Goal: Task Accomplishment & Management: Manage account settings

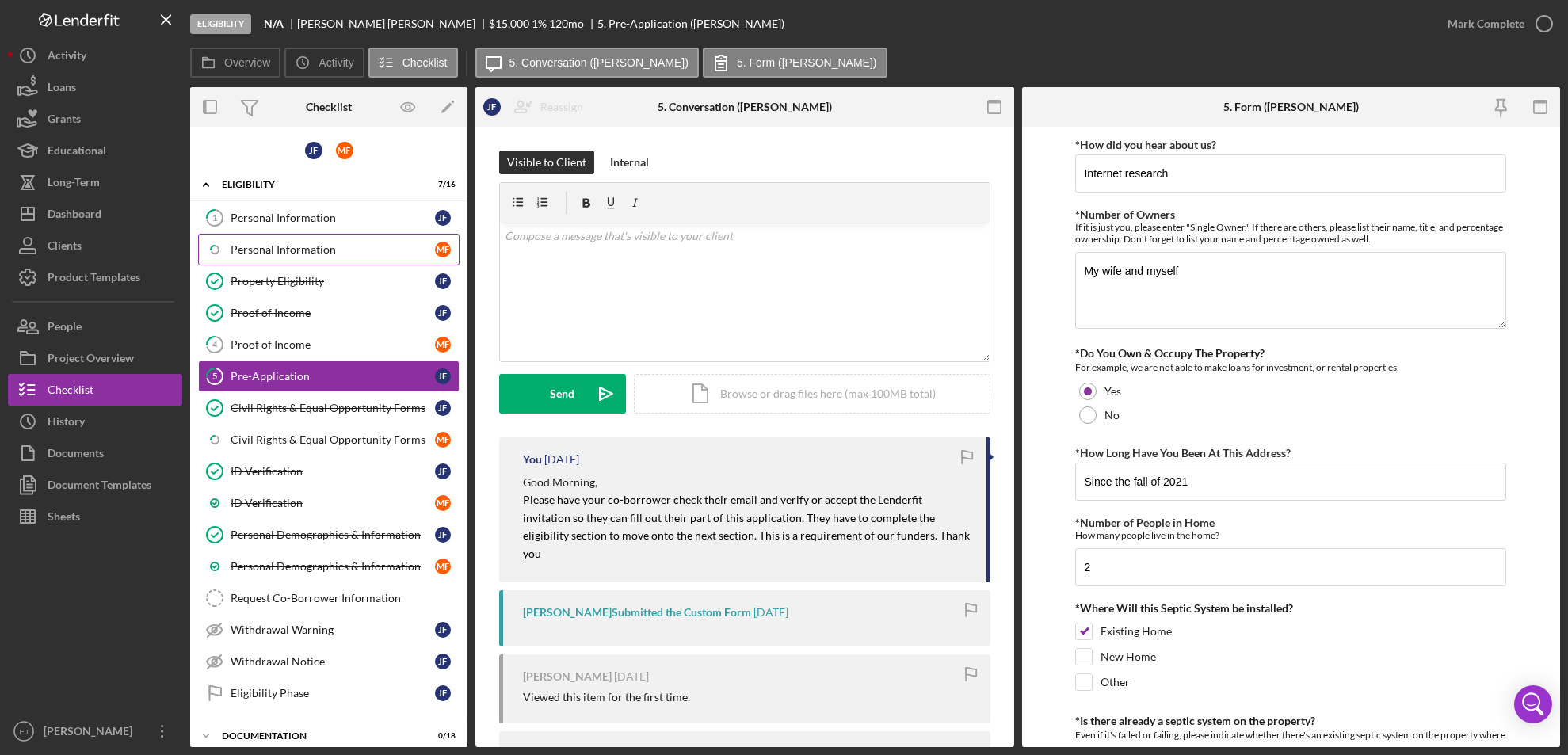
click at [323, 240] on link "Icon/Checklist Item Sub Partial Personal Information M F" at bounding box center [328, 250] width 262 height 32
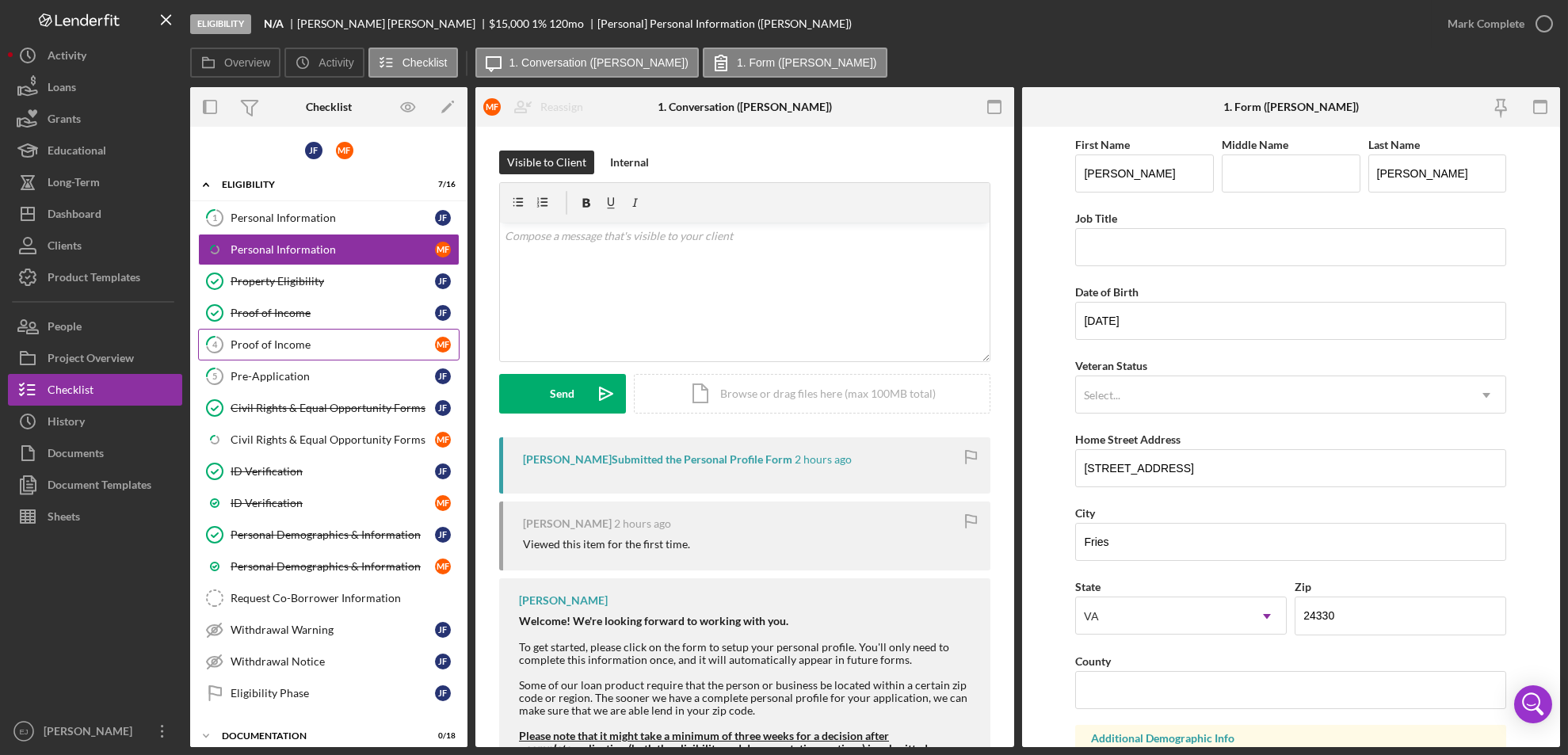
click at [333, 353] on link "4 Proof of Income M F" at bounding box center [328, 345] width 262 height 32
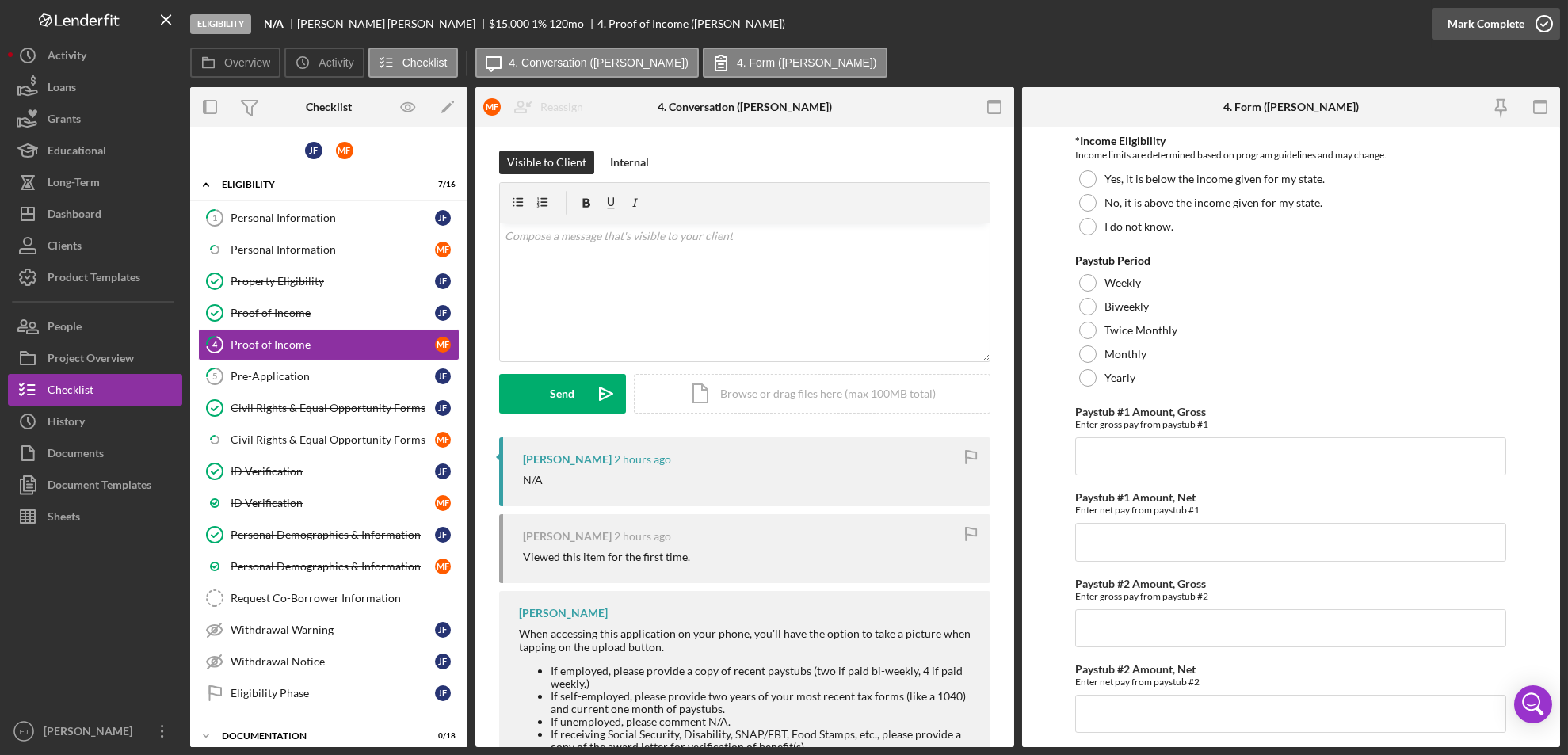
click at [1539, 11] on icon "button" at bounding box center [1544, 24] width 40 height 40
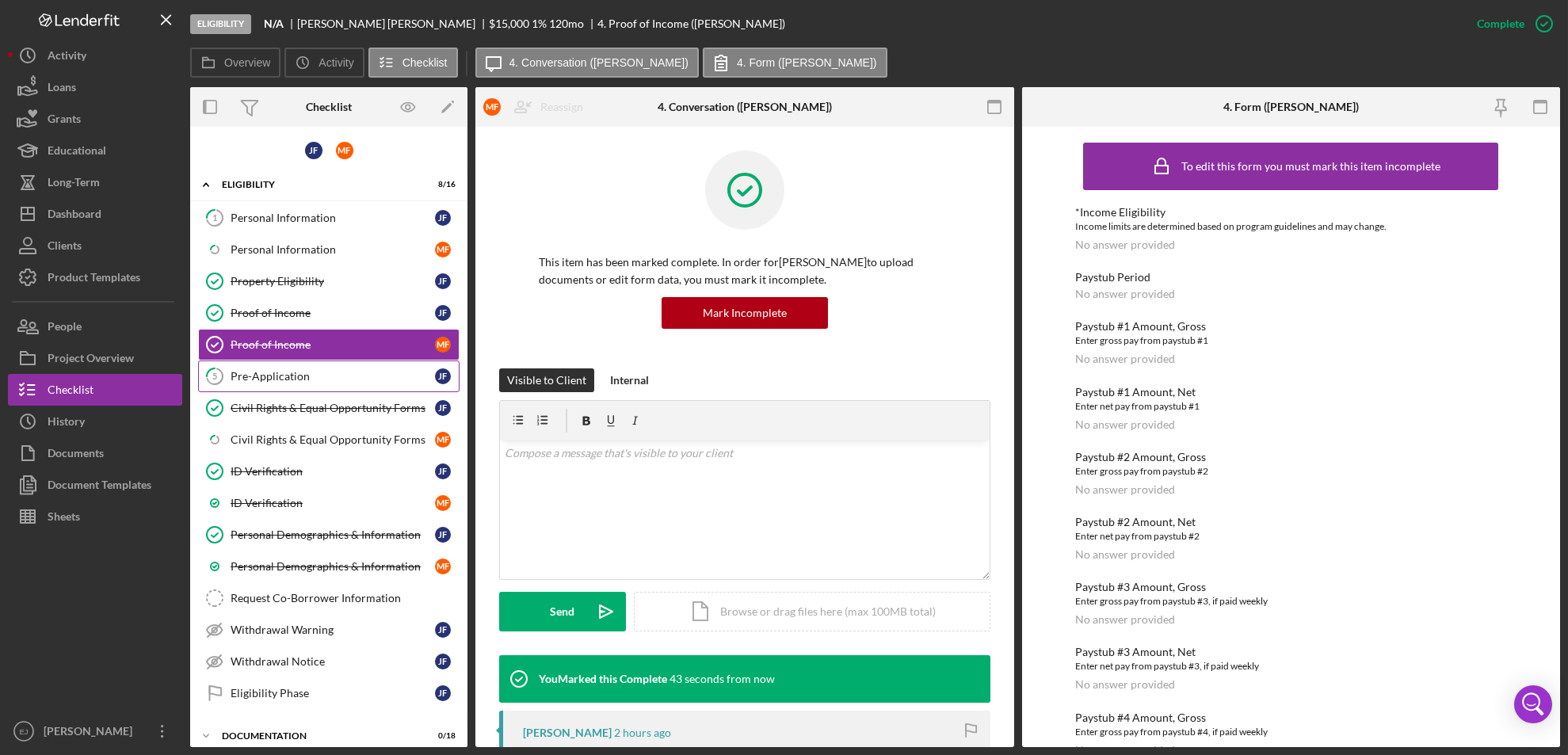
click at [278, 378] on div "Pre-Application" at bounding box center [332, 376] width 204 height 13
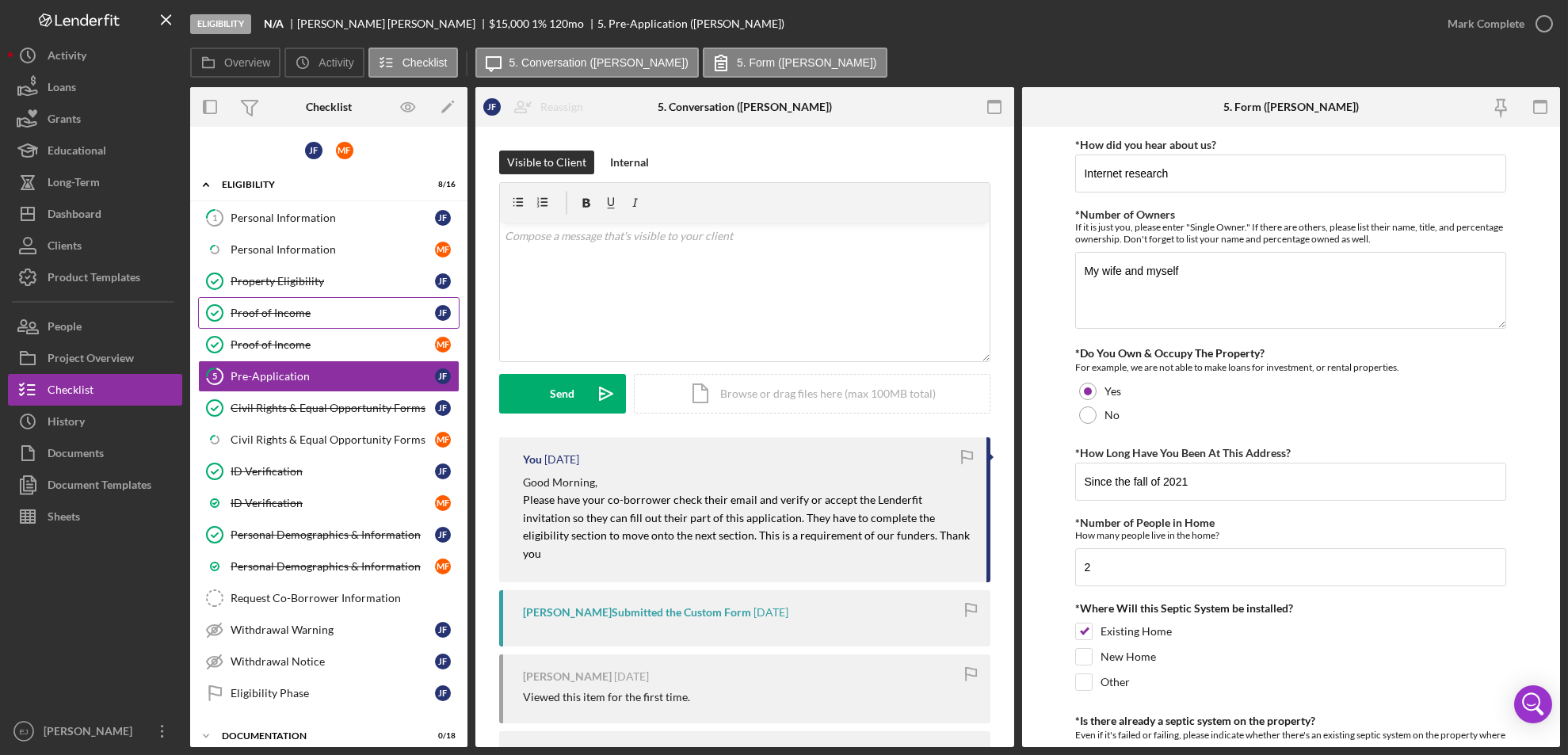
click at [255, 326] on link "Proof of Income Proof of Income [PERSON_NAME]" at bounding box center [328, 313] width 262 height 32
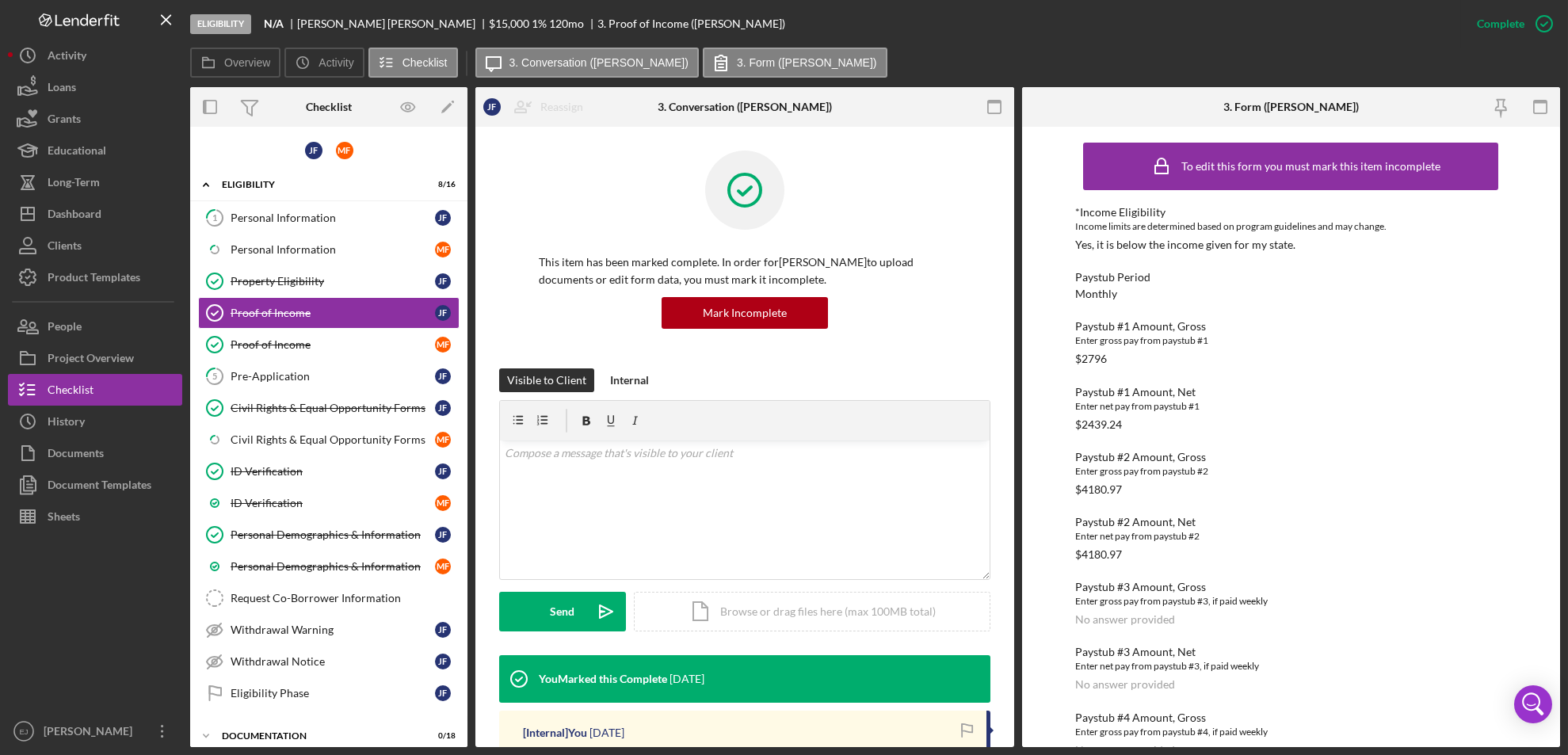
scroll to position [543, 0]
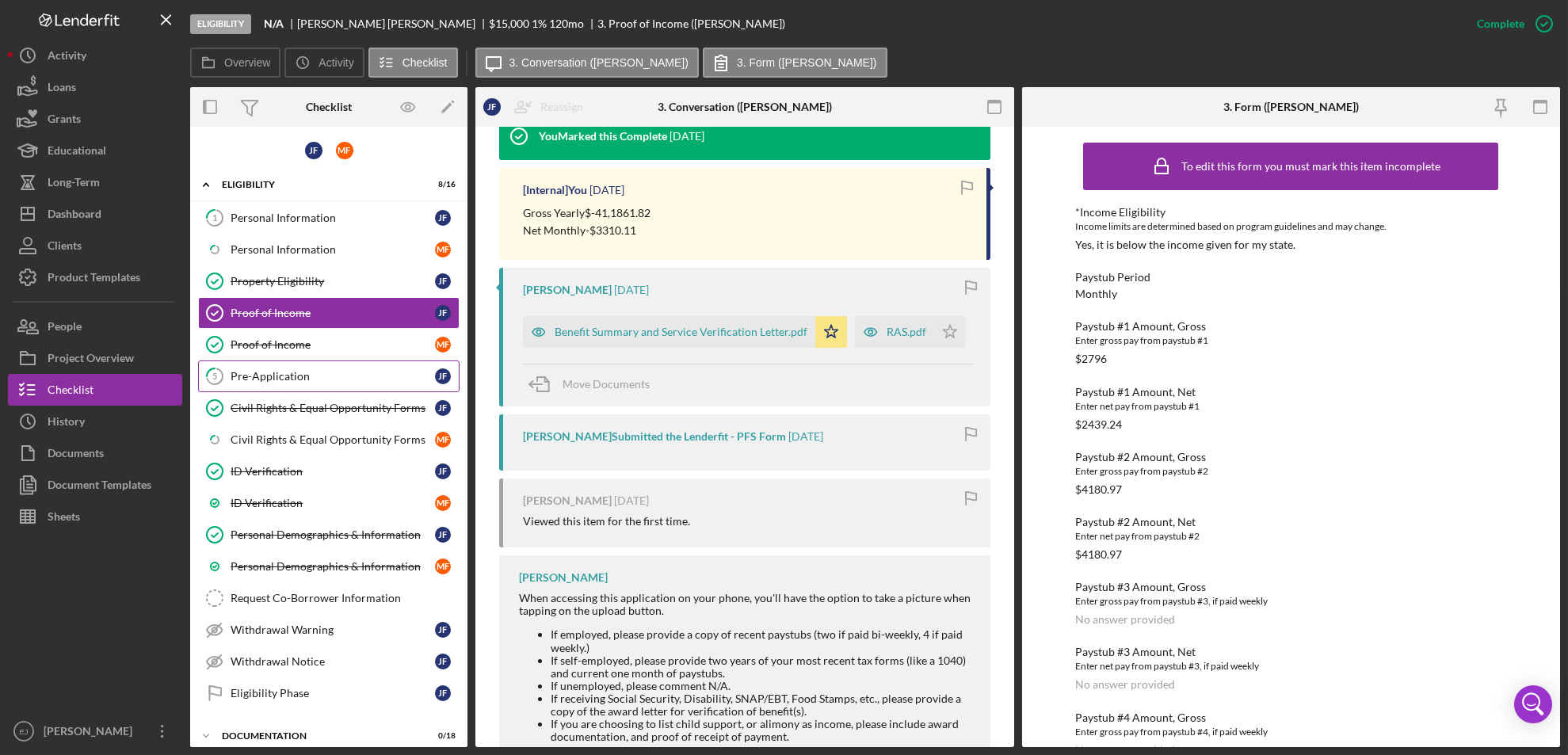
click at [276, 370] on div "Pre-Application" at bounding box center [332, 376] width 204 height 13
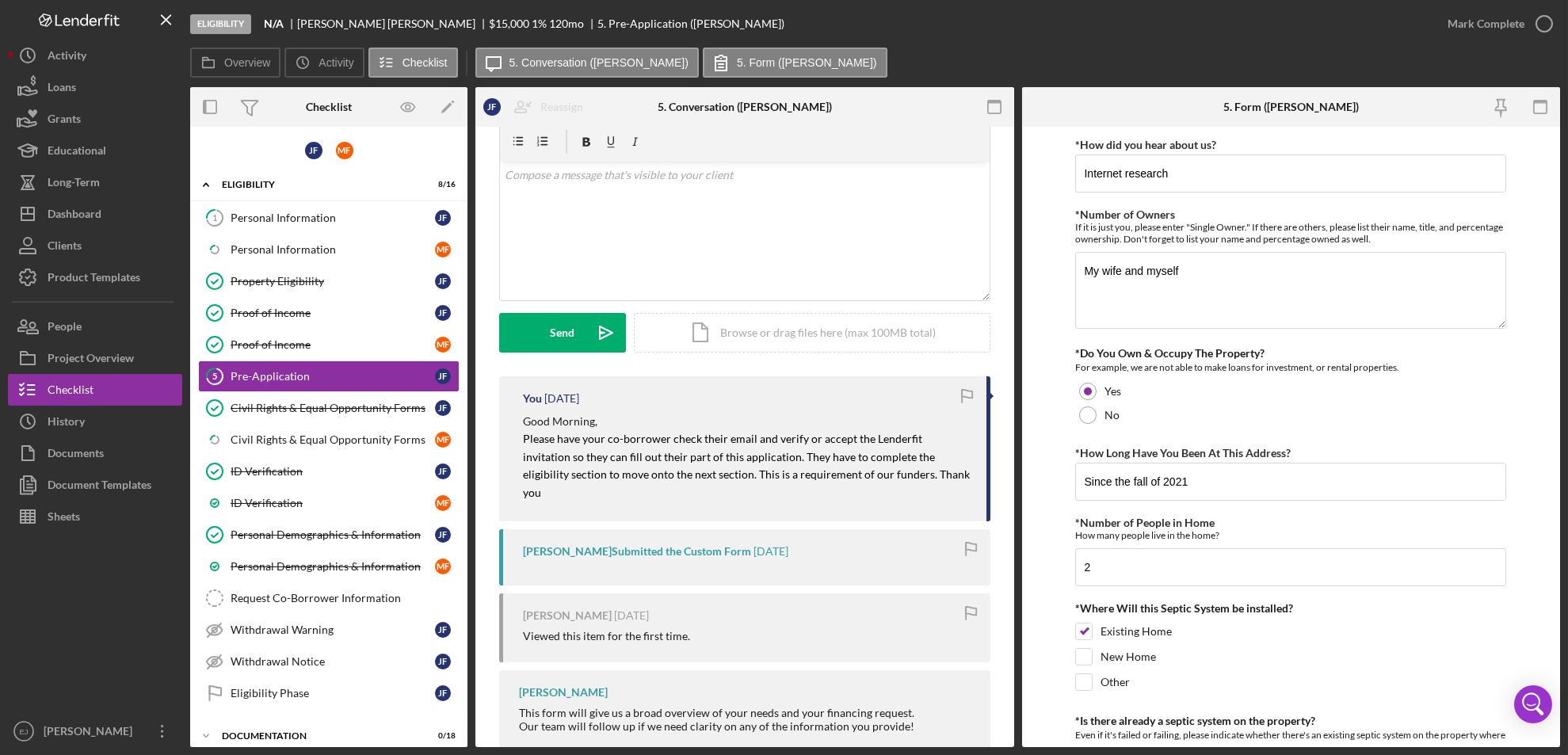
scroll to position [78, 0]
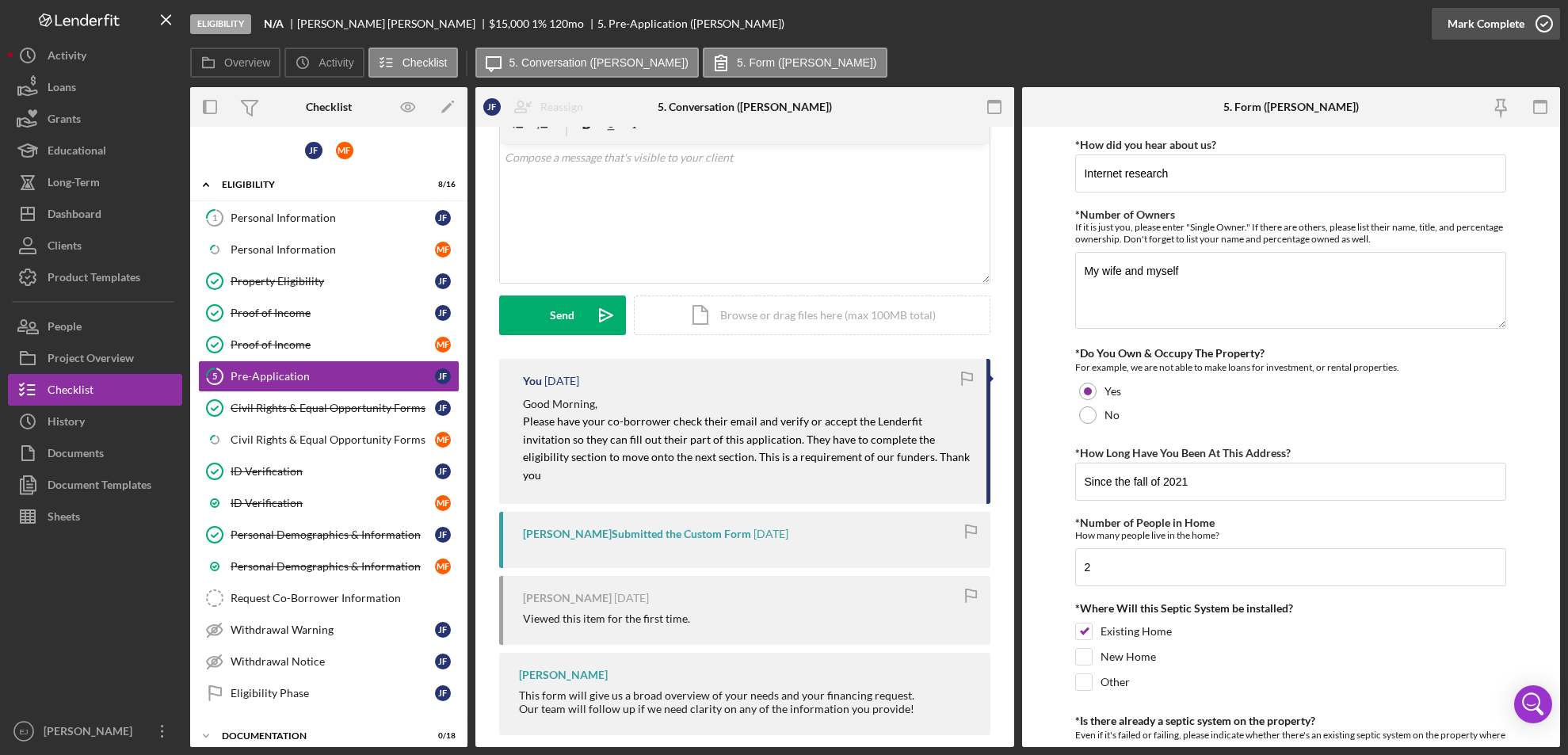
click at [1540, 20] on icon "button" at bounding box center [1544, 24] width 40 height 40
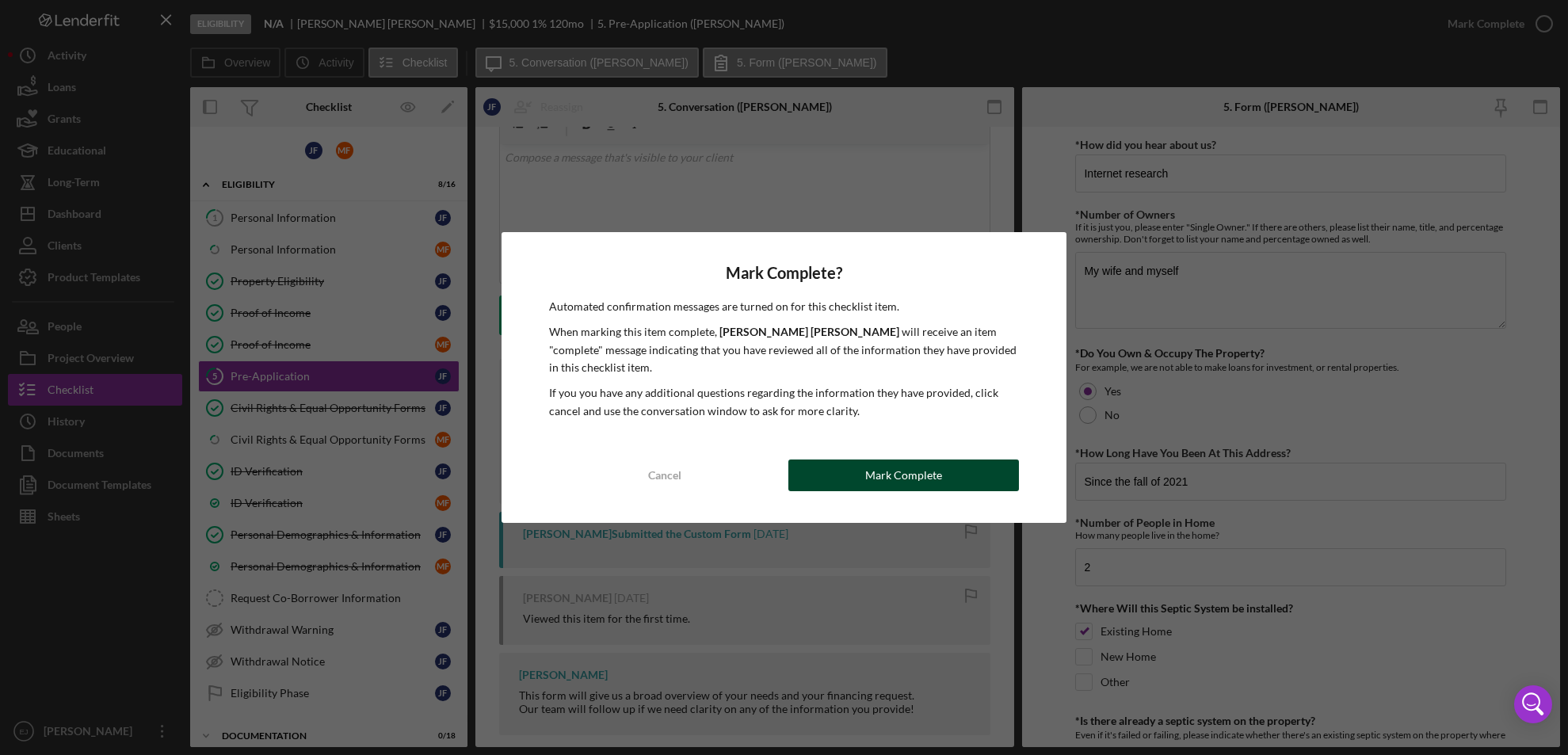
click at [970, 470] on button "Mark Complete" at bounding box center [903, 476] width 231 height 32
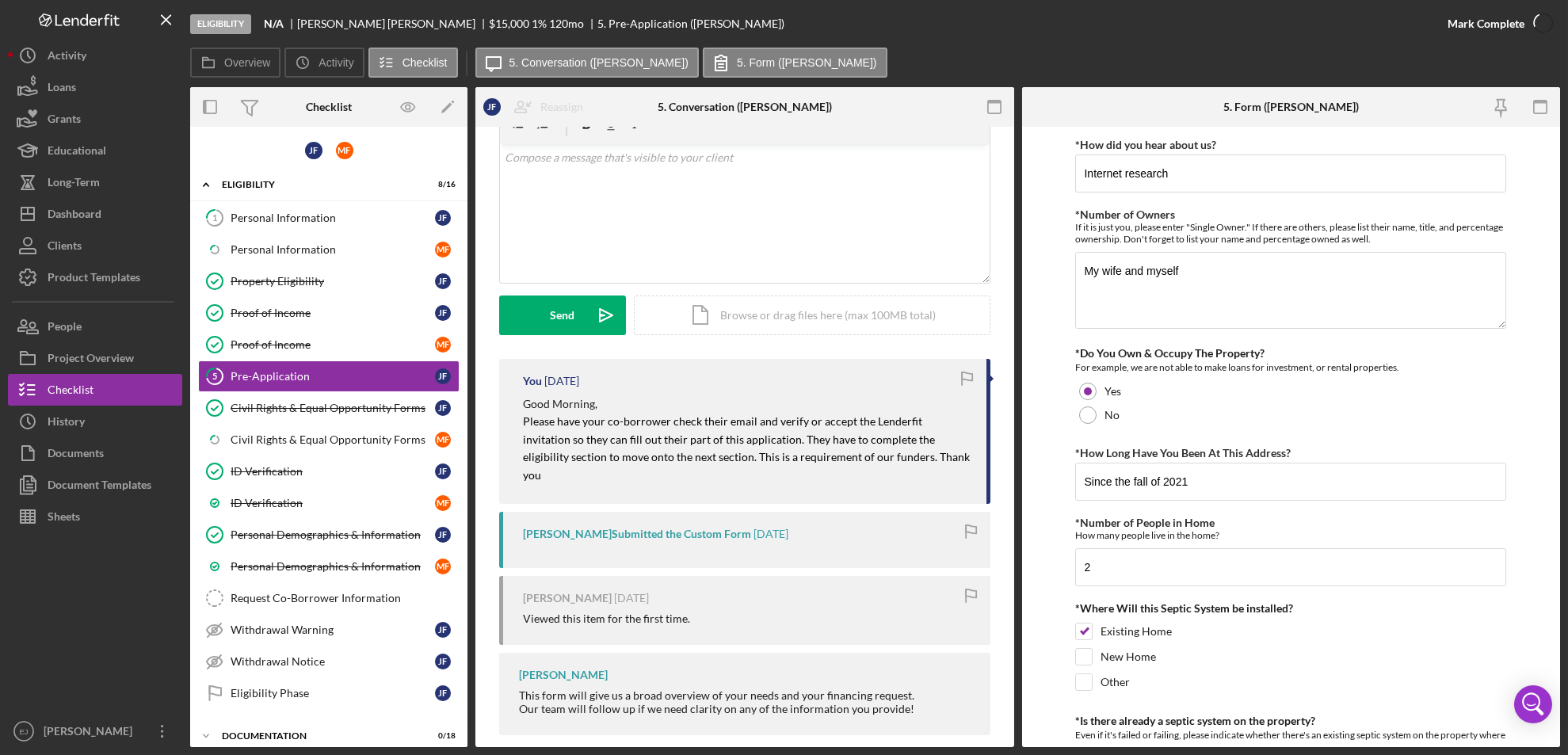
scroll to position [295, 0]
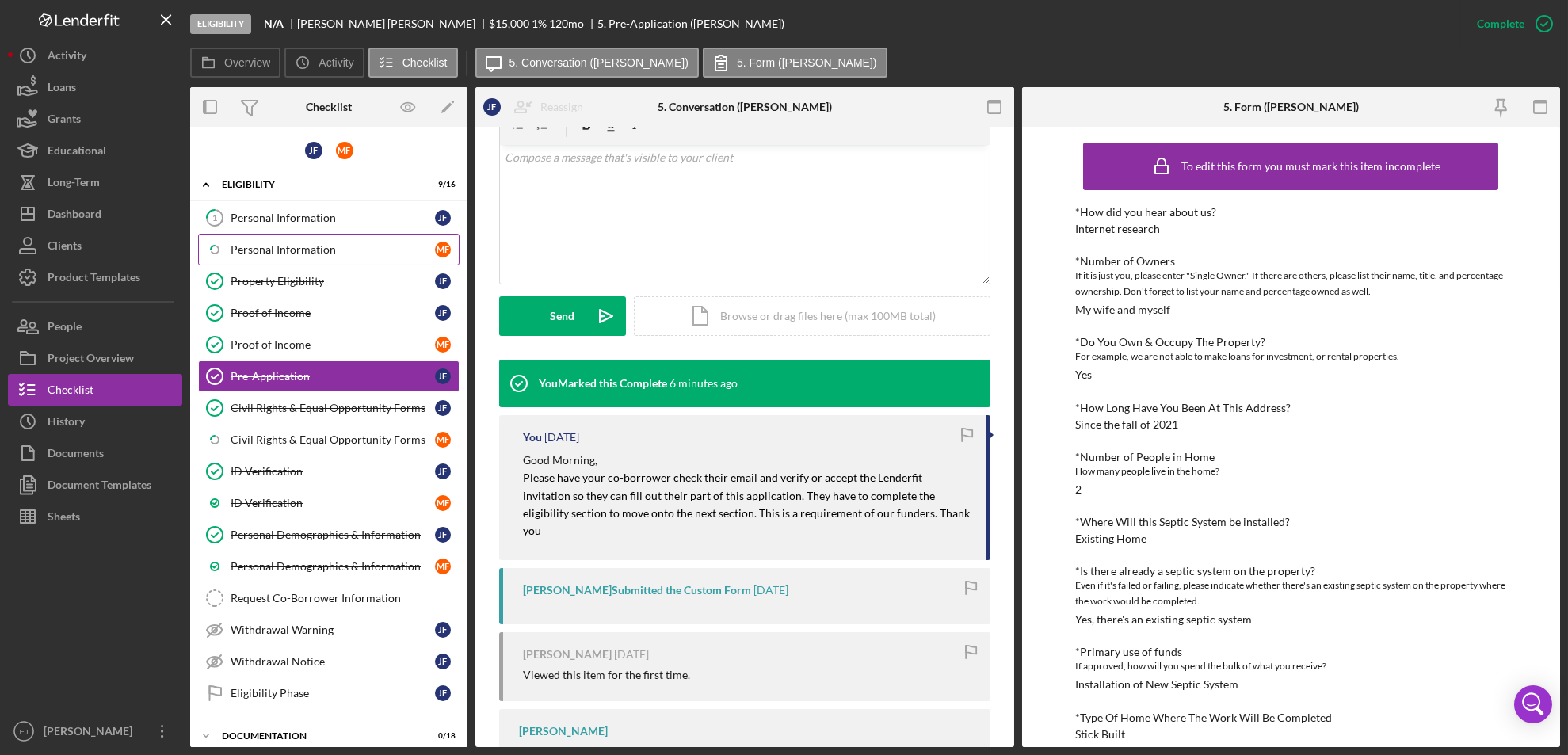
click at [293, 243] on div "Personal Information" at bounding box center [332, 249] width 204 height 13
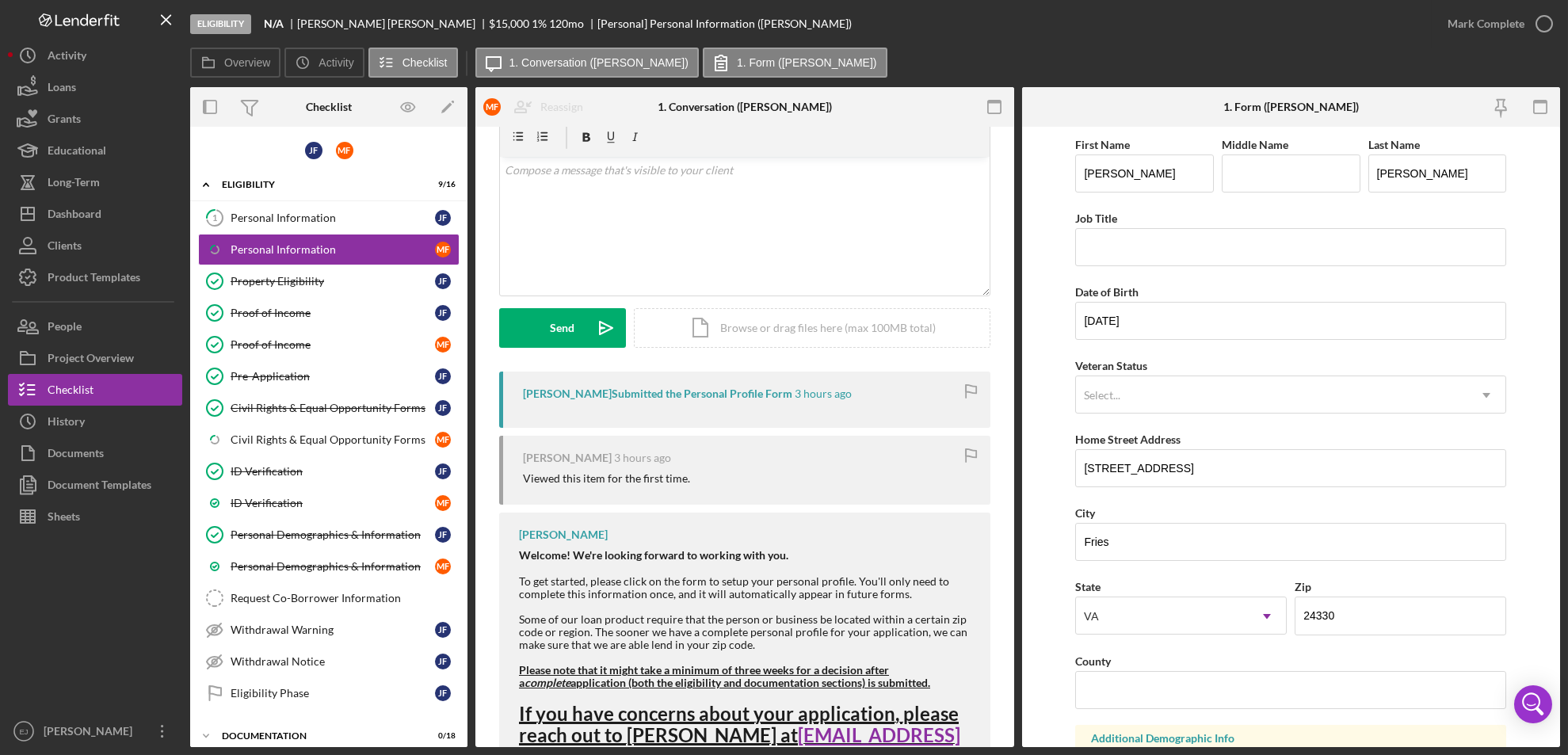
scroll to position [114, 0]
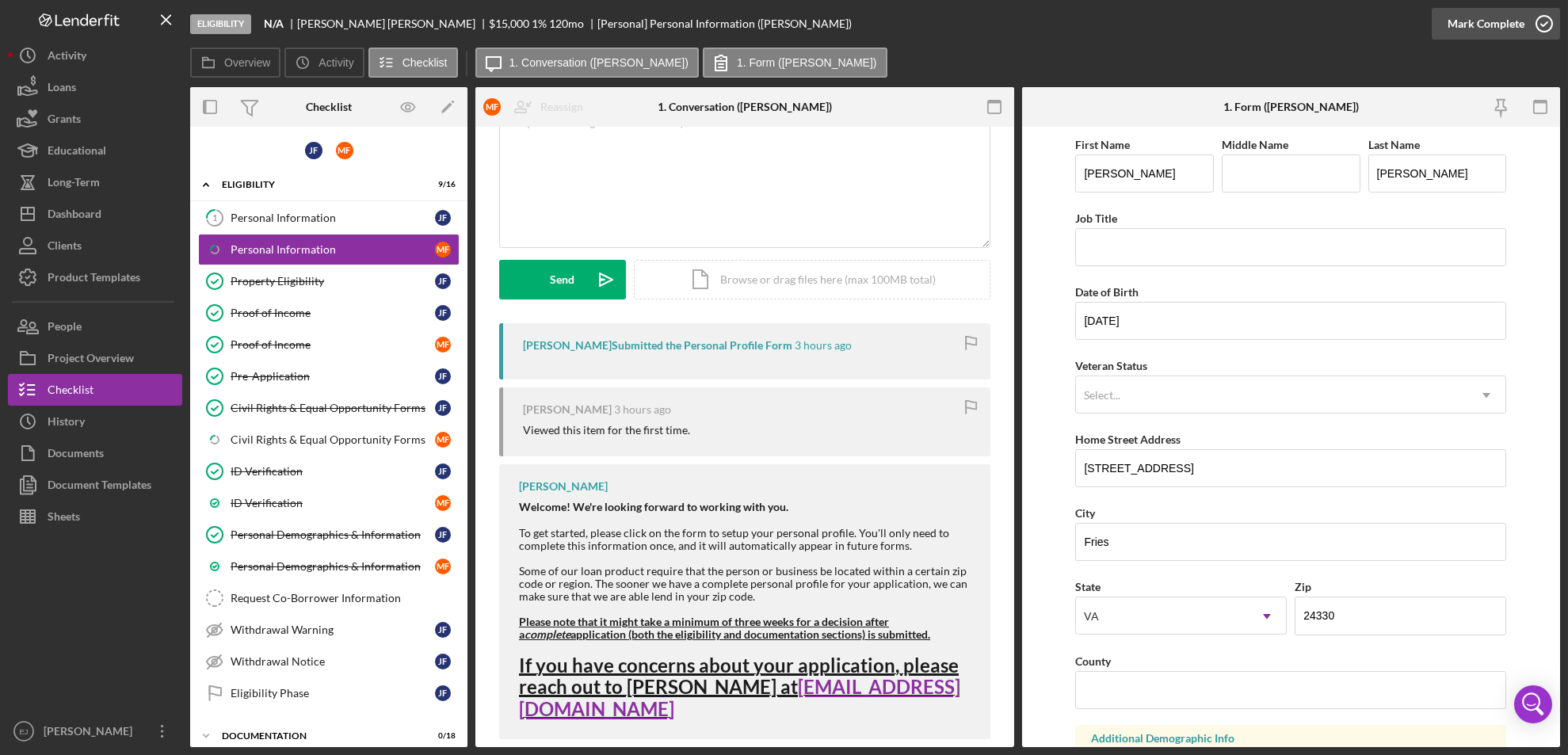
click at [1553, 25] on icon "button" at bounding box center [1544, 24] width 40 height 40
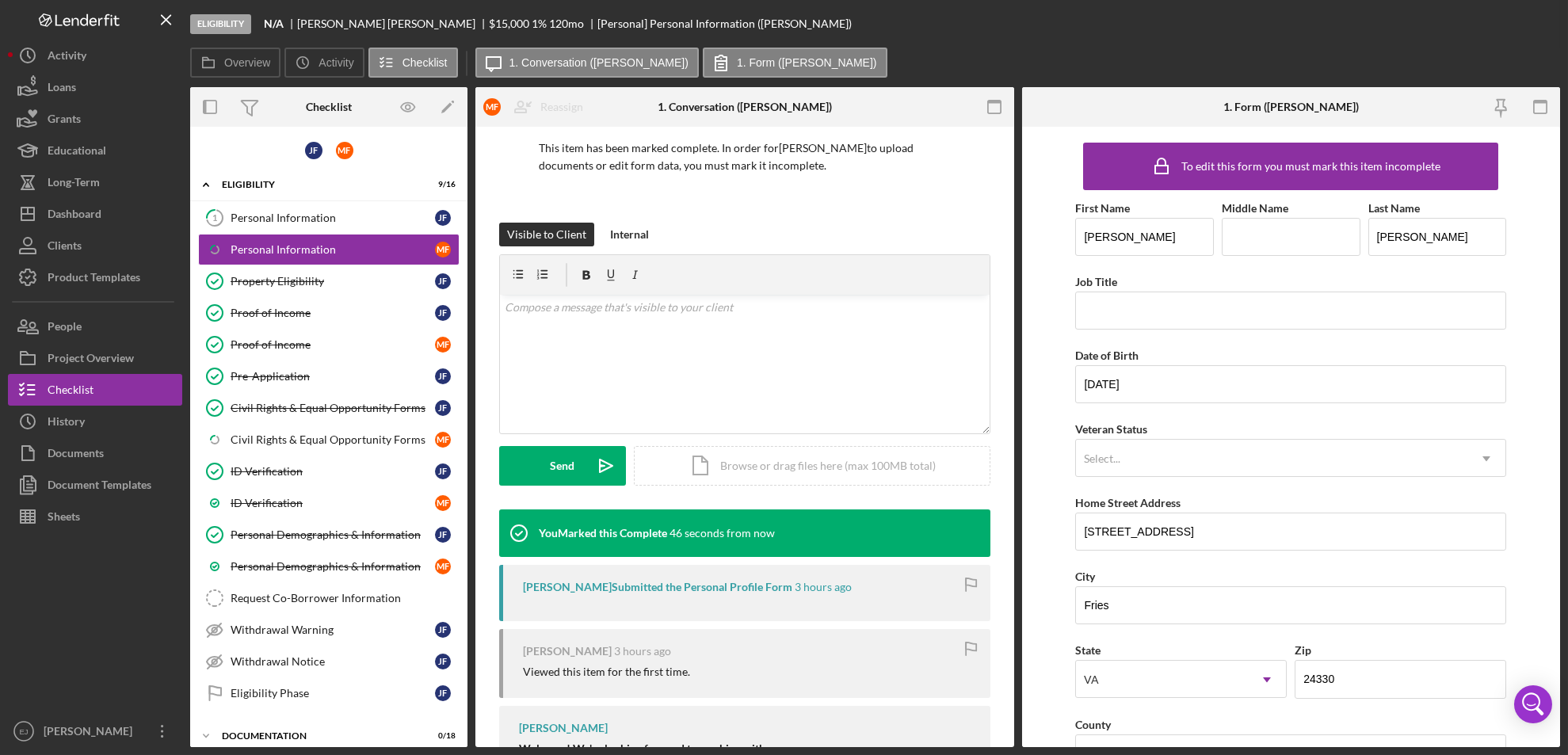
scroll to position [332, 0]
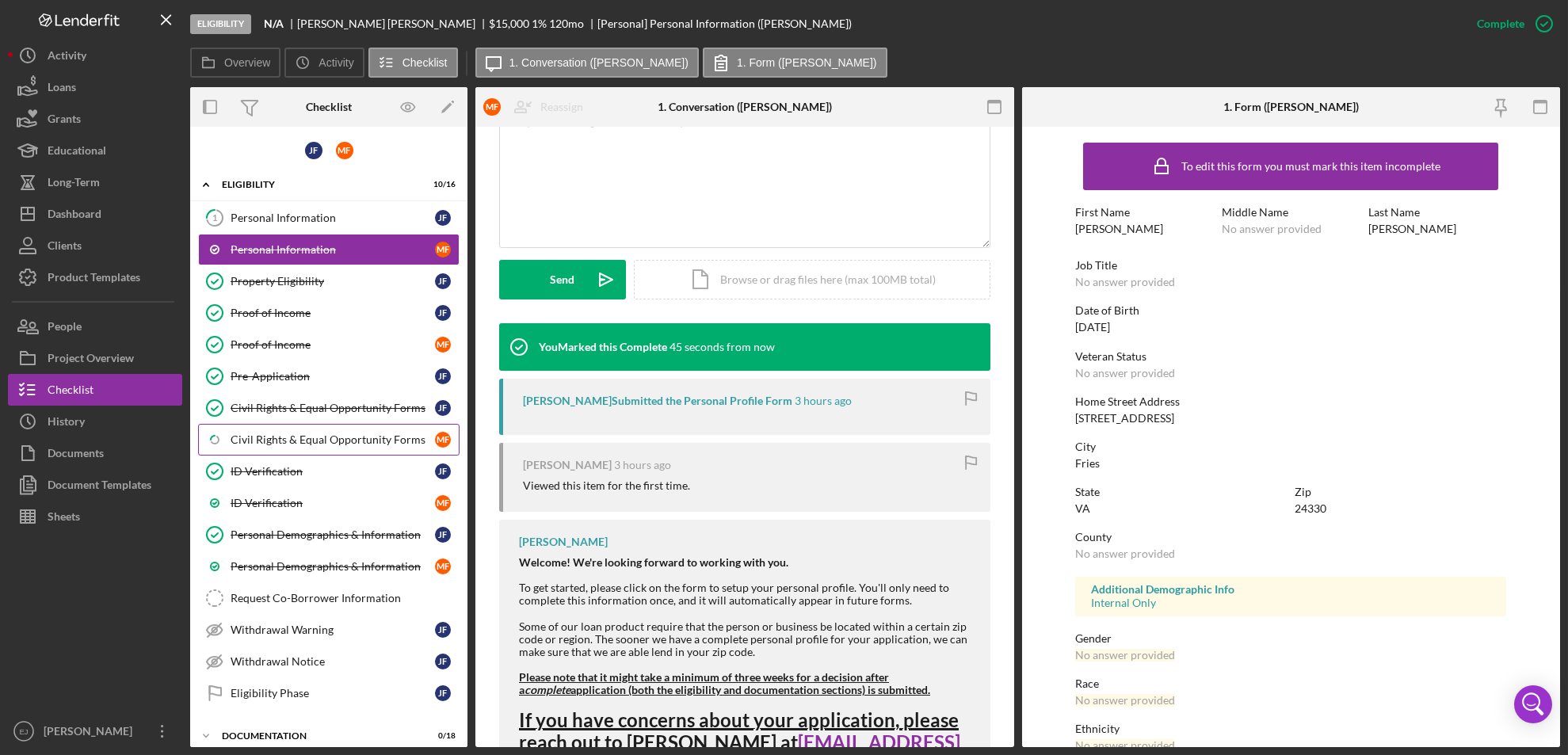
click at [363, 433] on div "Civil Rights & Equal Opportunity Forms" at bounding box center [332, 439] width 204 height 13
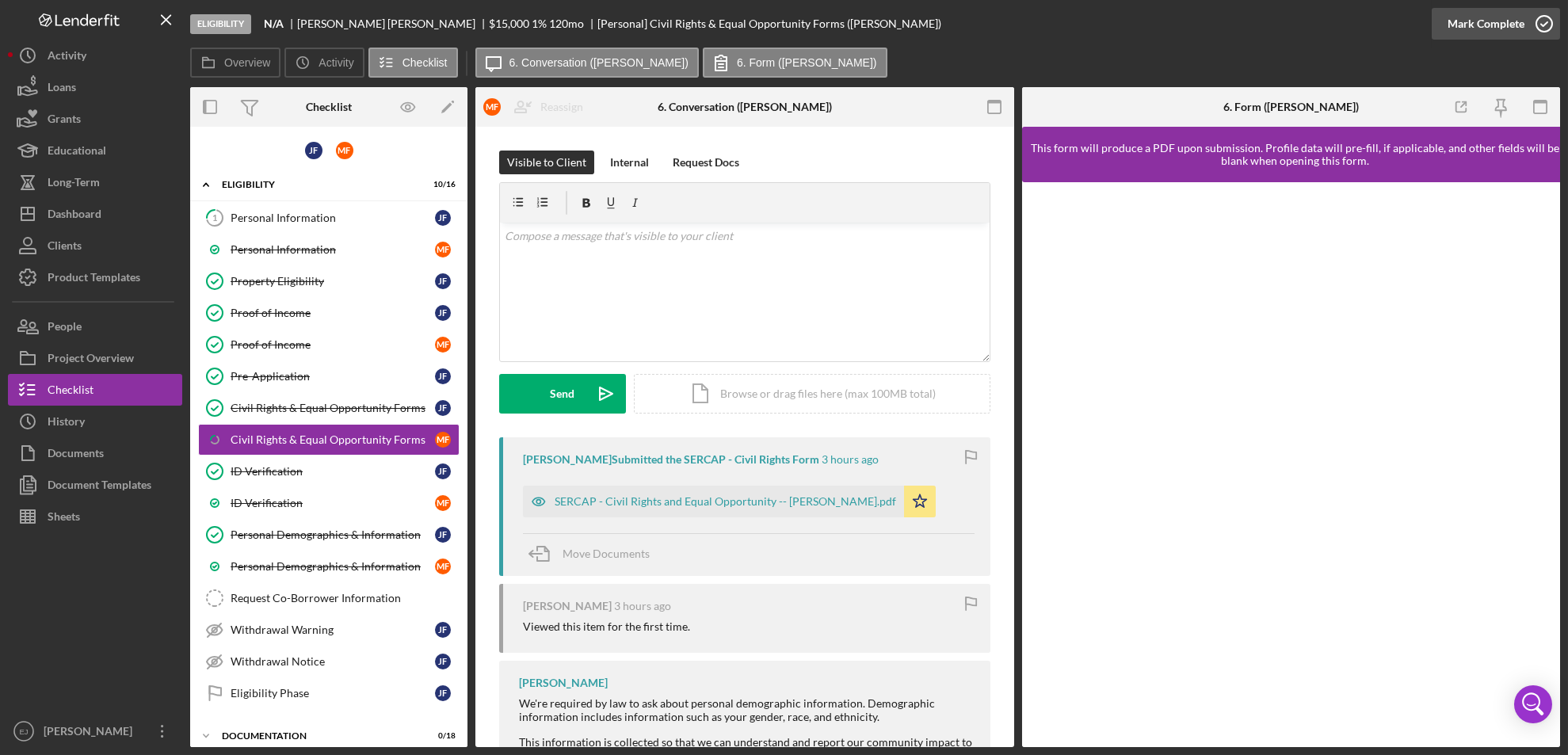
click at [1549, 25] on icon "button" at bounding box center [1544, 24] width 40 height 40
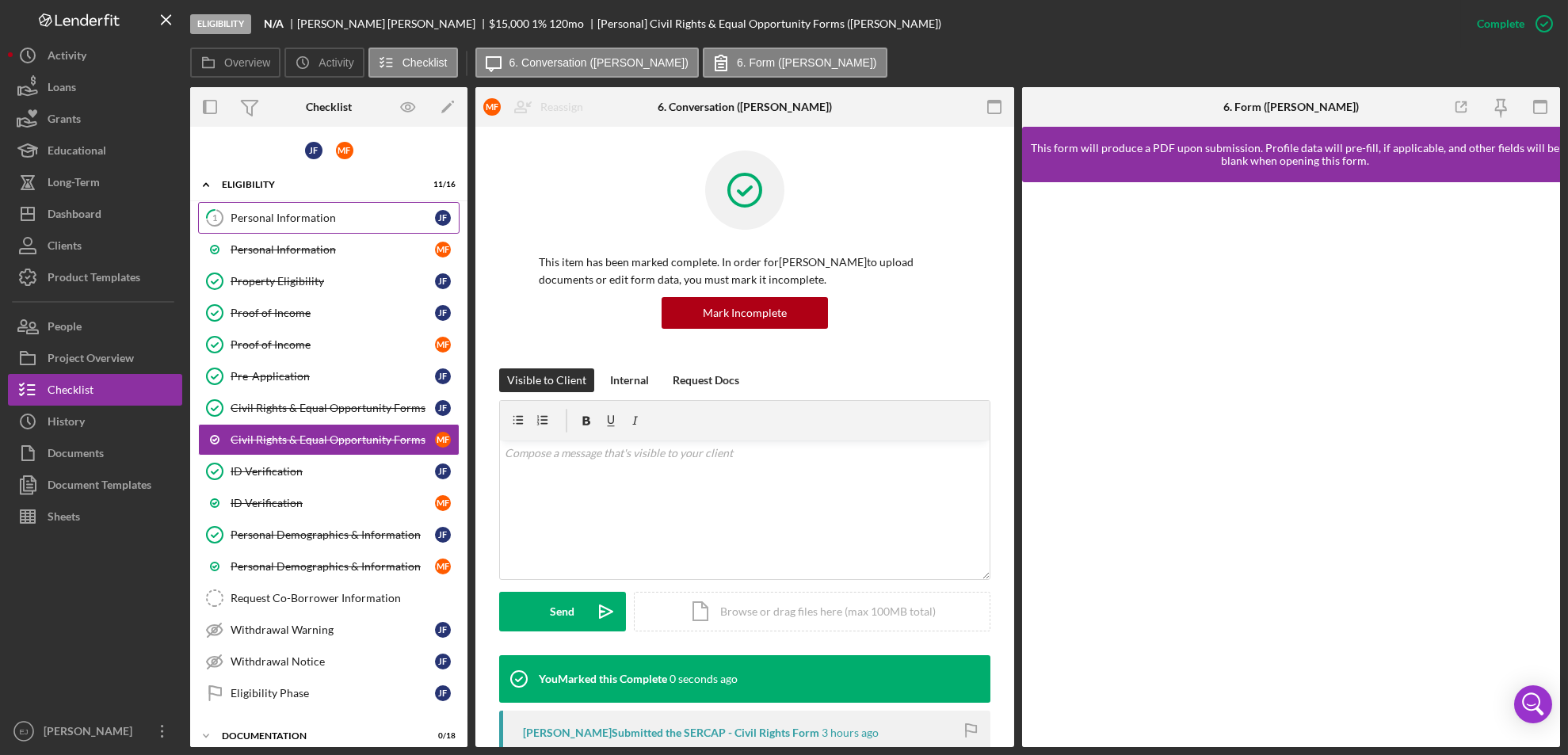
click at [332, 225] on link "1 Personal Information [PERSON_NAME]" at bounding box center [328, 218] width 262 height 32
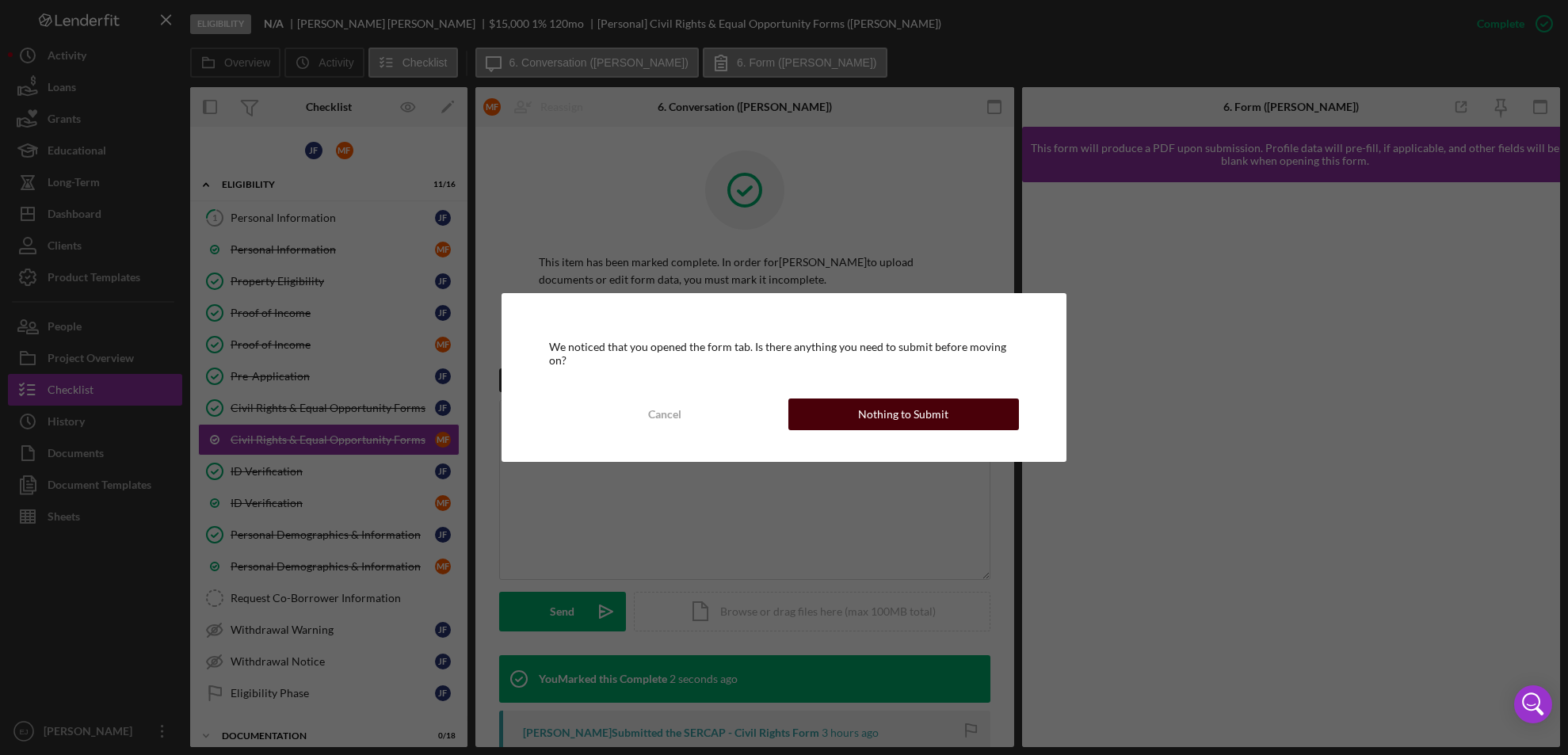
click at [908, 415] on div "Nothing to Submit" at bounding box center [903, 415] width 90 height 32
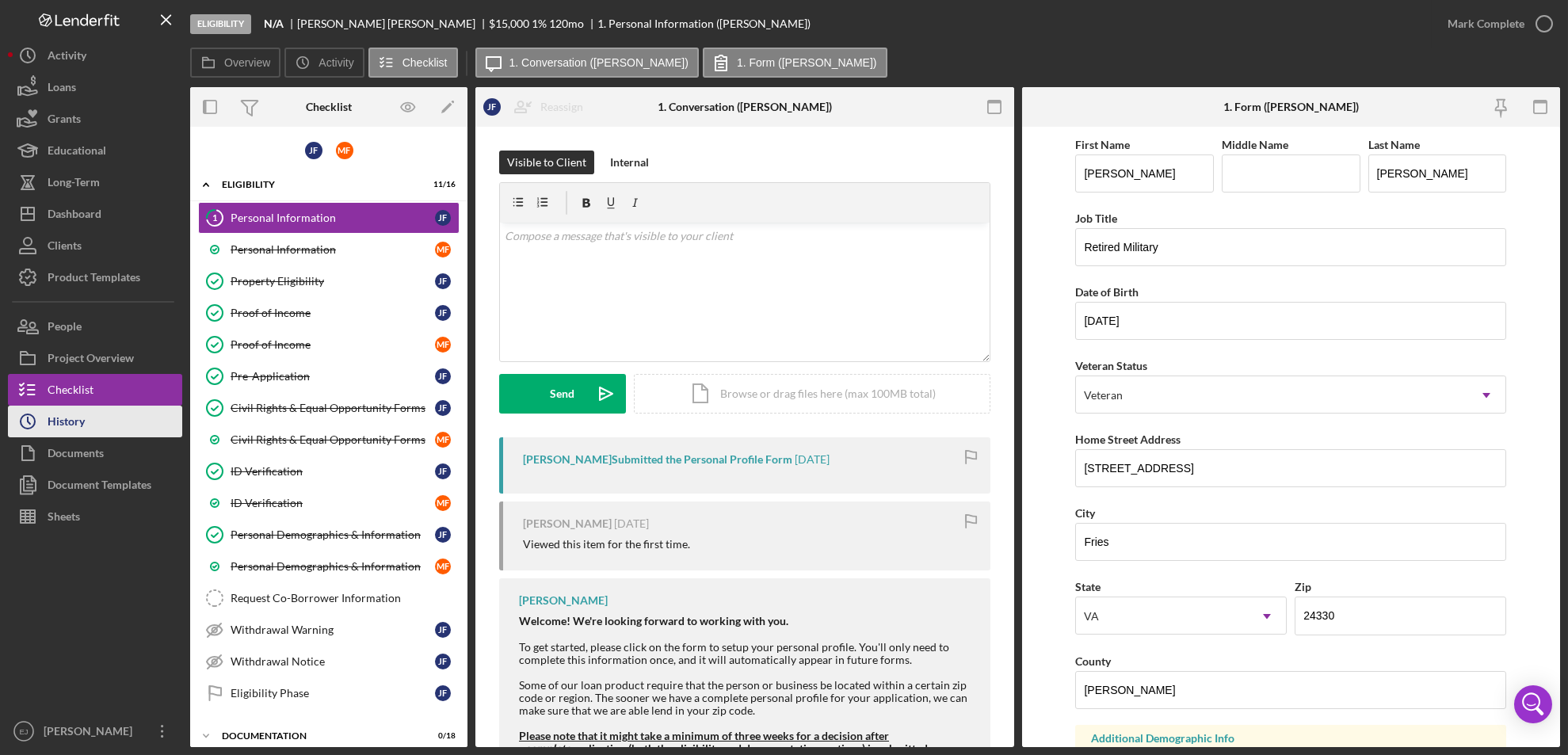
click at [93, 409] on button "Icon/History History" at bounding box center [94, 422] width 174 height 32
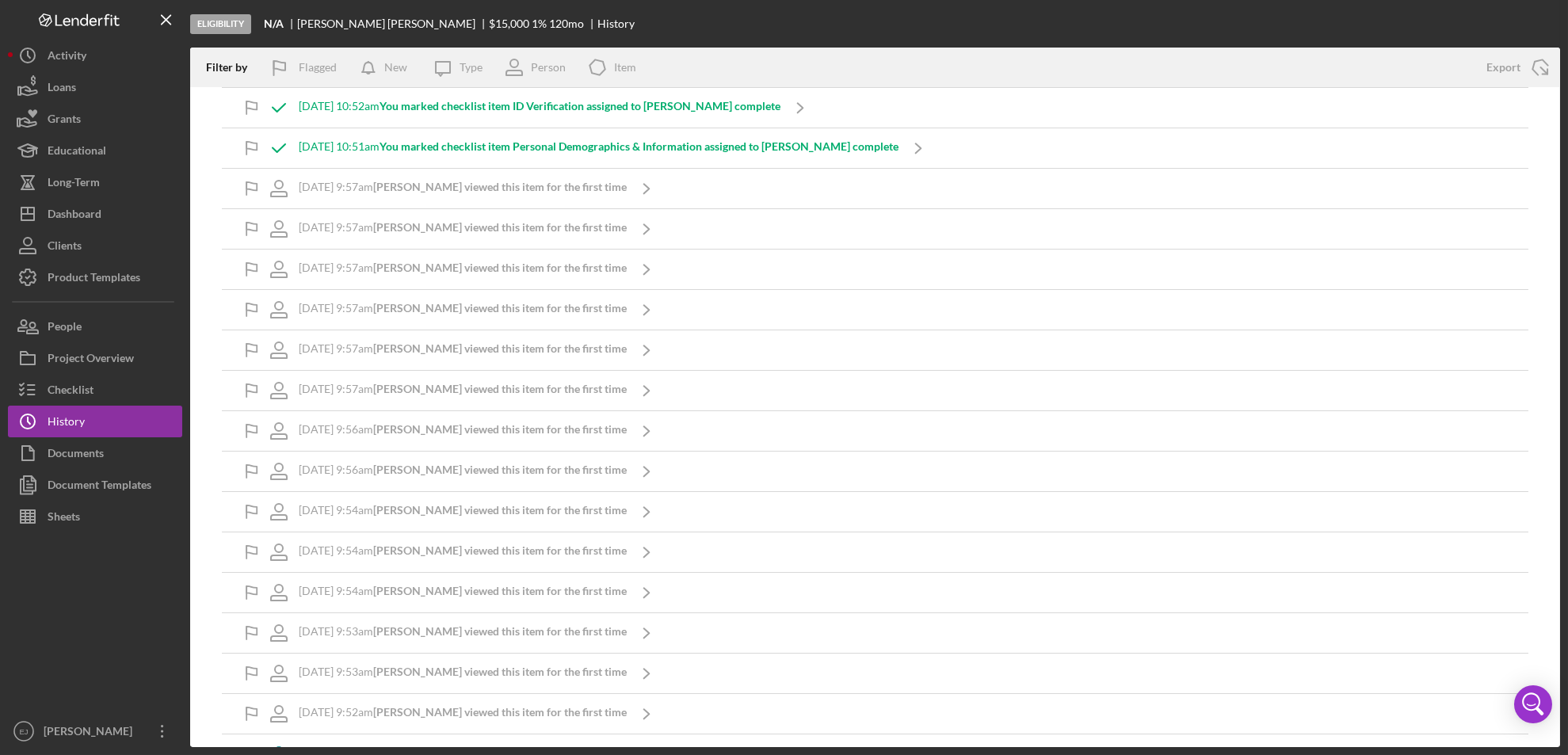
scroll to position [127, 0]
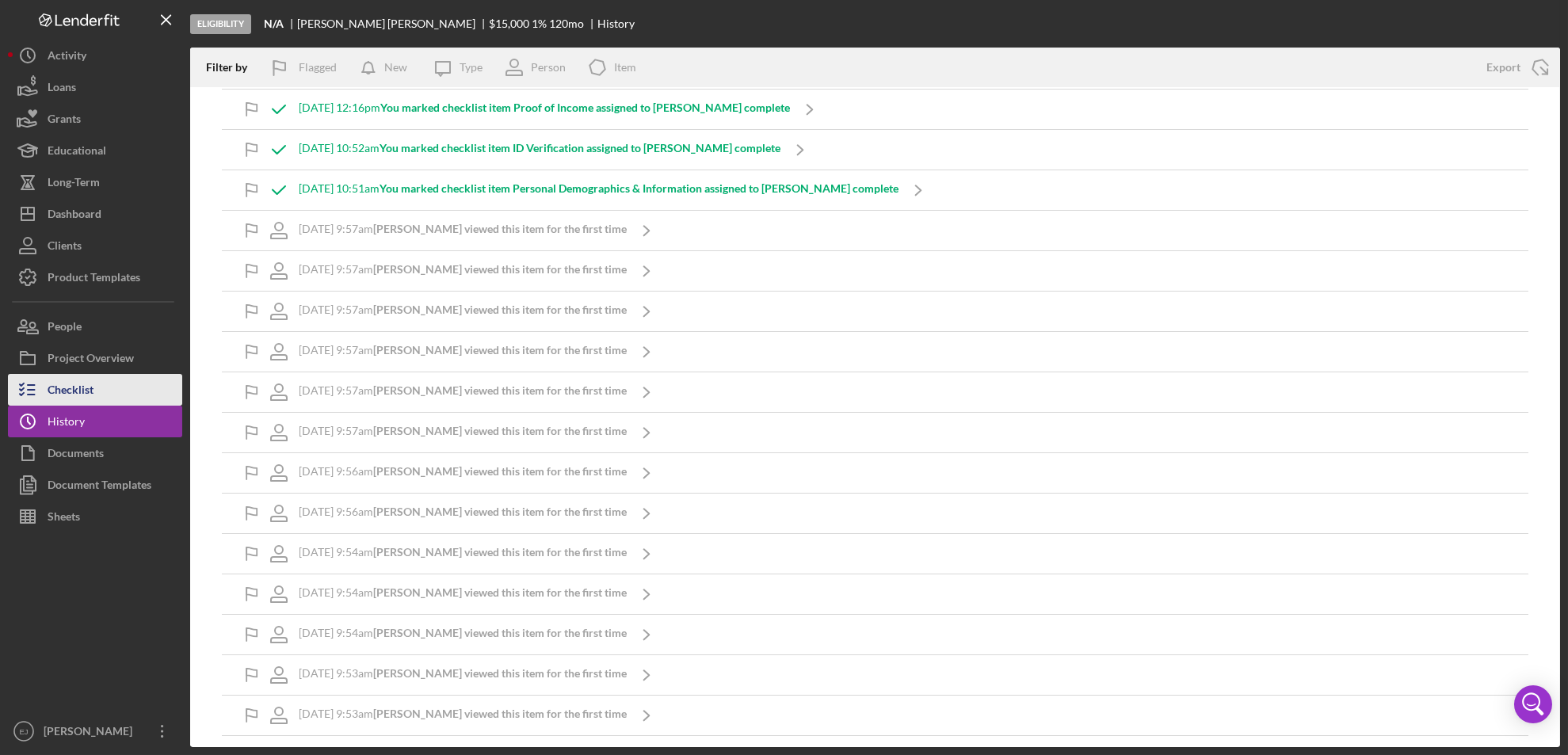
click at [145, 396] on button "Checklist" at bounding box center [94, 391] width 174 height 32
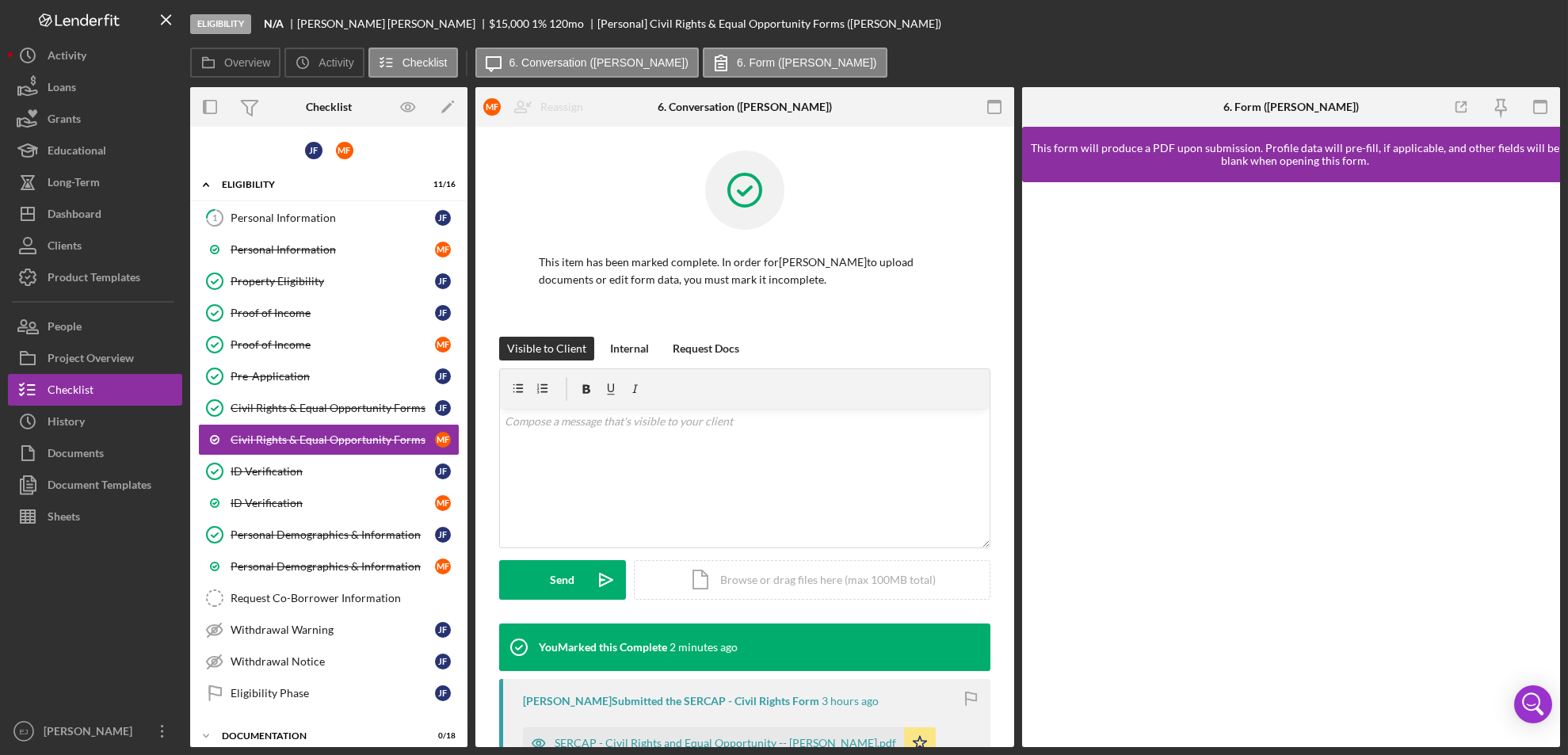
scroll to position [1, 0]
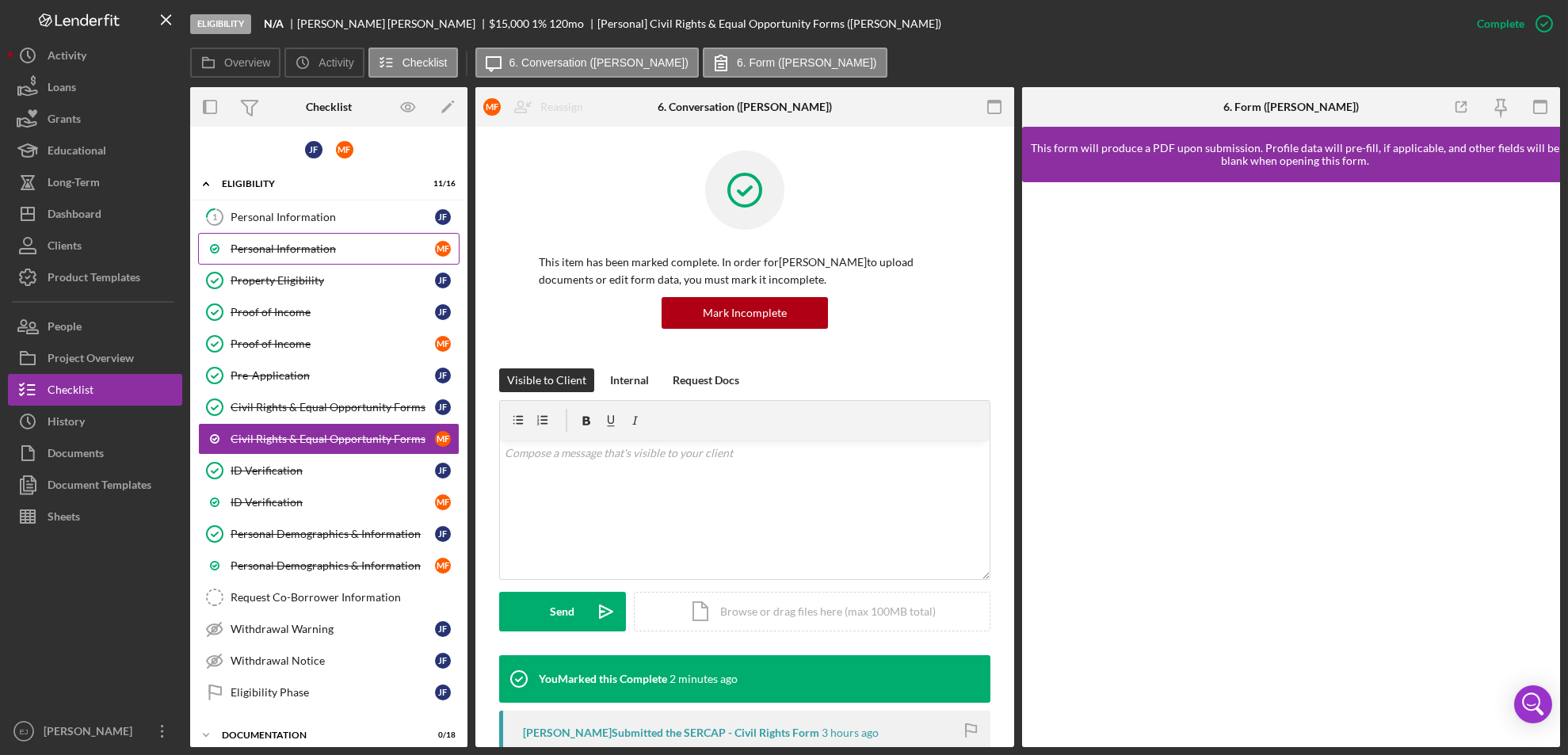
click at [347, 245] on div "Personal Information" at bounding box center [332, 248] width 204 height 13
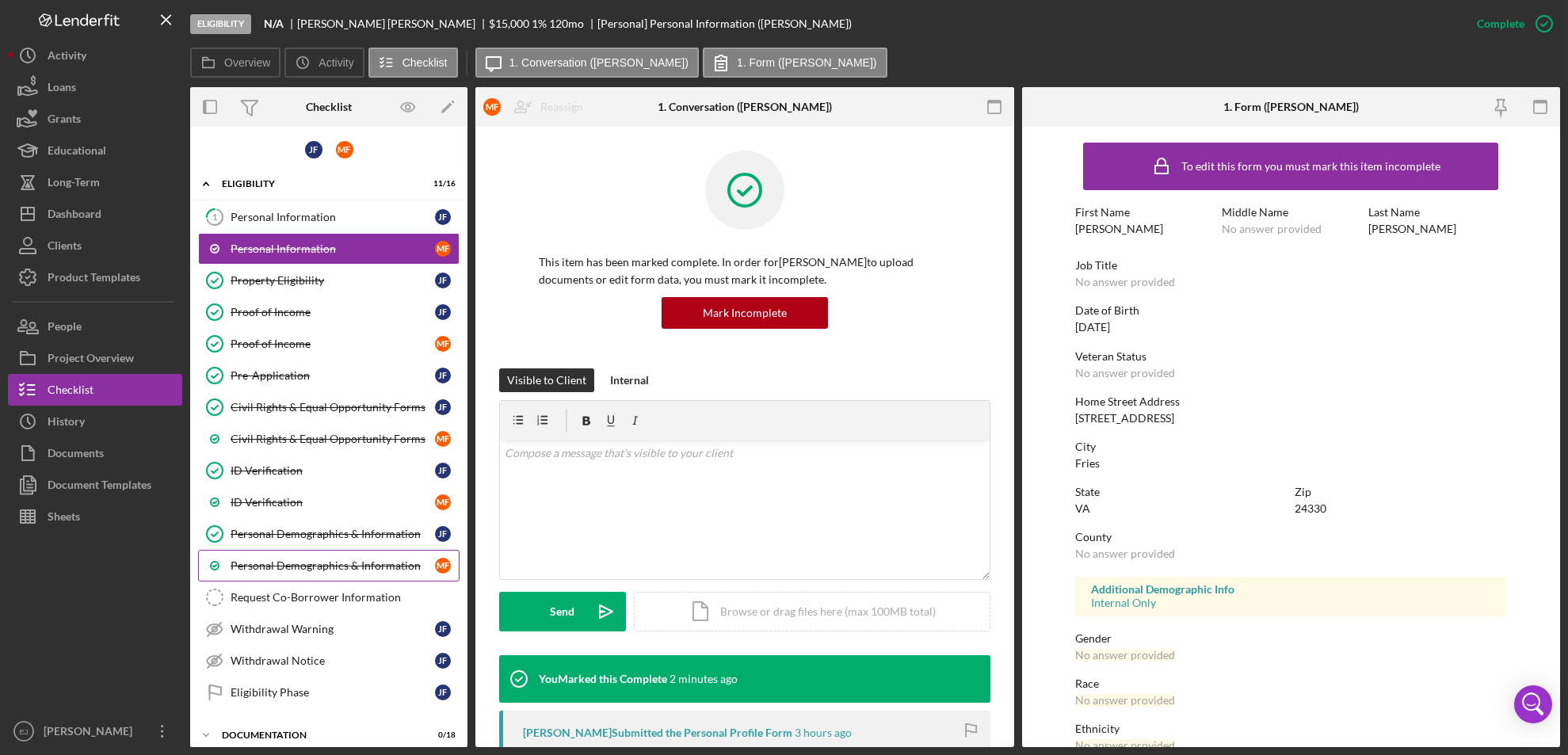
click at [347, 564] on div "Personal Demographics & Information" at bounding box center [332, 566] width 204 height 13
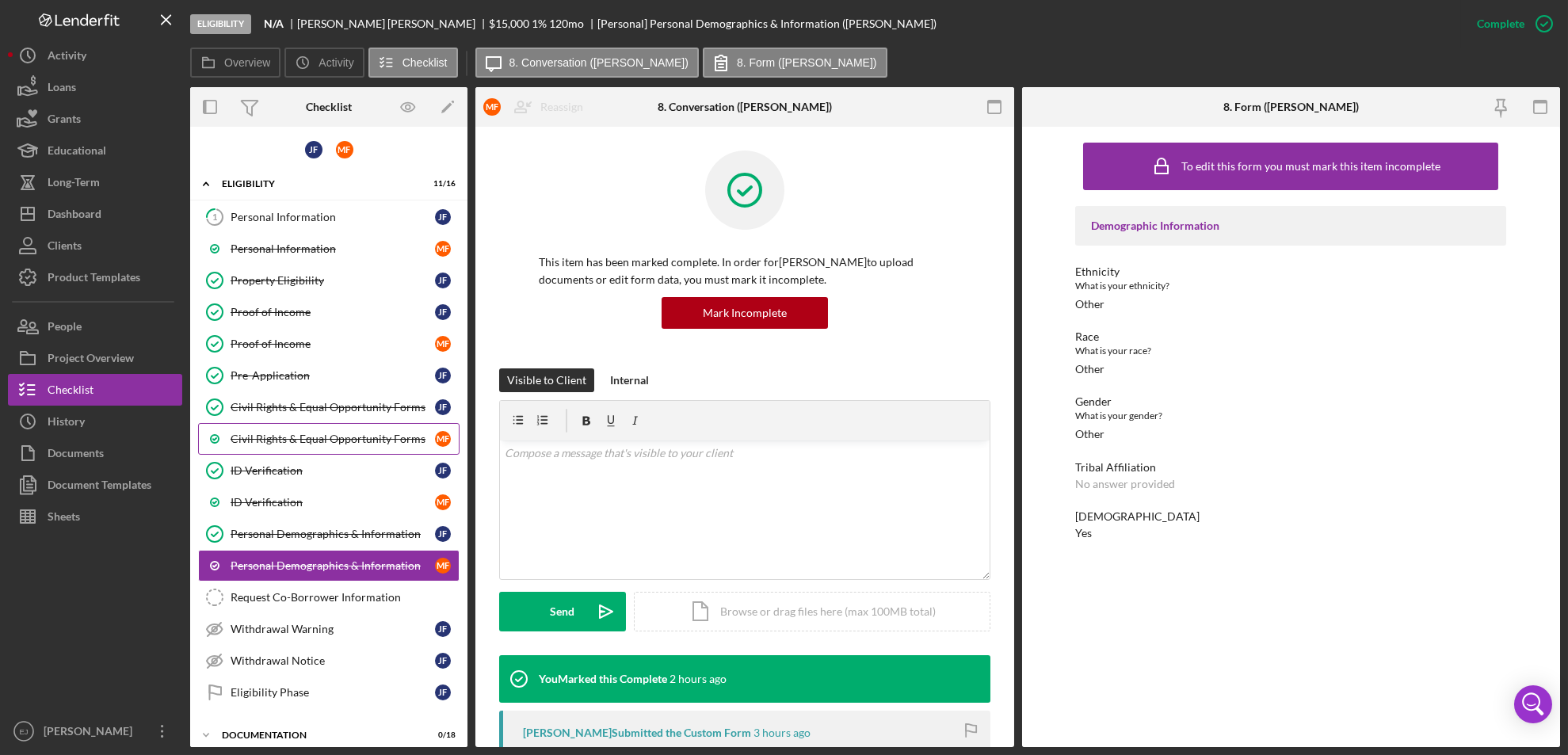
click at [341, 435] on div "Civil Rights & Equal Opportunity Forms" at bounding box center [332, 439] width 204 height 13
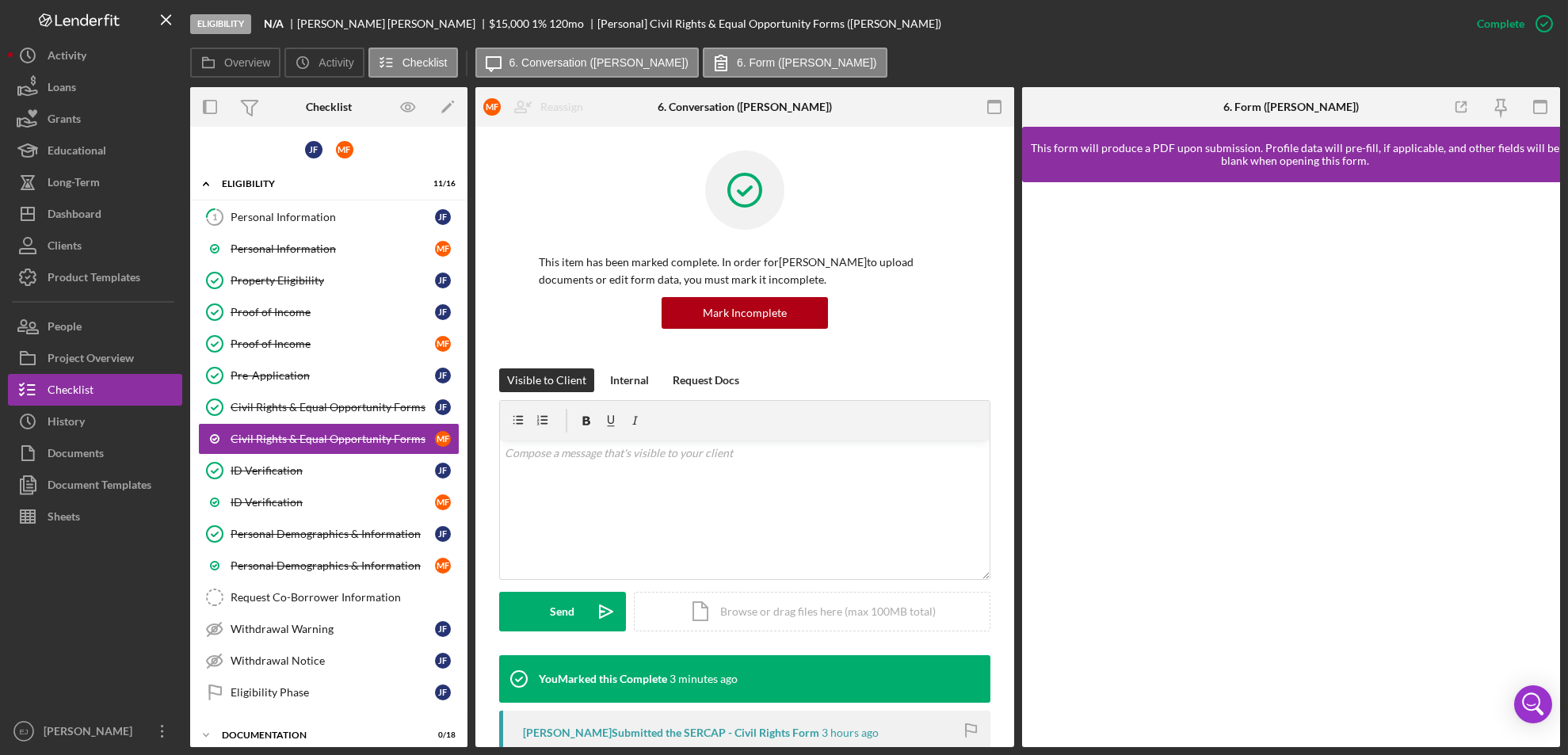
click at [1016, 737] on div "Overview Internal Workflow Stage Eligibility Icon/Dropdown Arrow Archive (can u…" at bounding box center [875, 417] width 1369 height 660
click at [1014, 737] on div "Overview Internal Workflow Stage Eligibility Icon/Dropdown Arrow Archive (can u…" at bounding box center [875, 417] width 1369 height 660
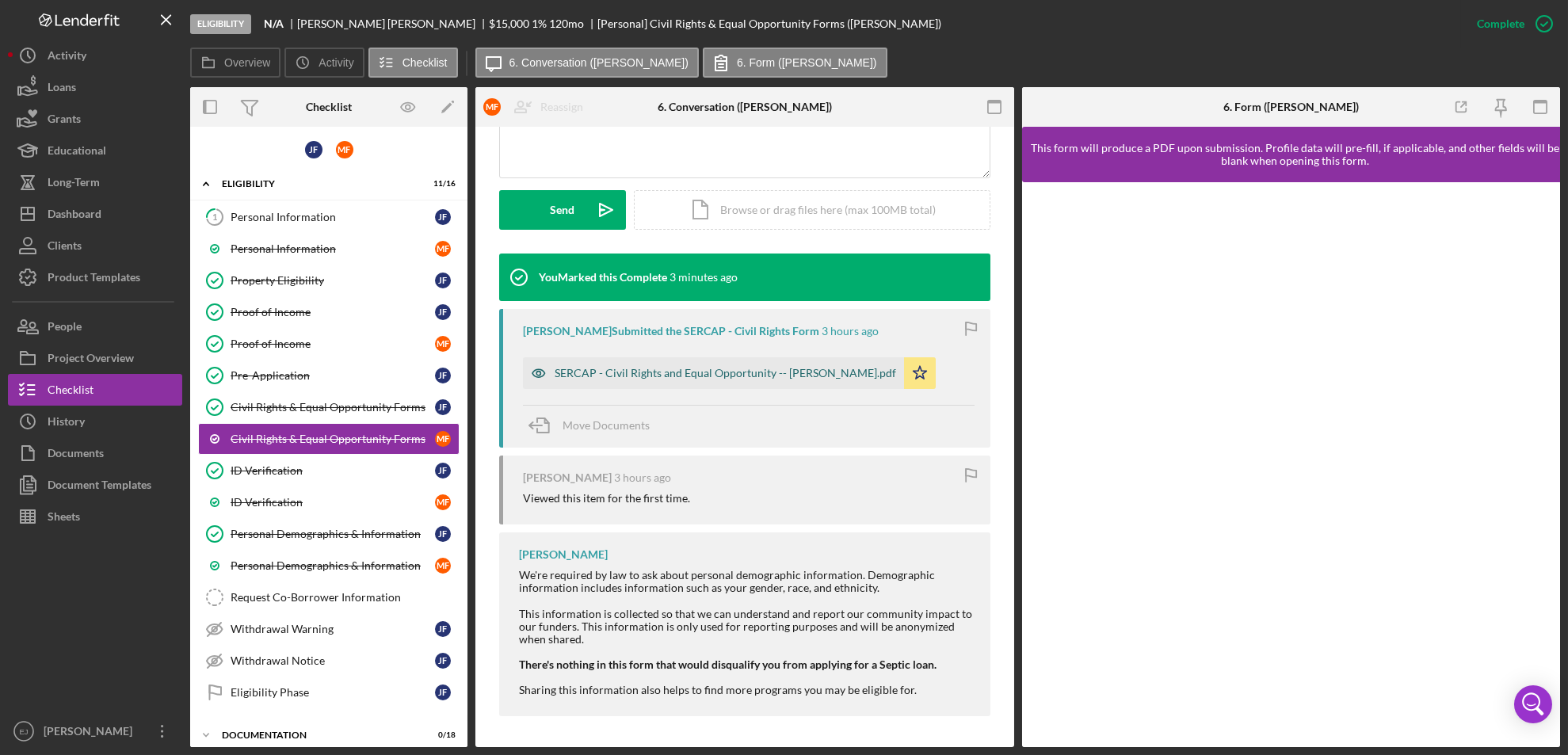
click at [713, 374] on div "SERCAP - Civil Rights and Equal Opportunity -- [PERSON_NAME].pdf" at bounding box center [725, 373] width 342 height 13
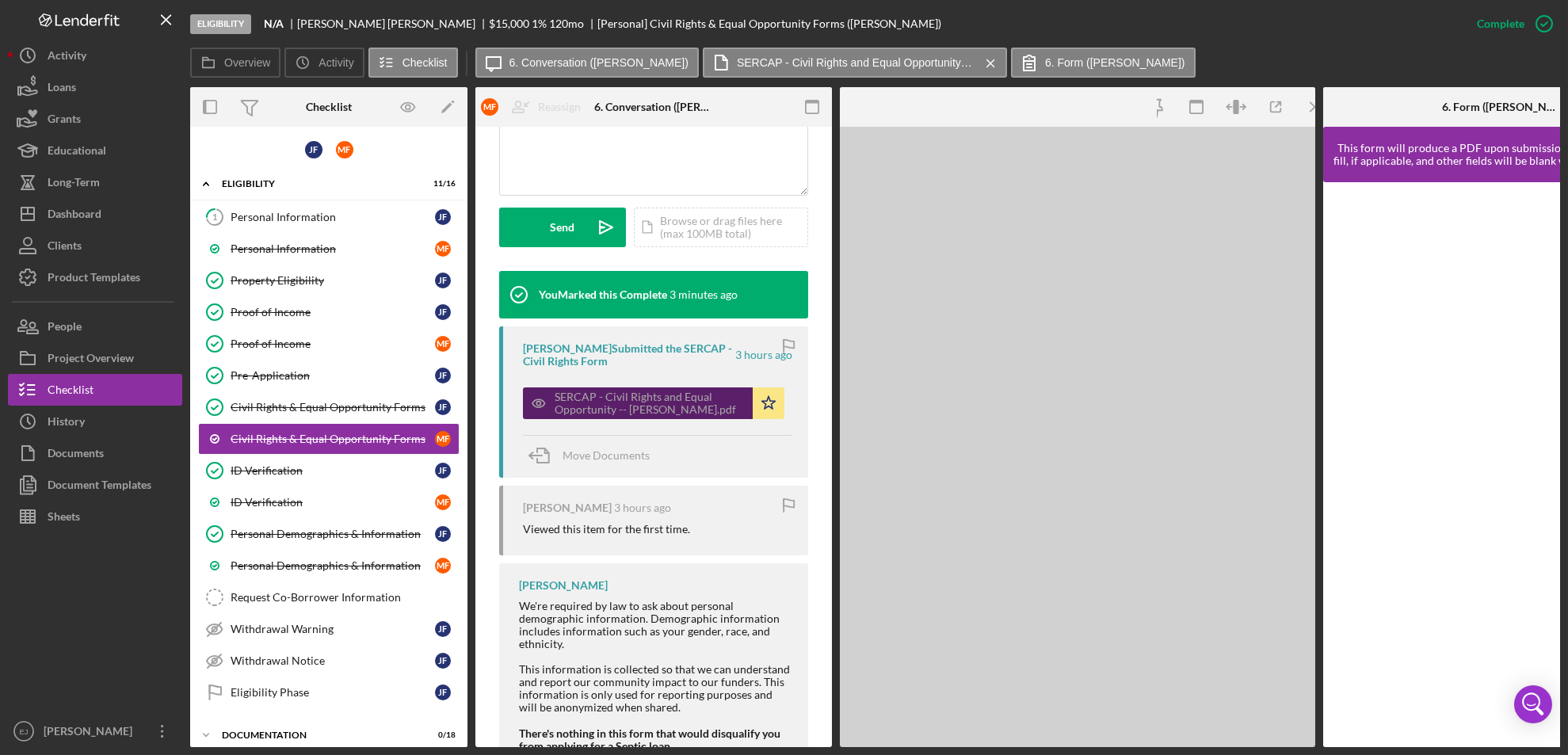
scroll to position [420, 0]
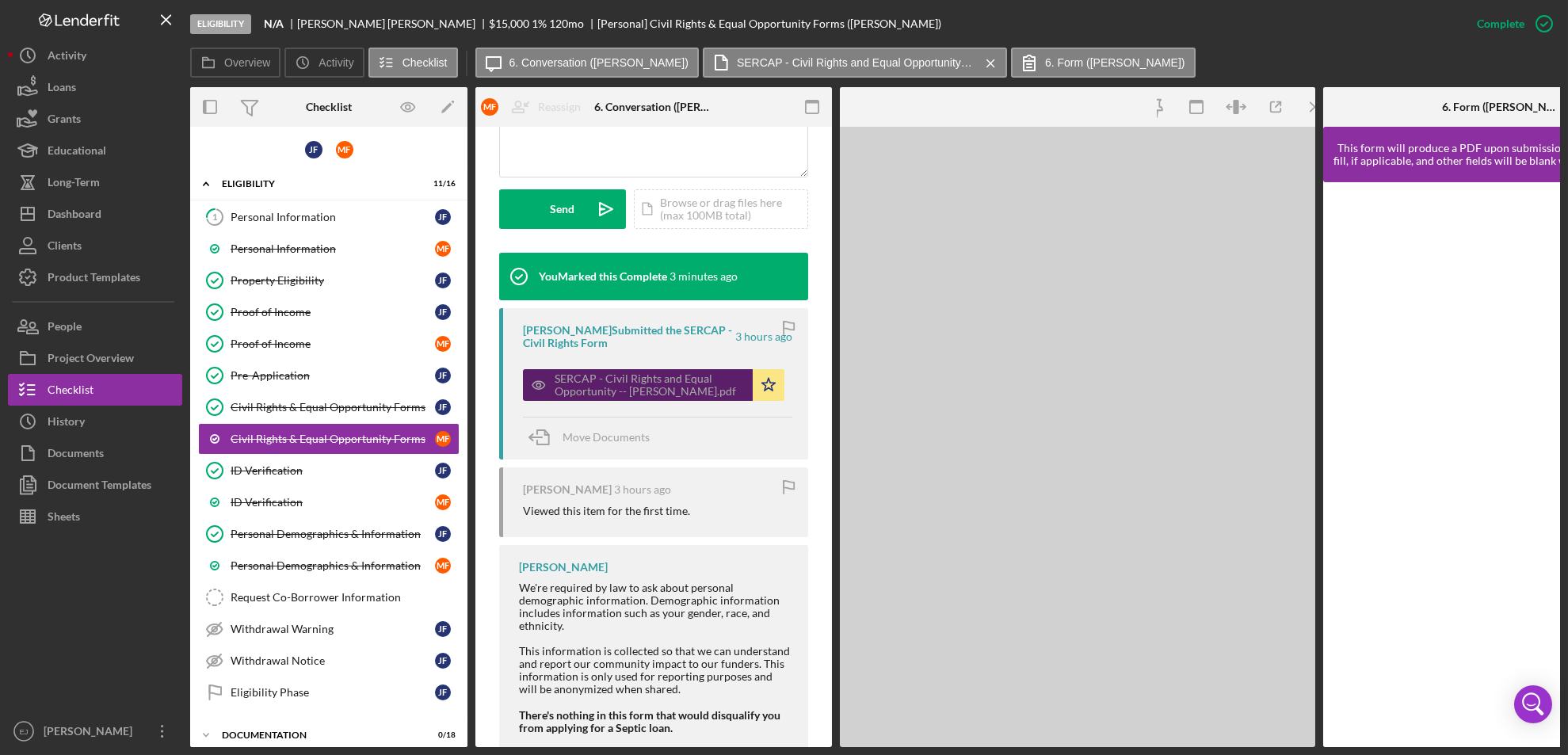
click at [713, 374] on div "SERCAP - Civil Rights and Equal Opportunity -- [PERSON_NAME].pdf" at bounding box center [649, 385] width 190 height 25
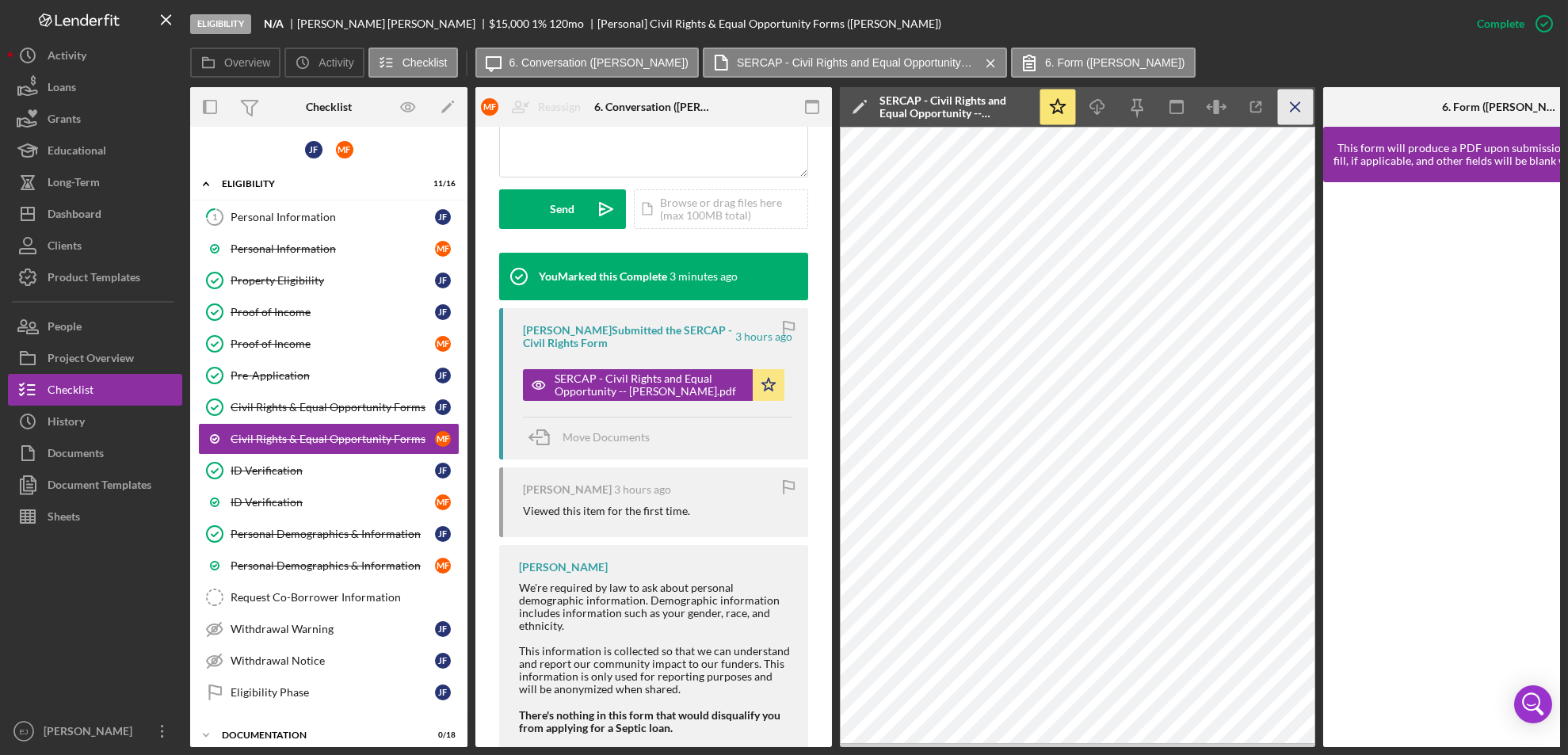
click at [1311, 100] on icon "Icon/Menu Close" at bounding box center [1295, 107] width 35 height 35
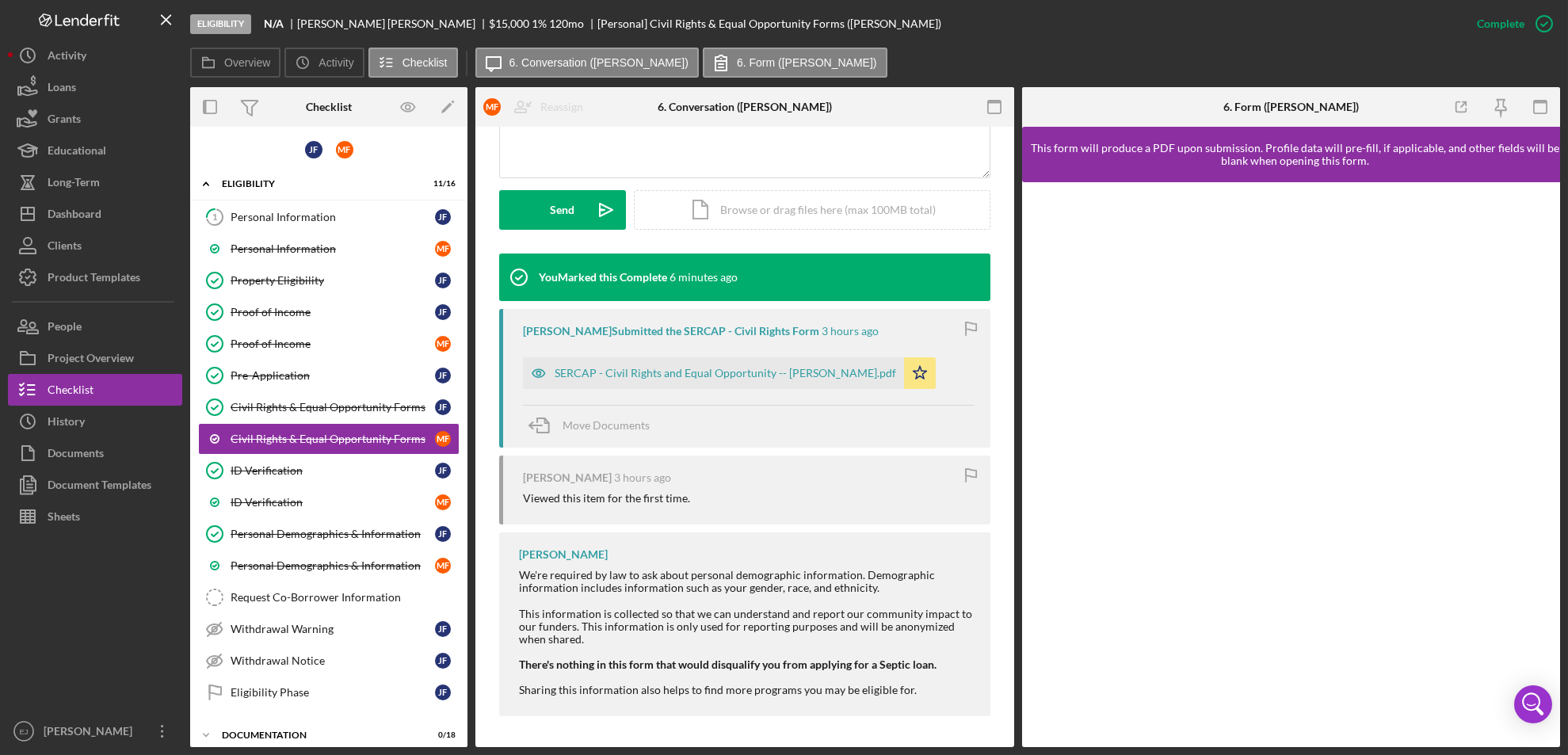
click at [1014, 302] on div "Overview Internal Workflow Stage Eligibility Icon/Dropdown Arrow Archive (can u…" at bounding box center [875, 417] width 1369 height 660
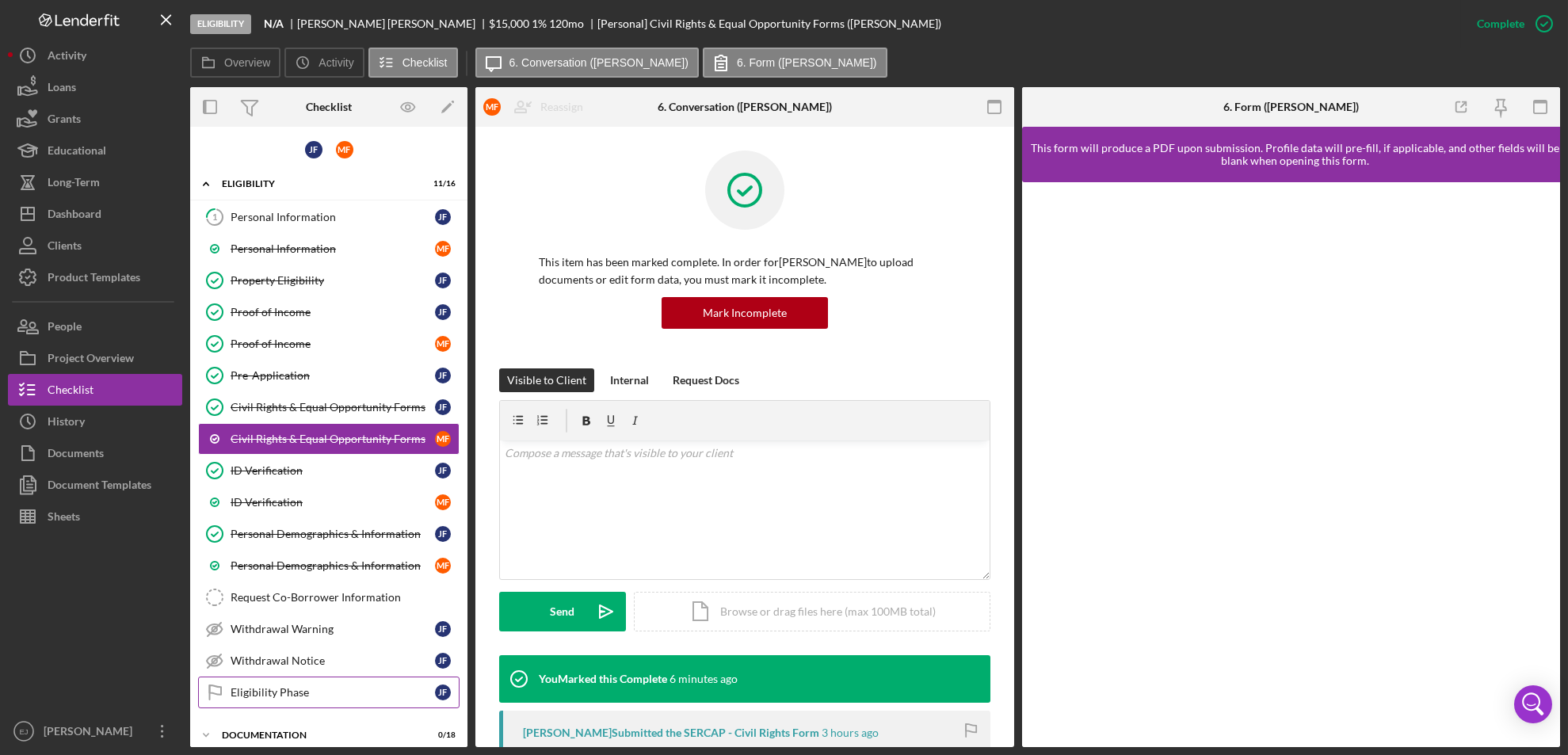
click at [349, 691] on div "Eligibility Phase" at bounding box center [332, 693] width 204 height 13
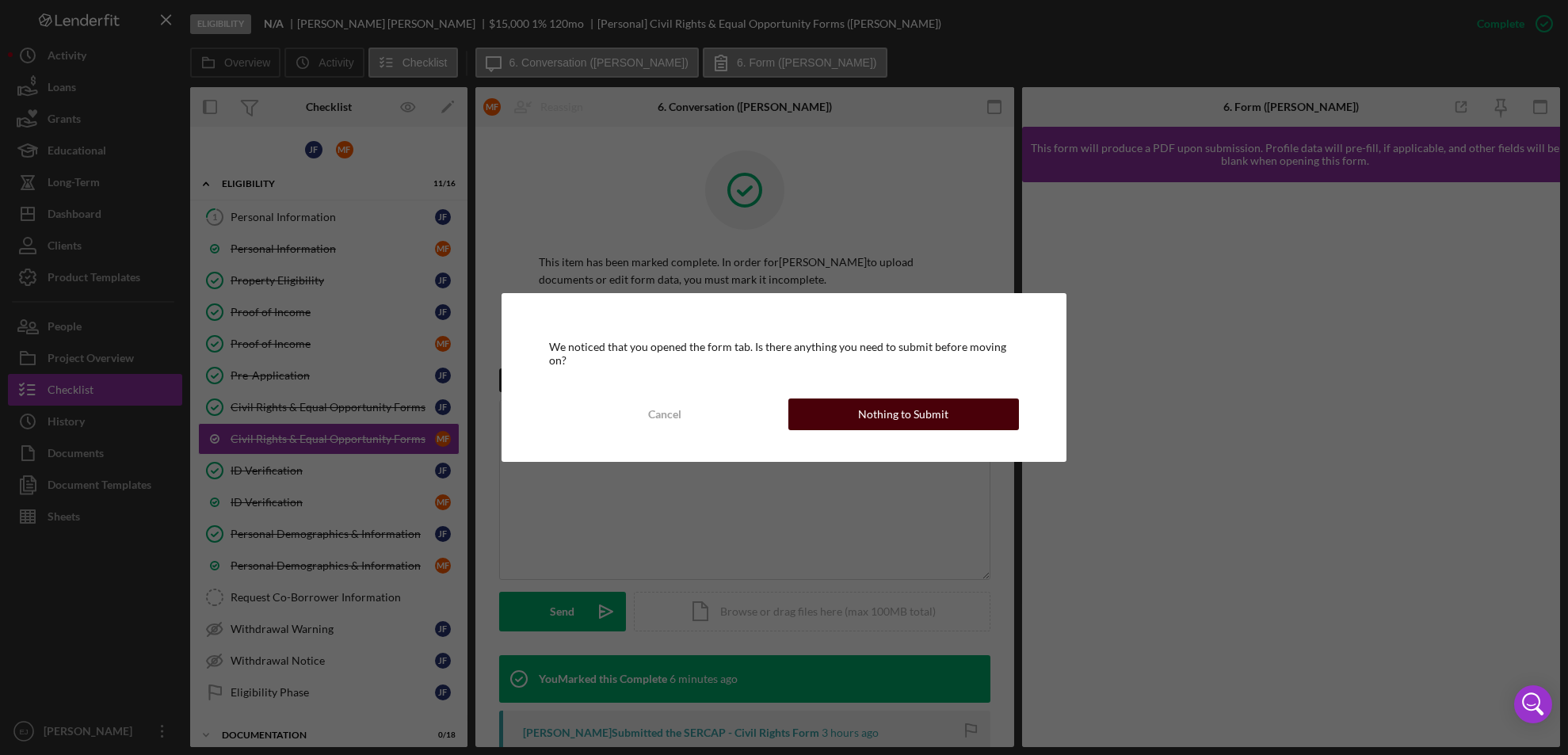
click at [877, 399] on div "Nothing to Submit" at bounding box center [903, 415] width 90 height 32
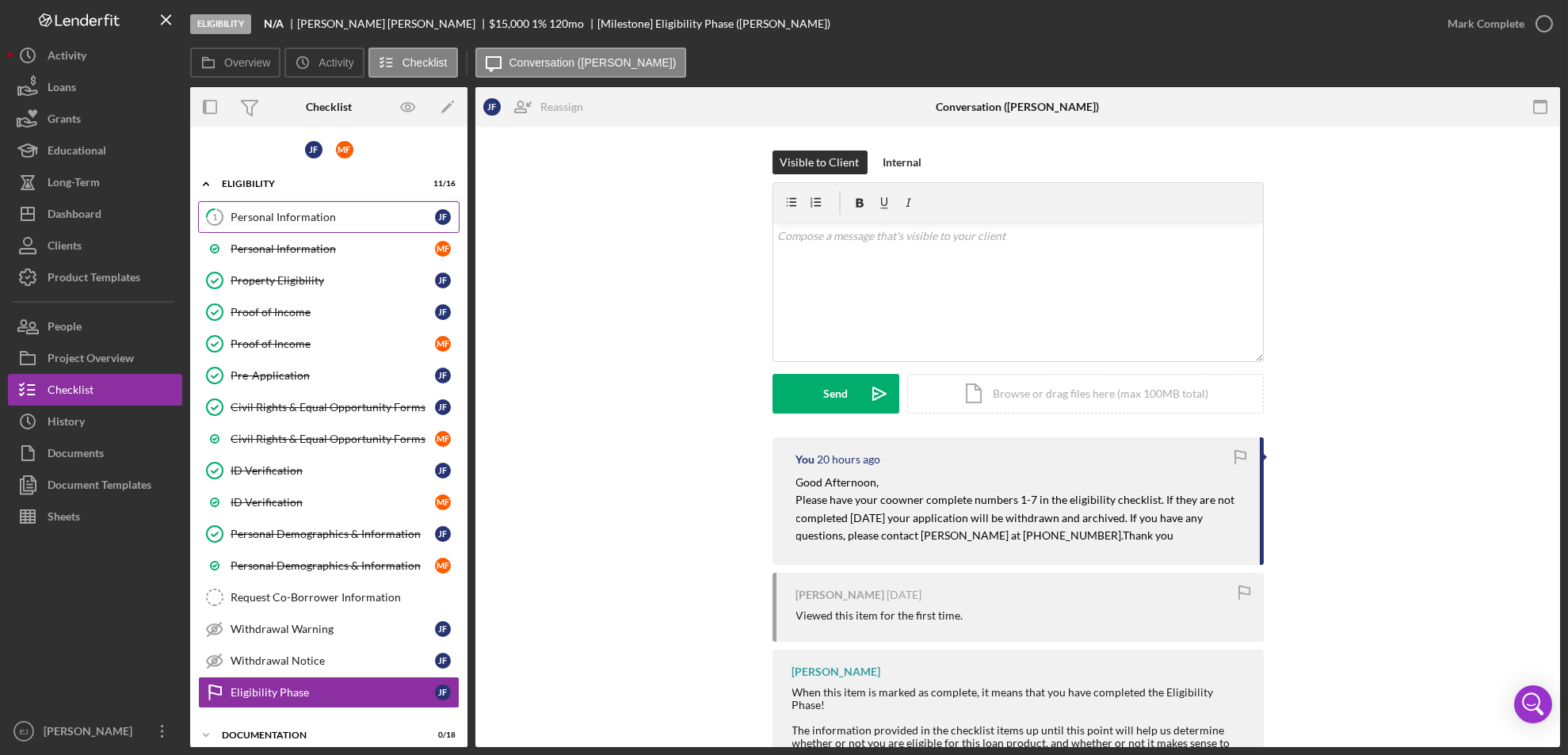
click at [367, 216] on div "Personal Information" at bounding box center [332, 217] width 204 height 13
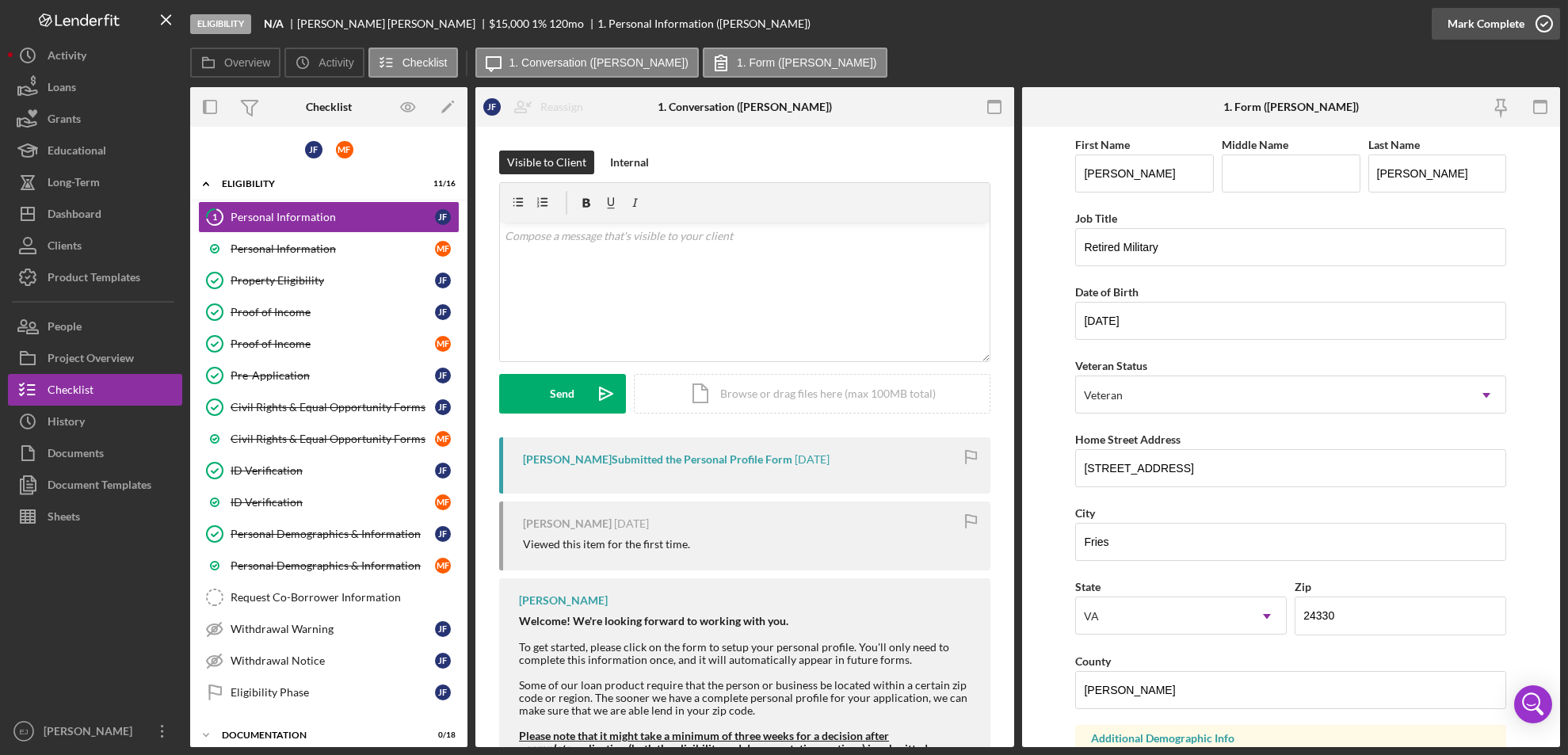
click at [1543, 27] on icon "button" at bounding box center [1544, 24] width 40 height 40
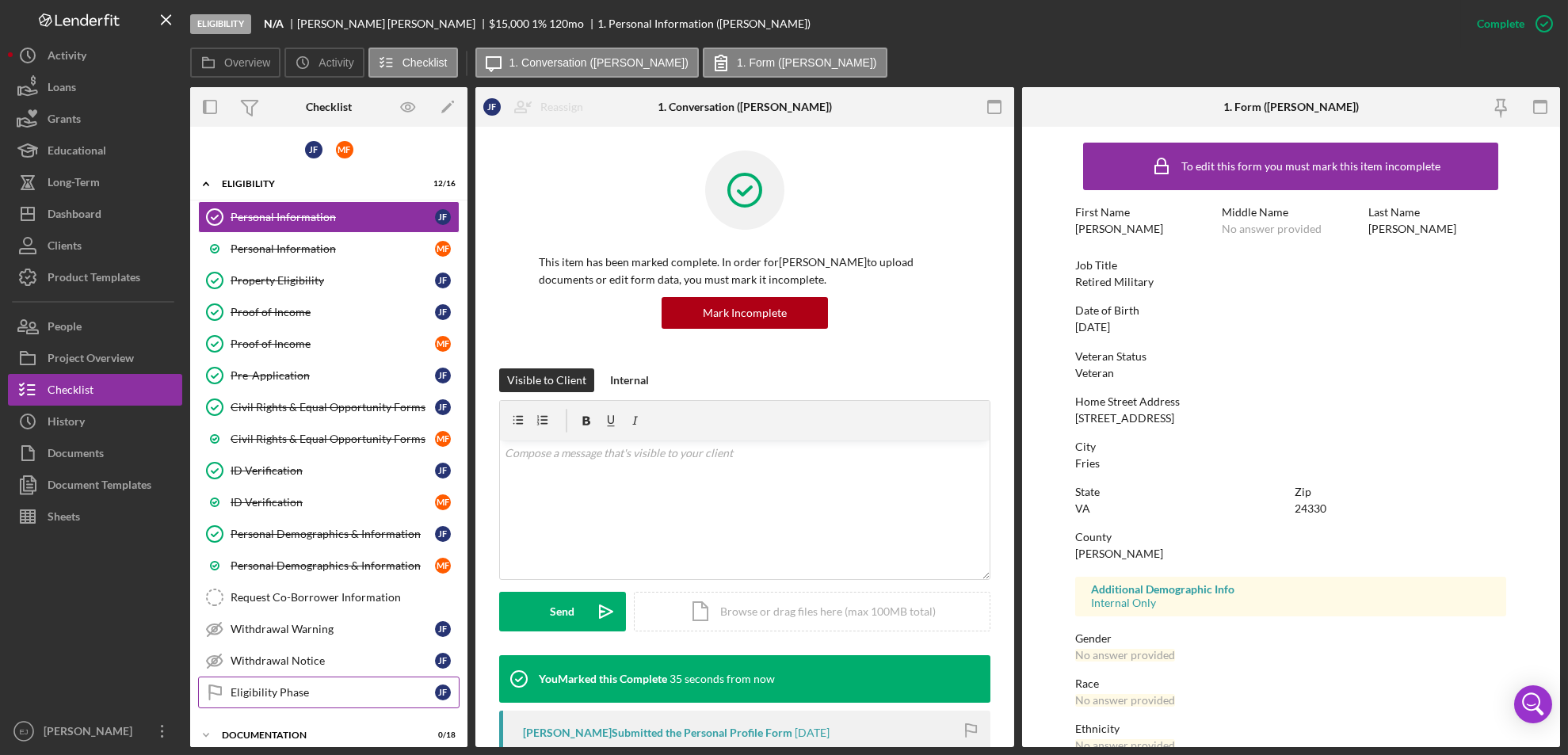
click at [346, 697] on div "Eligibility Phase" at bounding box center [332, 693] width 204 height 13
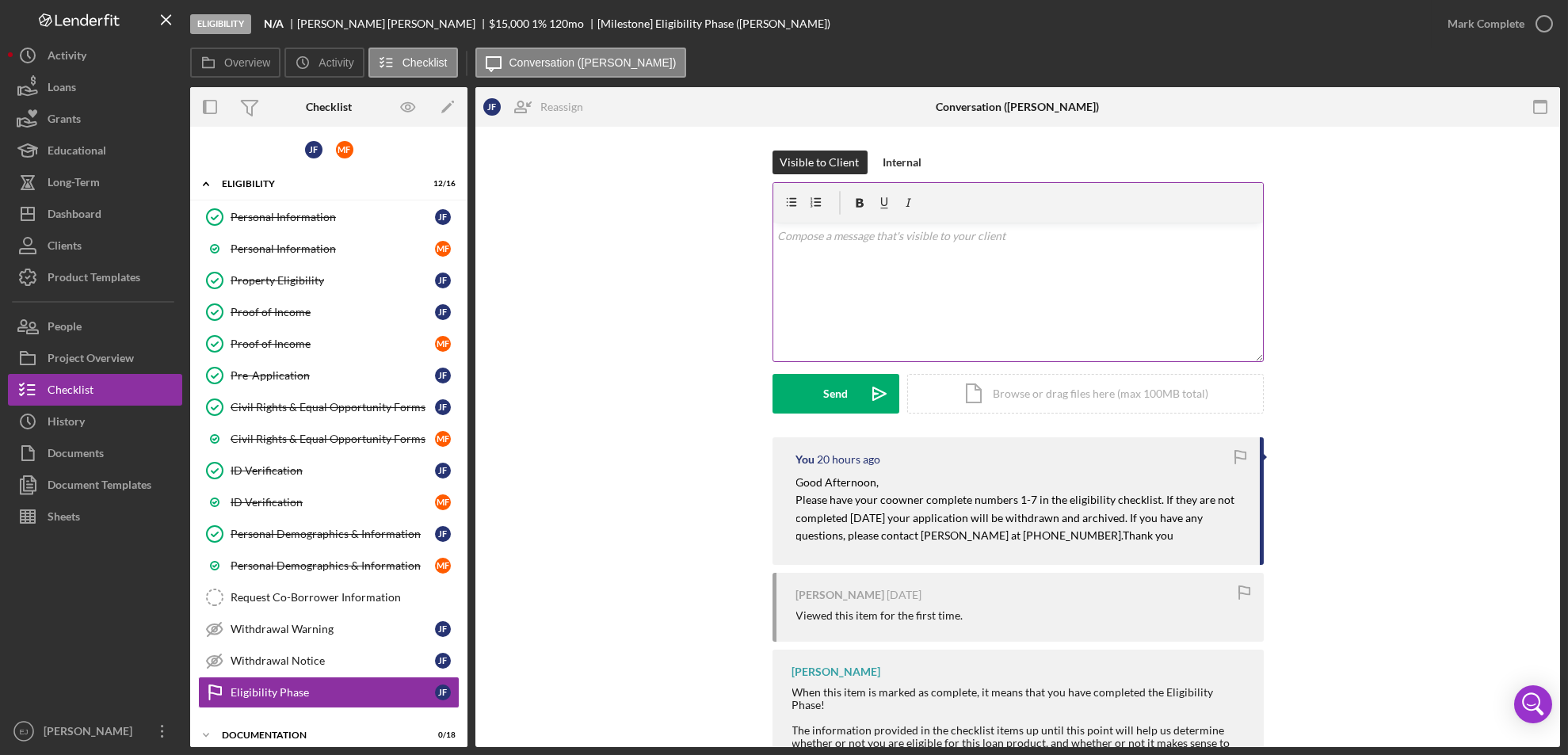
click at [930, 279] on div "v Color teal Color pink Remove color Add row above Add row below Add column bef…" at bounding box center [1018, 292] width 490 height 139
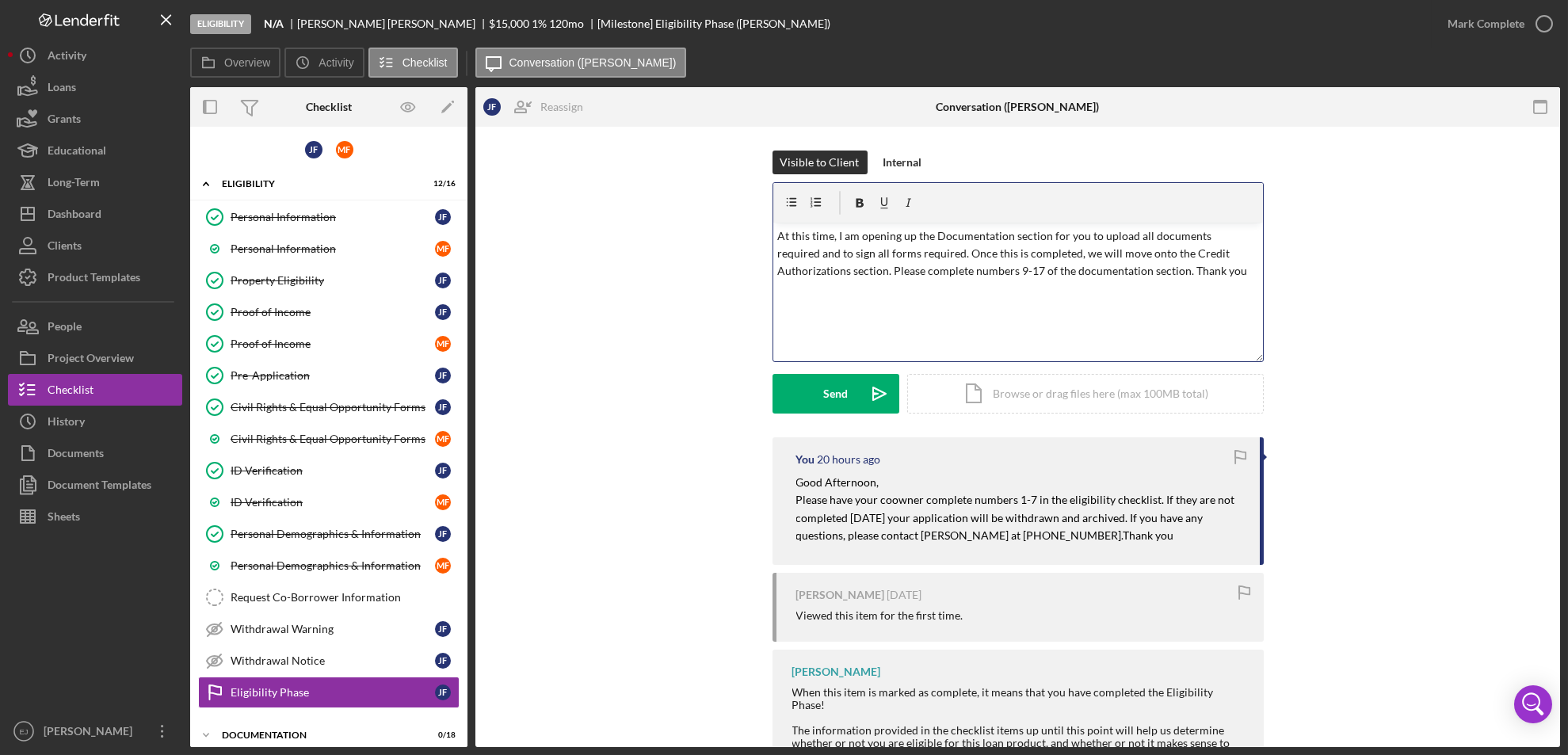
click at [777, 231] on p "At this time, I am opening up the Documentation section for you to upload all d…" at bounding box center [1018, 253] width 481 height 53
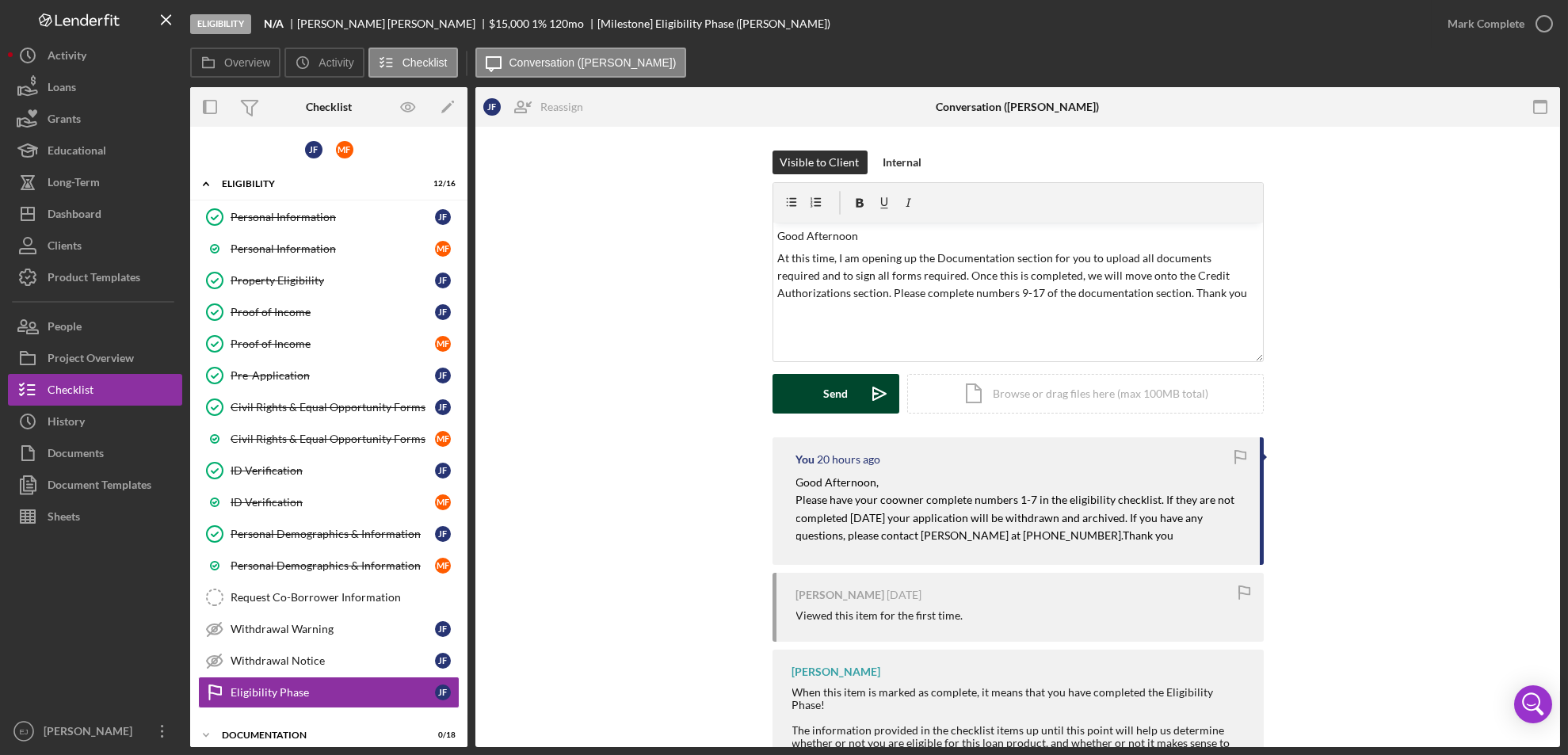
click at [850, 396] on button "Send Icon/icon-invite-send" at bounding box center [835, 394] width 127 height 40
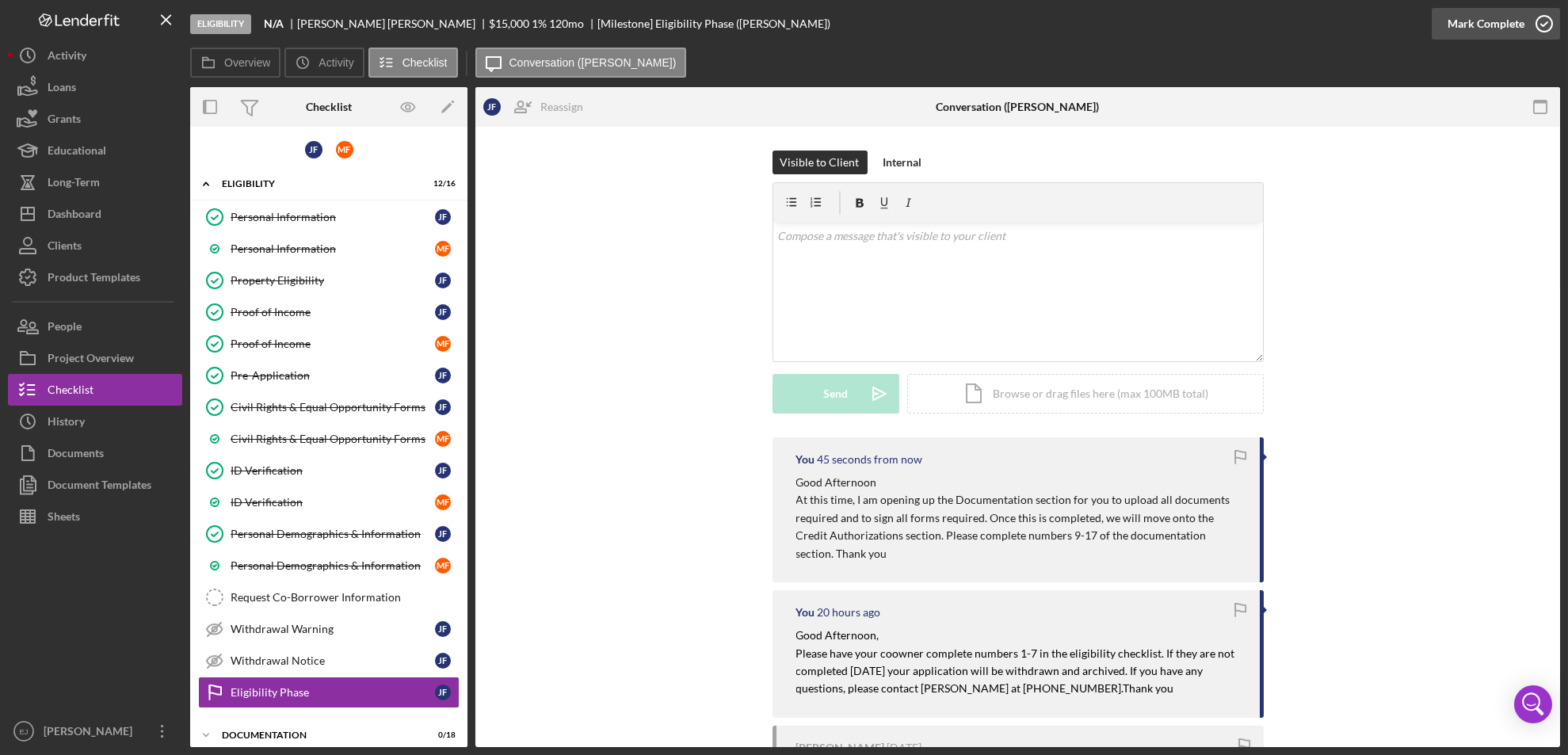
click at [1550, 25] on icon "button" at bounding box center [1544, 24] width 40 height 40
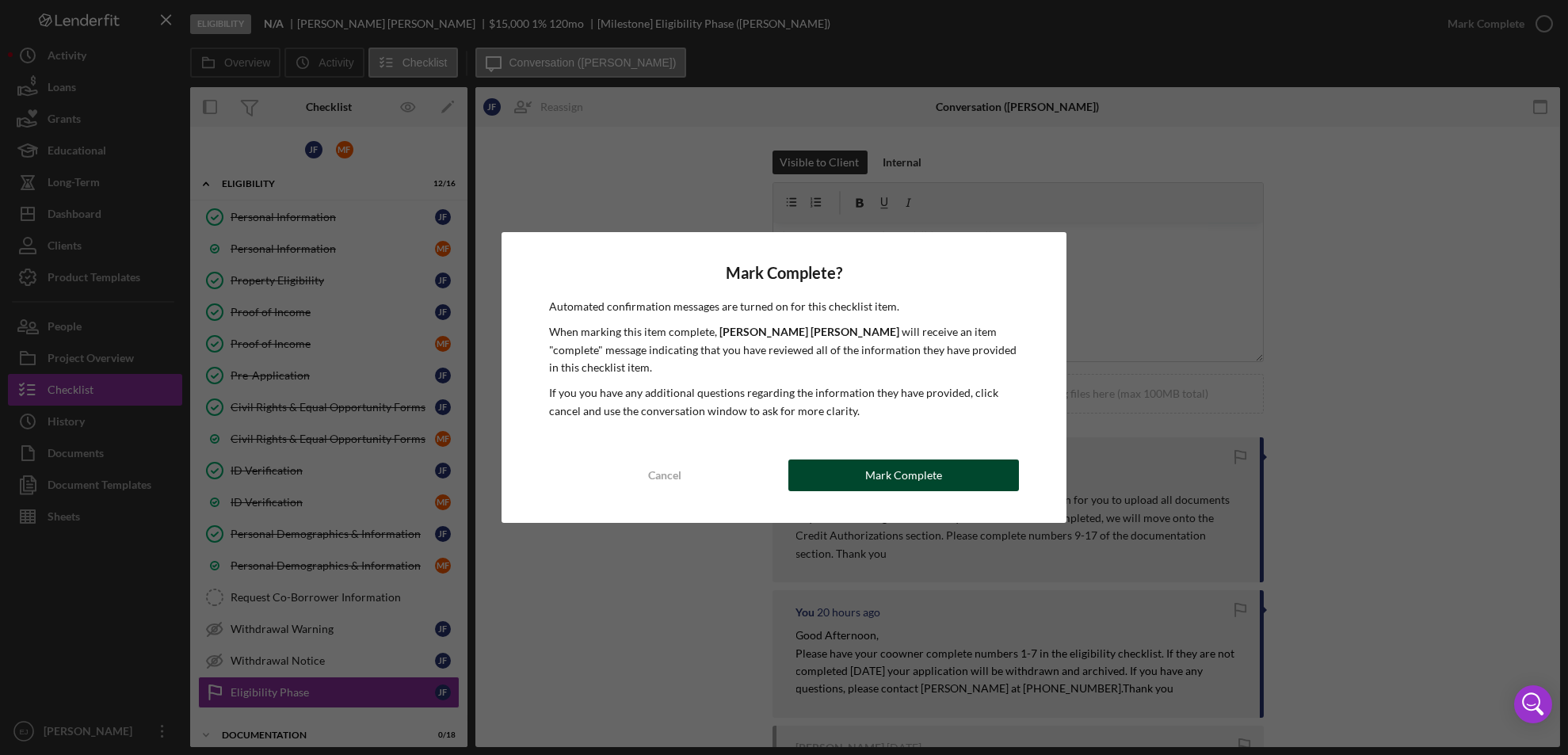
click at [873, 473] on div "Mark Complete" at bounding box center [903, 476] width 77 height 32
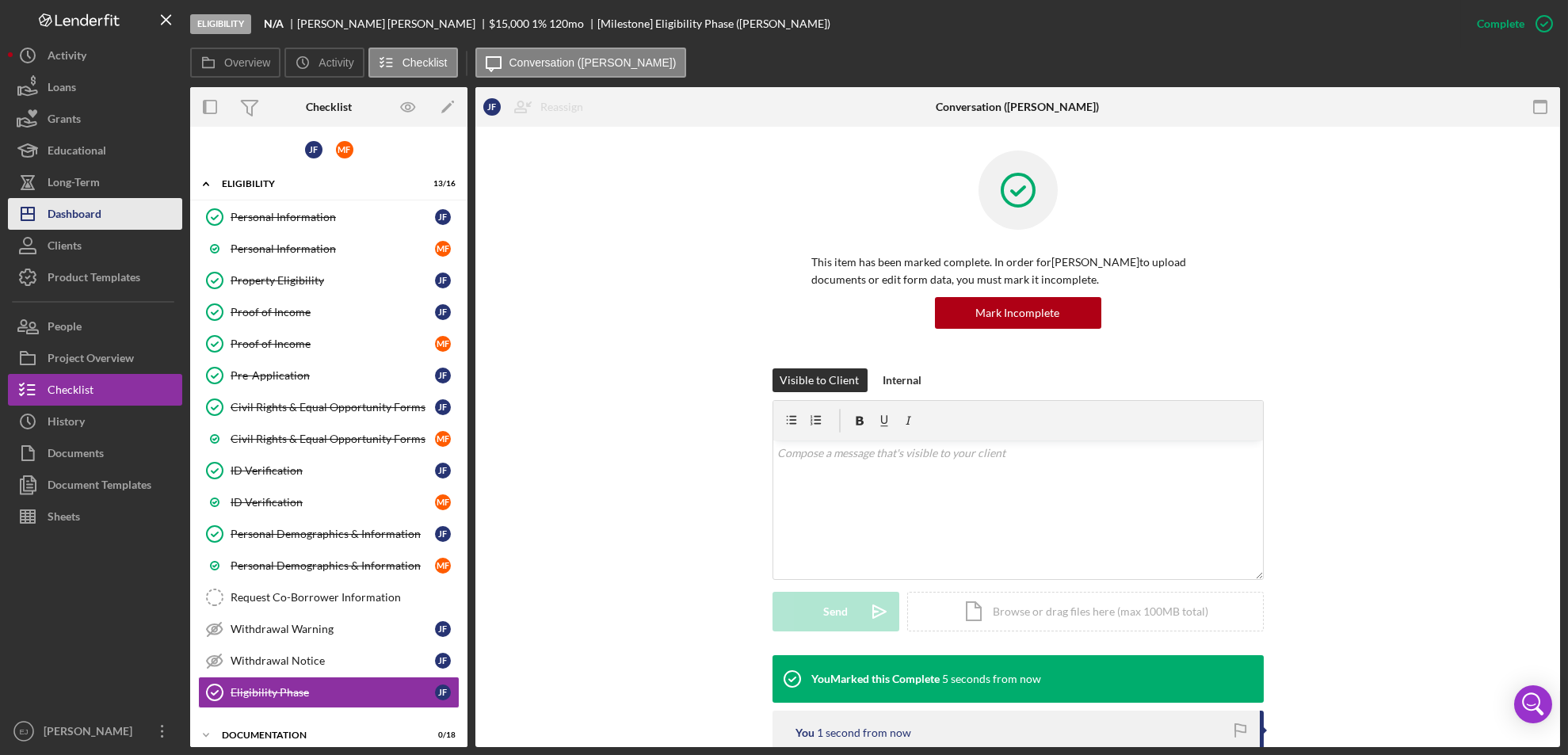
click at [109, 214] on button "Icon/Dashboard Dashboard" at bounding box center [94, 214] width 174 height 32
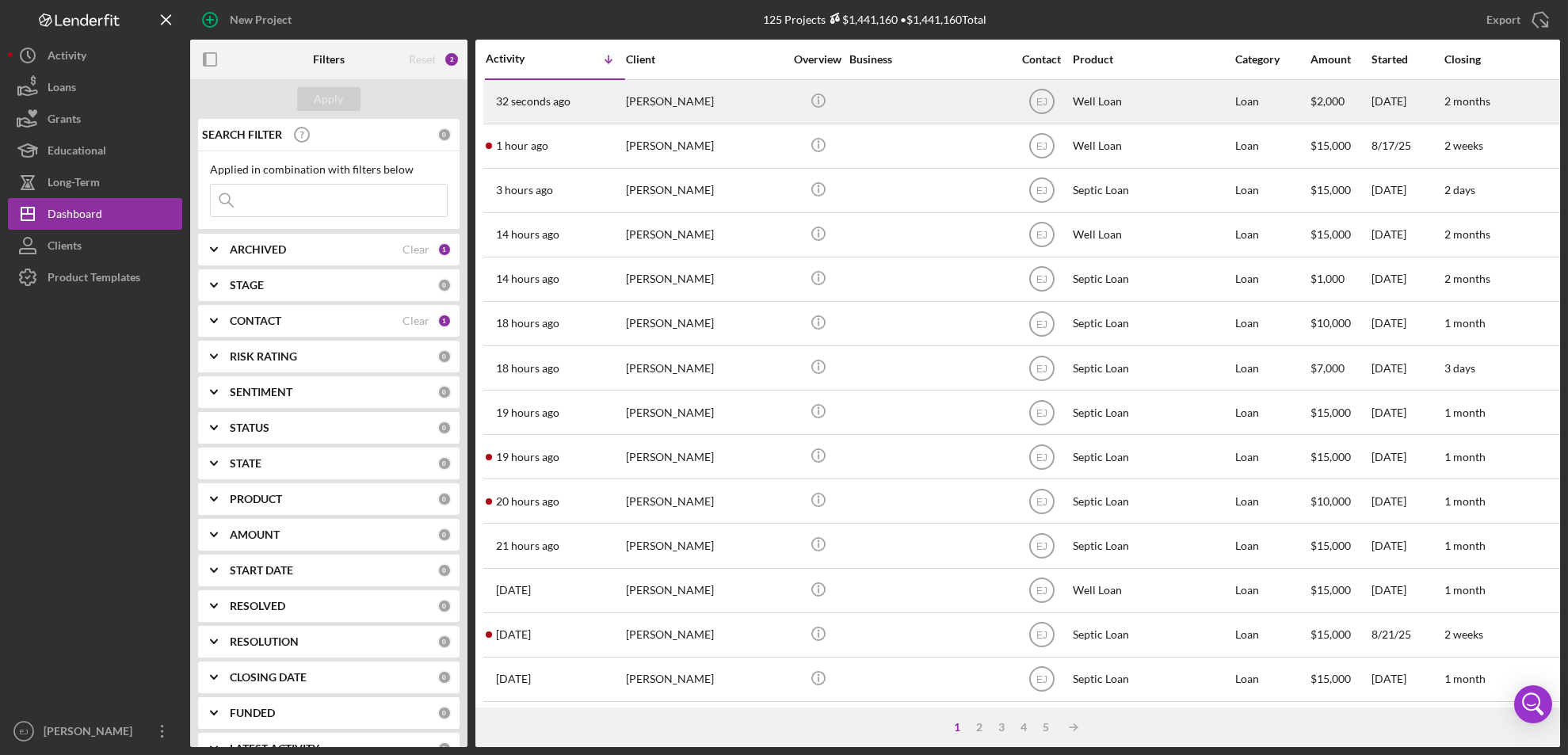
click at [650, 110] on div "[PERSON_NAME]" at bounding box center [705, 102] width 158 height 42
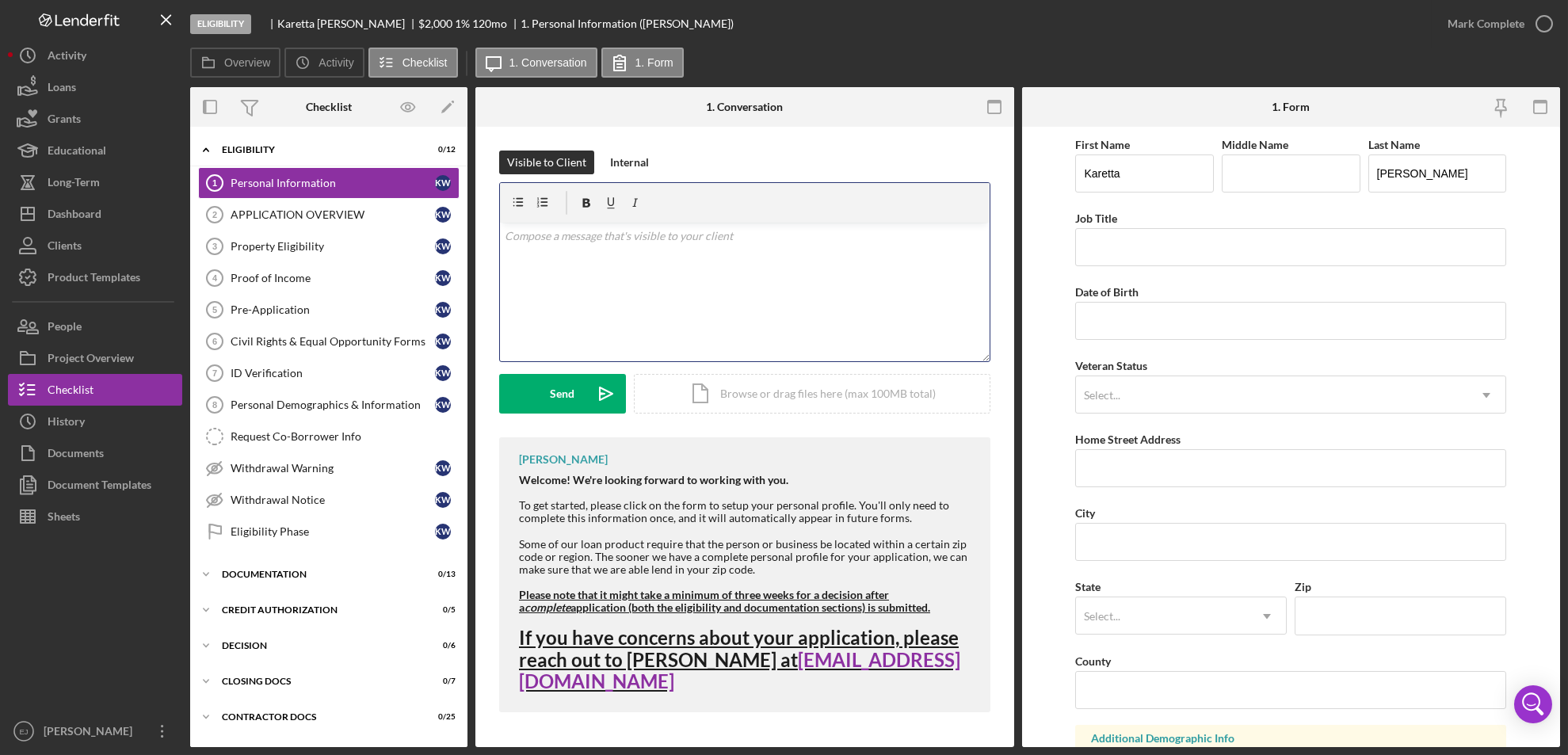
click at [529, 238] on p at bounding box center [744, 236] width 480 height 18
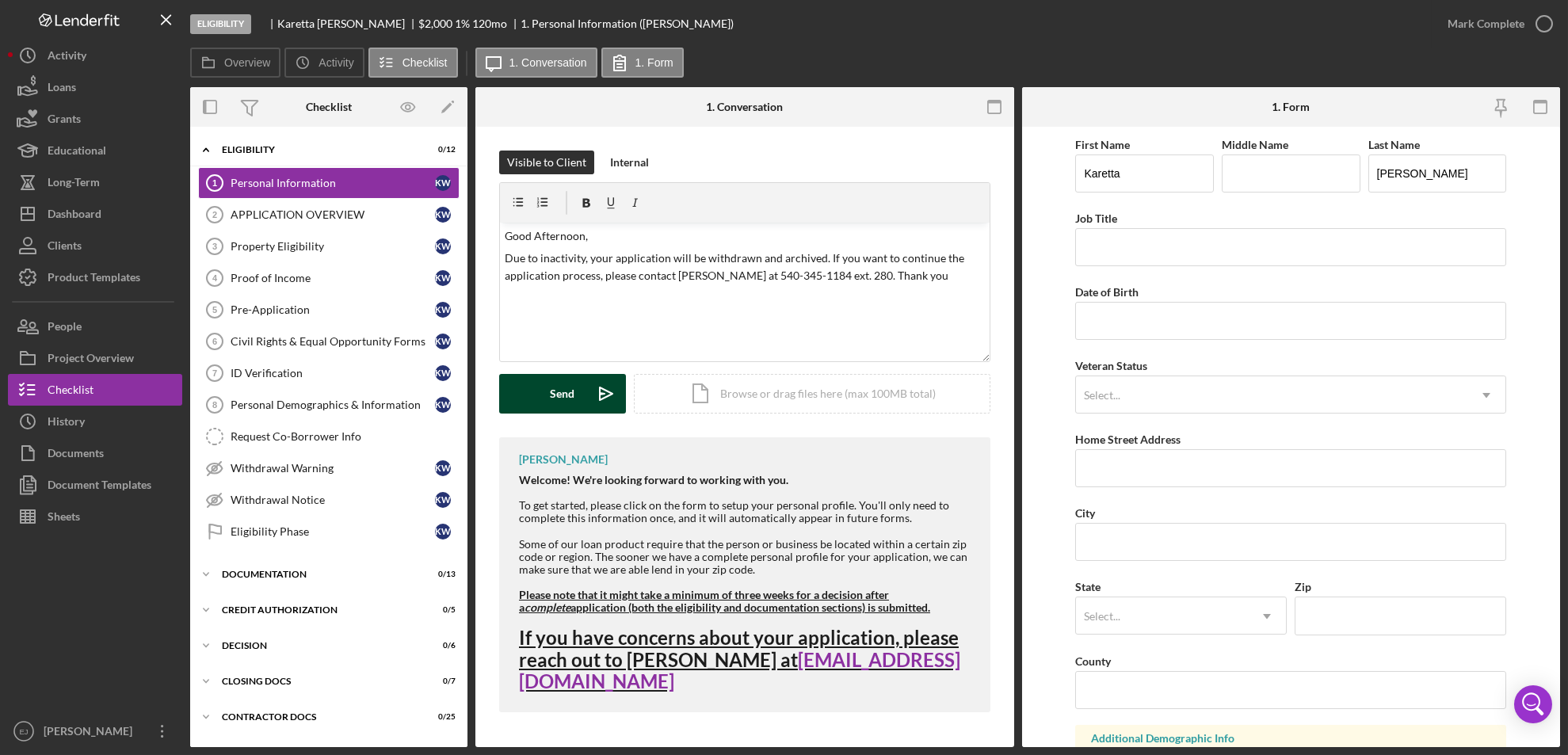
click at [564, 383] on div "Send" at bounding box center [563, 394] width 24 height 40
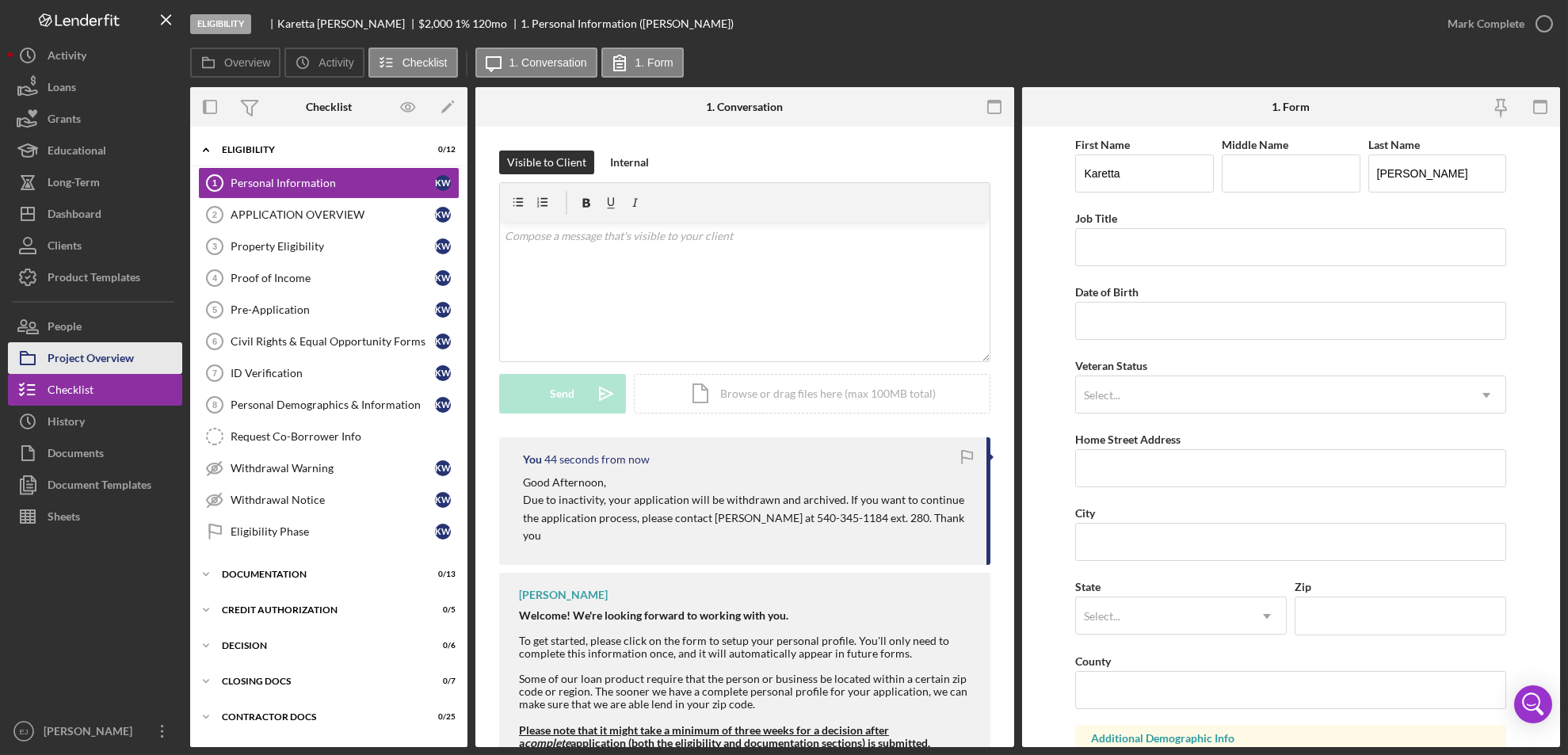
click at [100, 363] on div "Project Overview" at bounding box center [91, 360] width 87 height 35
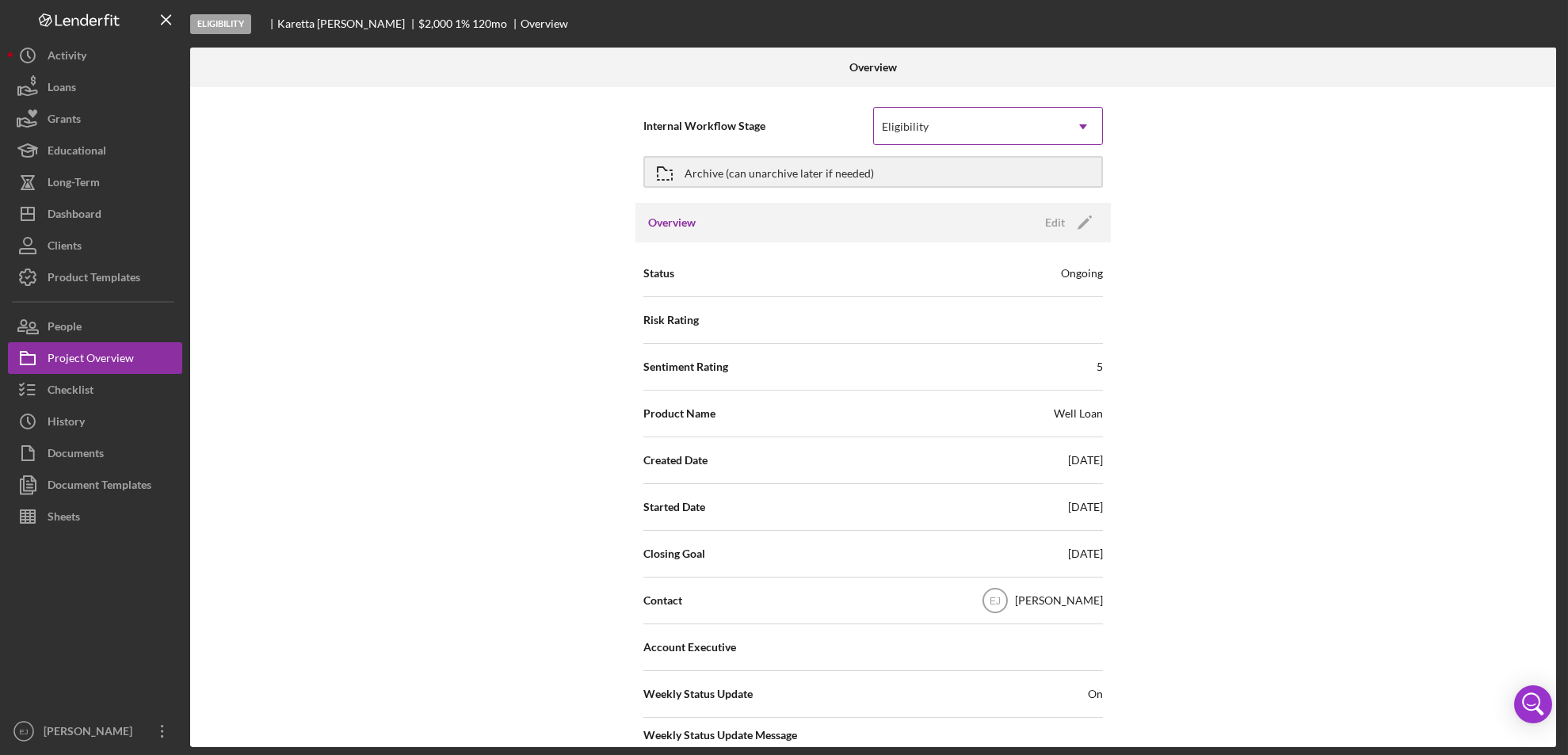
click at [1089, 115] on icon "Icon/Dropdown Arrow" at bounding box center [1083, 126] width 38 height 38
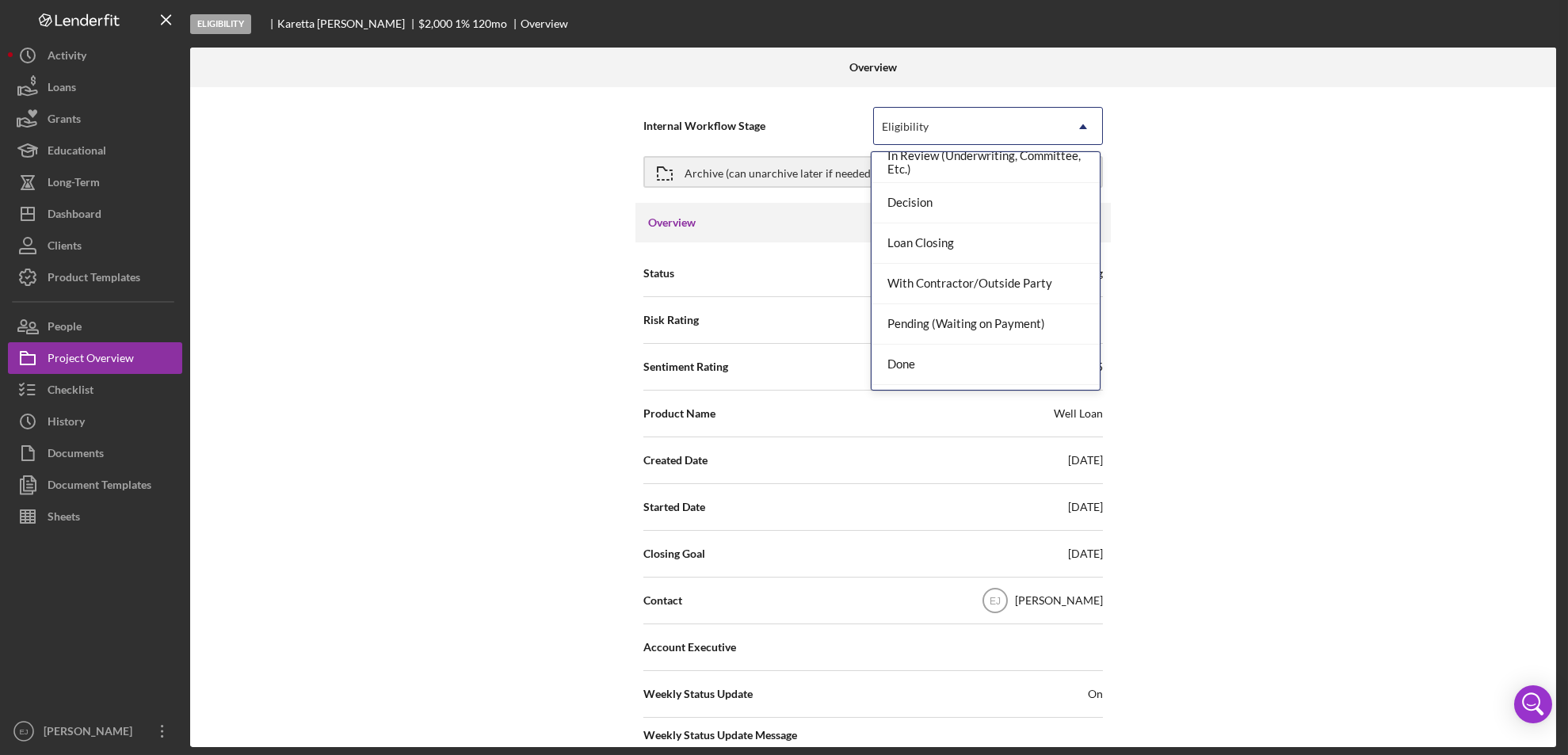
scroll to position [125, 0]
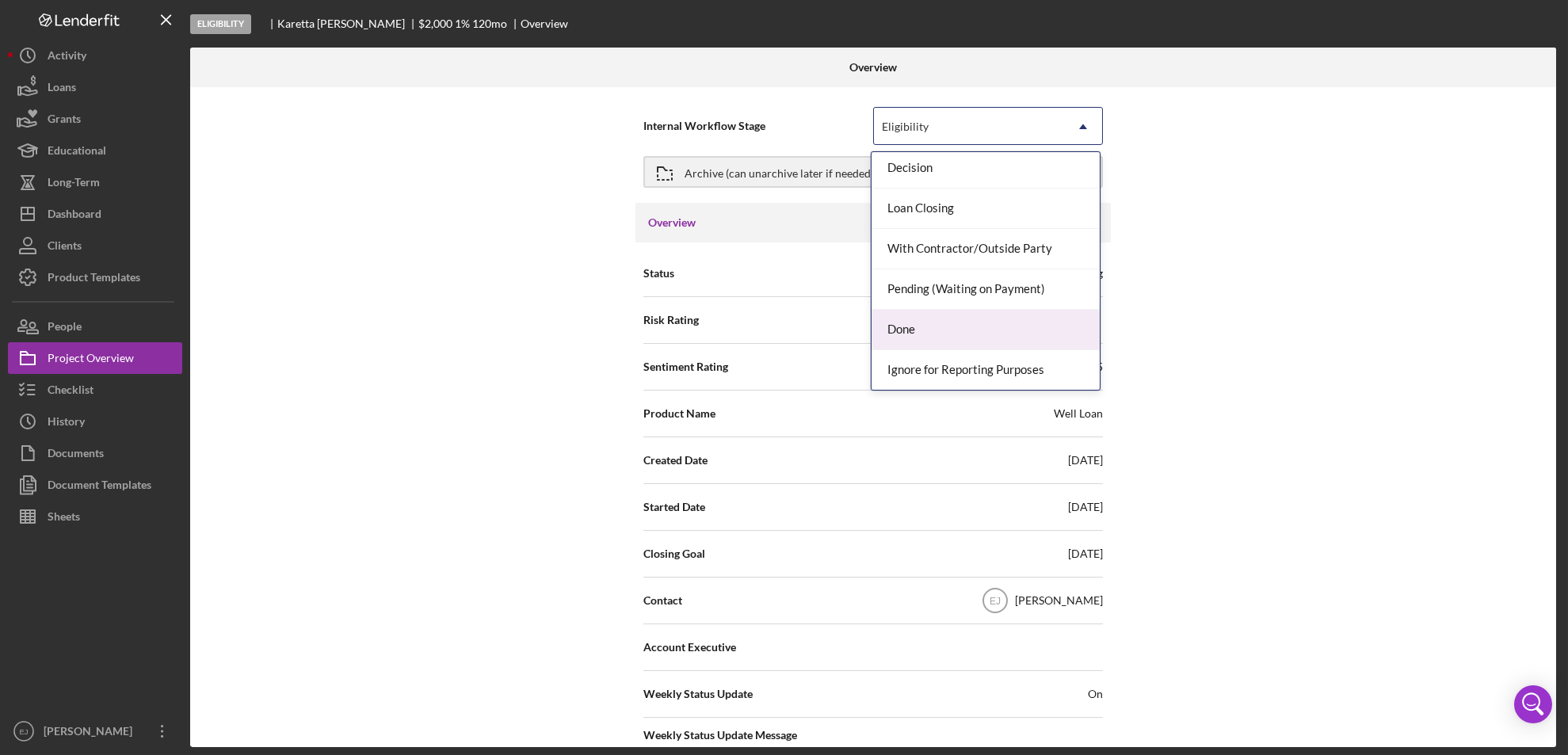
click at [1055, 316] on div "Done" at bounding box center [985, 330] width 228 height 40
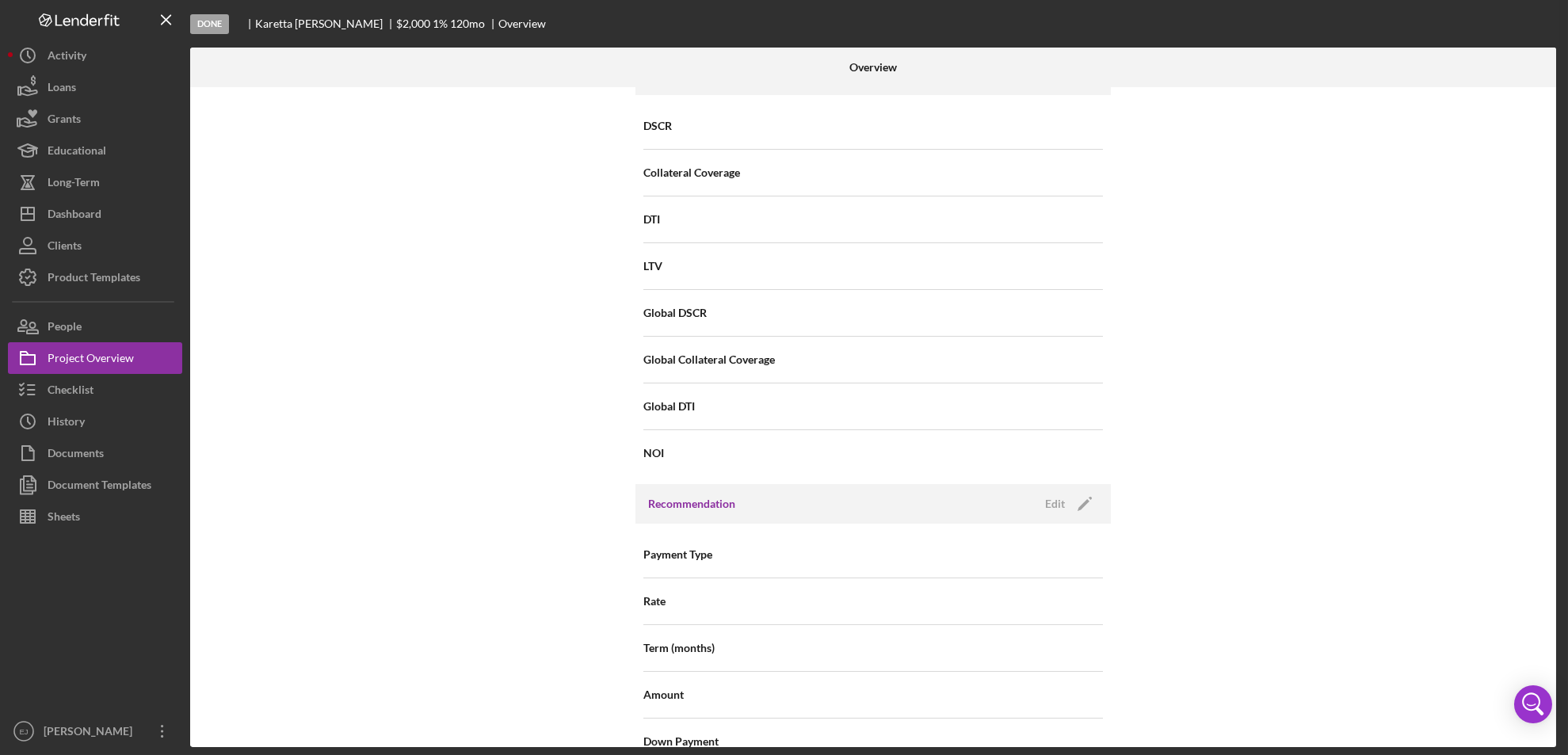
scroll to position [1695, 0]
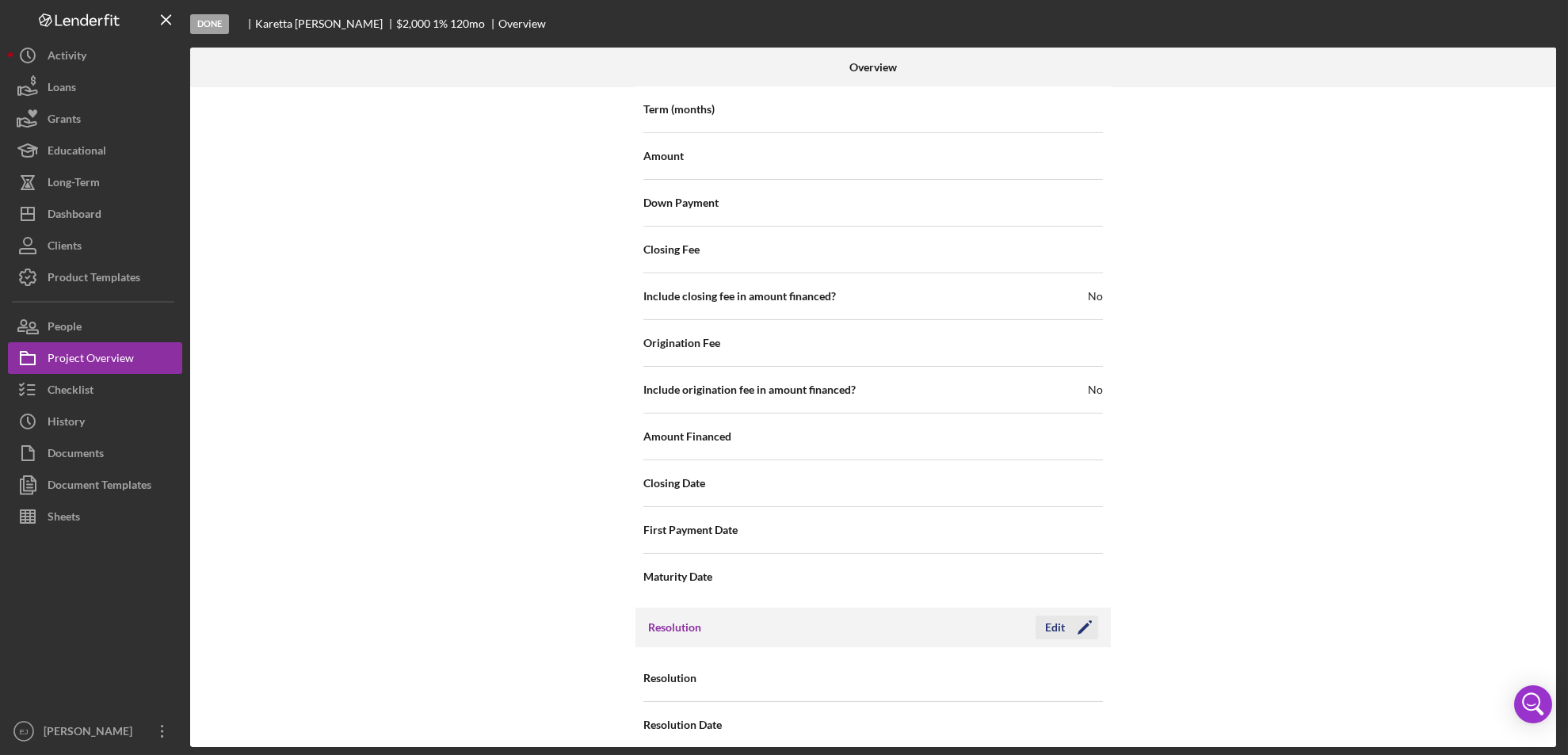
click at [1059, 618] on div "Edit" at bounding box center [1055, 628] width 20 height 24
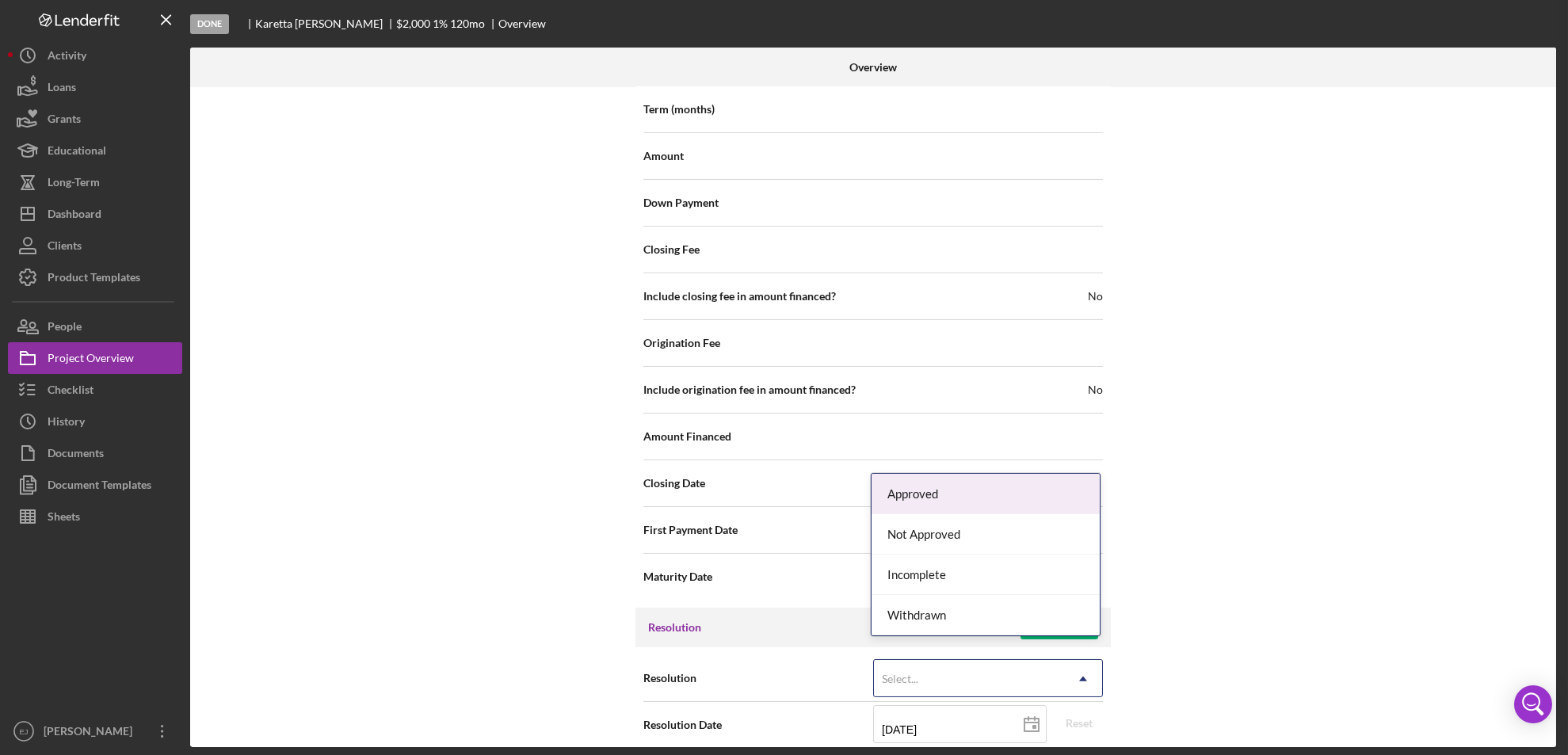
click at [1089, 663] on icon "Icon/Dropdown Arrow" at bounding box center [1083, 678] width 38 height 38
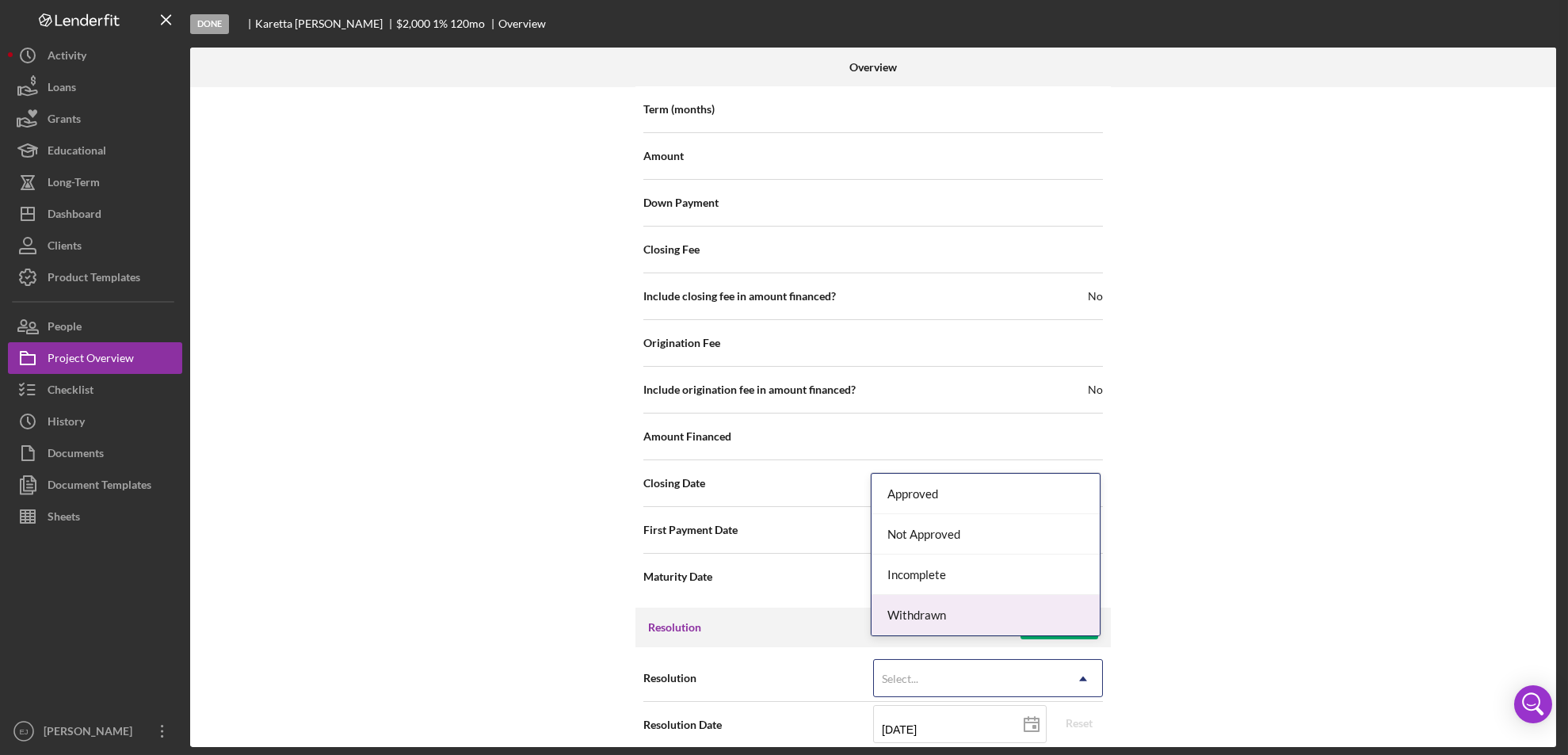
click at [1073, 597] on div "Withdrawn" at bounding box center [985, 615] width 228 height 40
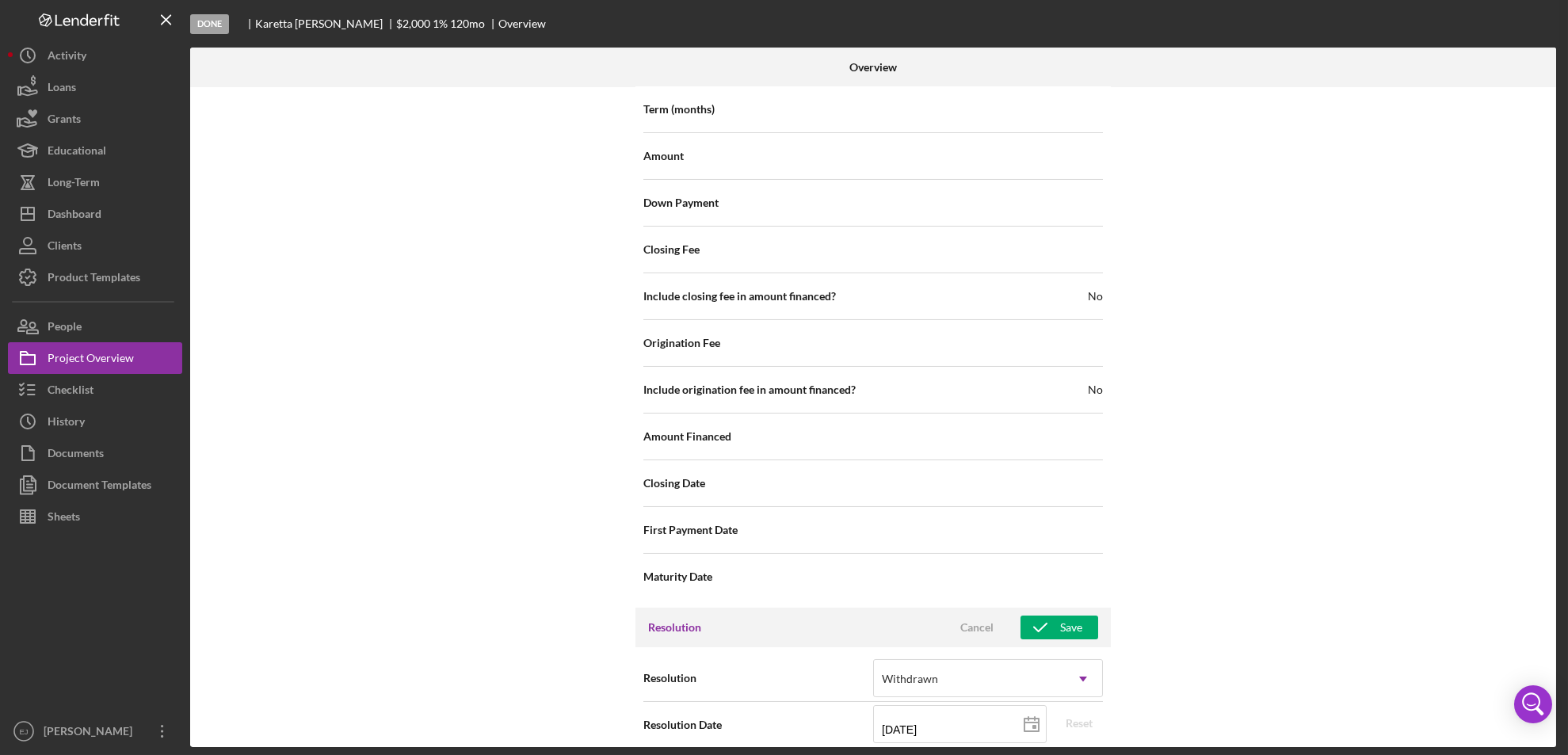
scroll to position [1796, 0]
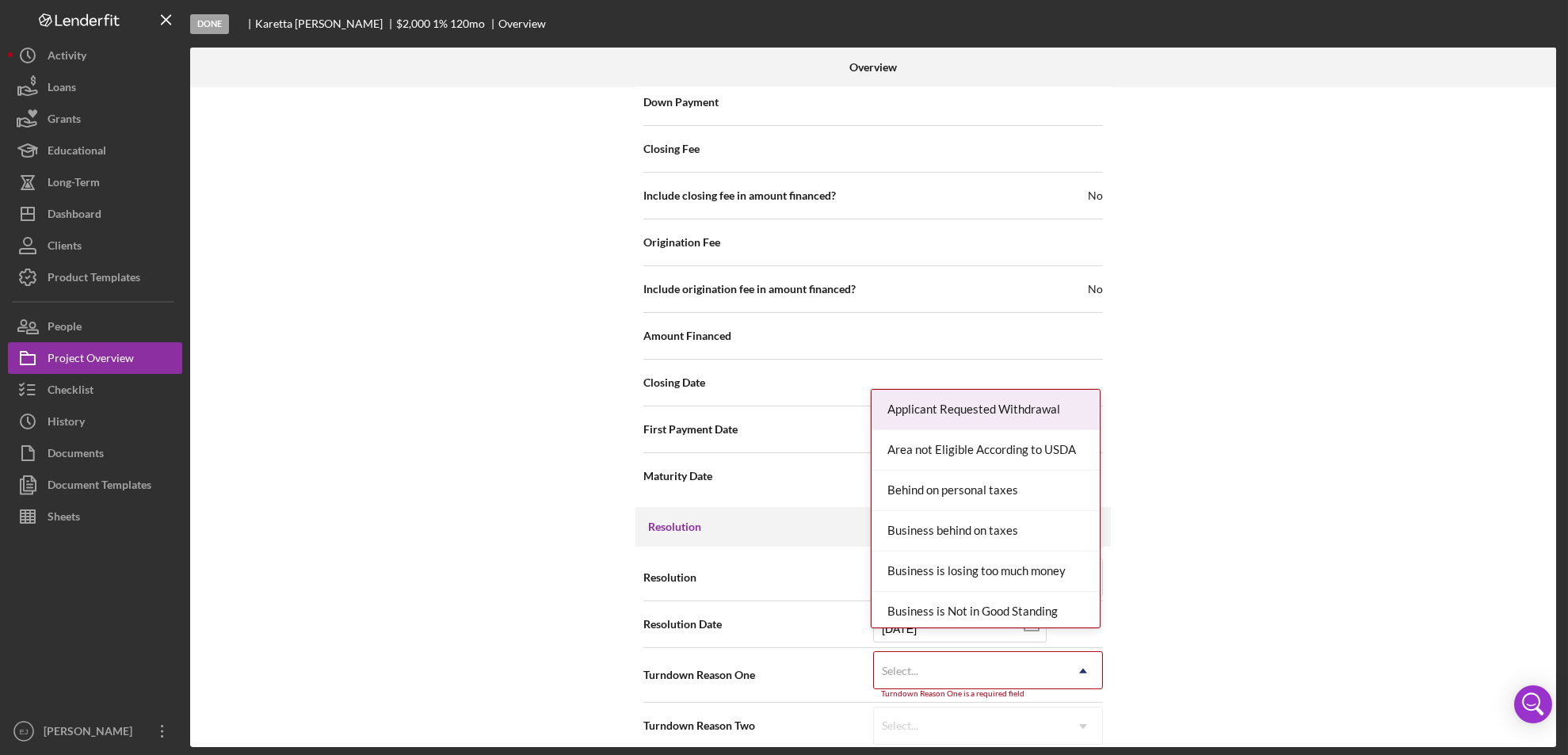
click at [1093, 739] on div "Resolution Withdrawn Icon/Dropdown Arrow Resolution Date [DATE] [DATE] Reset Tu…" at bounding box center [872, 652] width 475 height 210
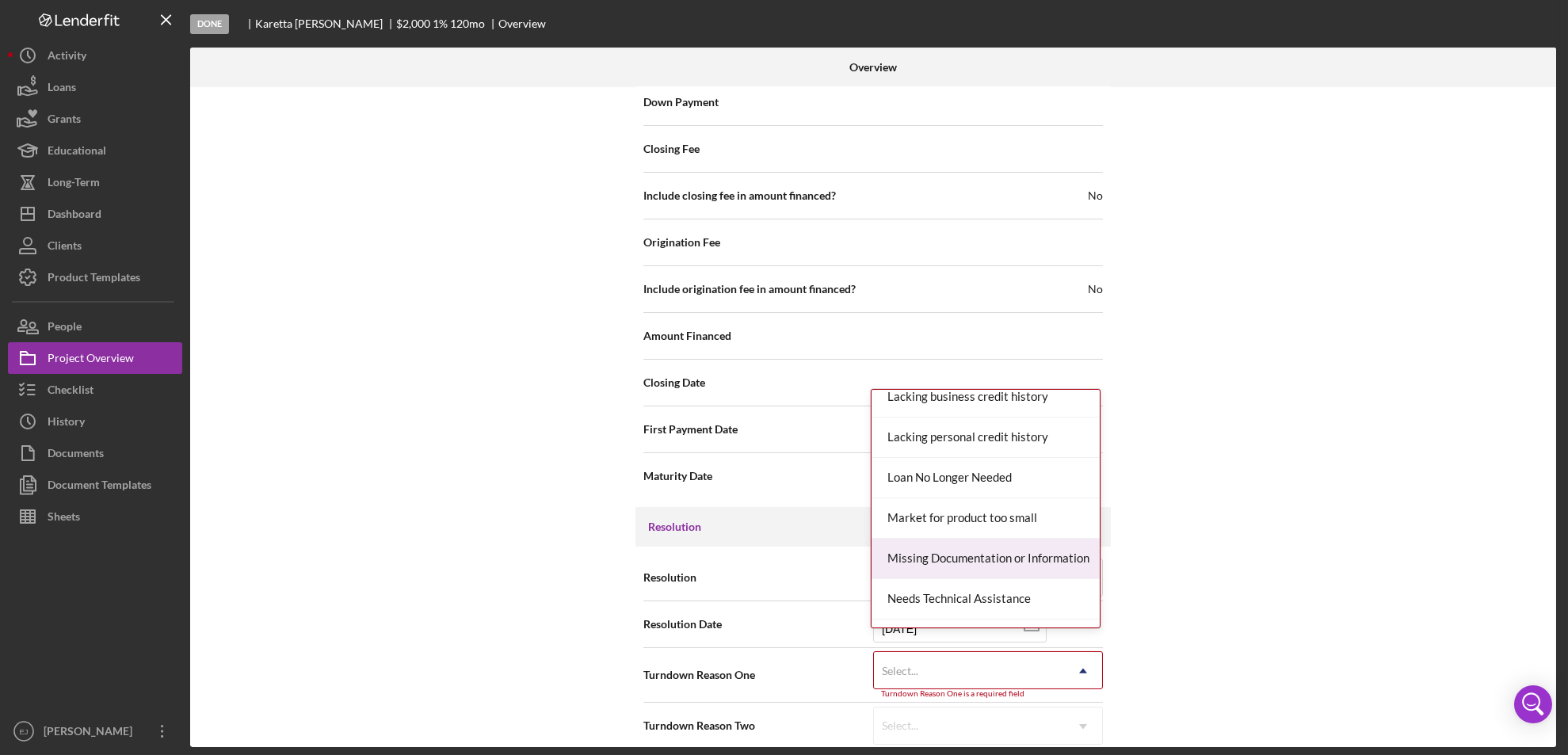
click at [1046, 561] on div "Missing Documentation or Information" at bounding box center [985, 559] width 228 height 40
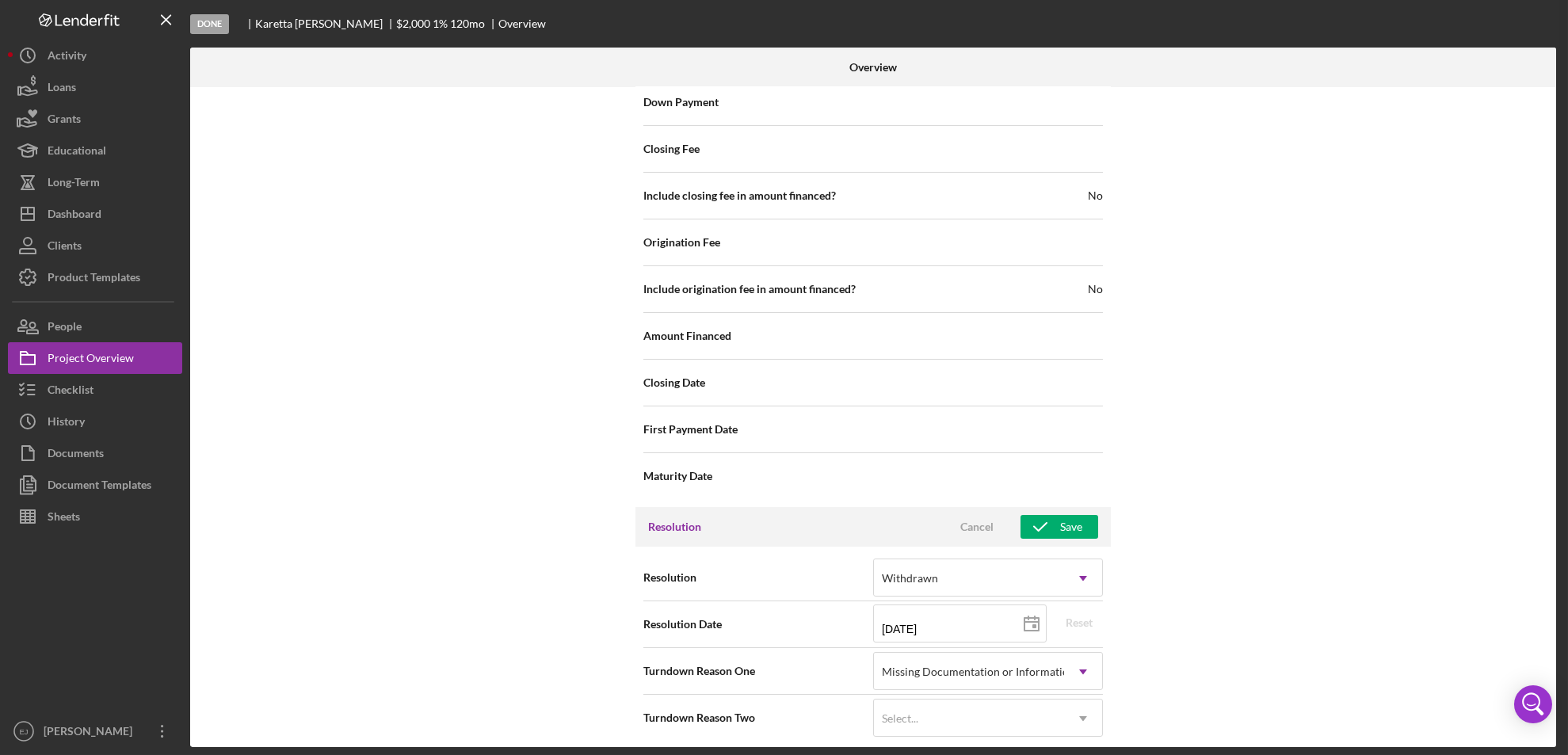
scroll to position [1789, 0]
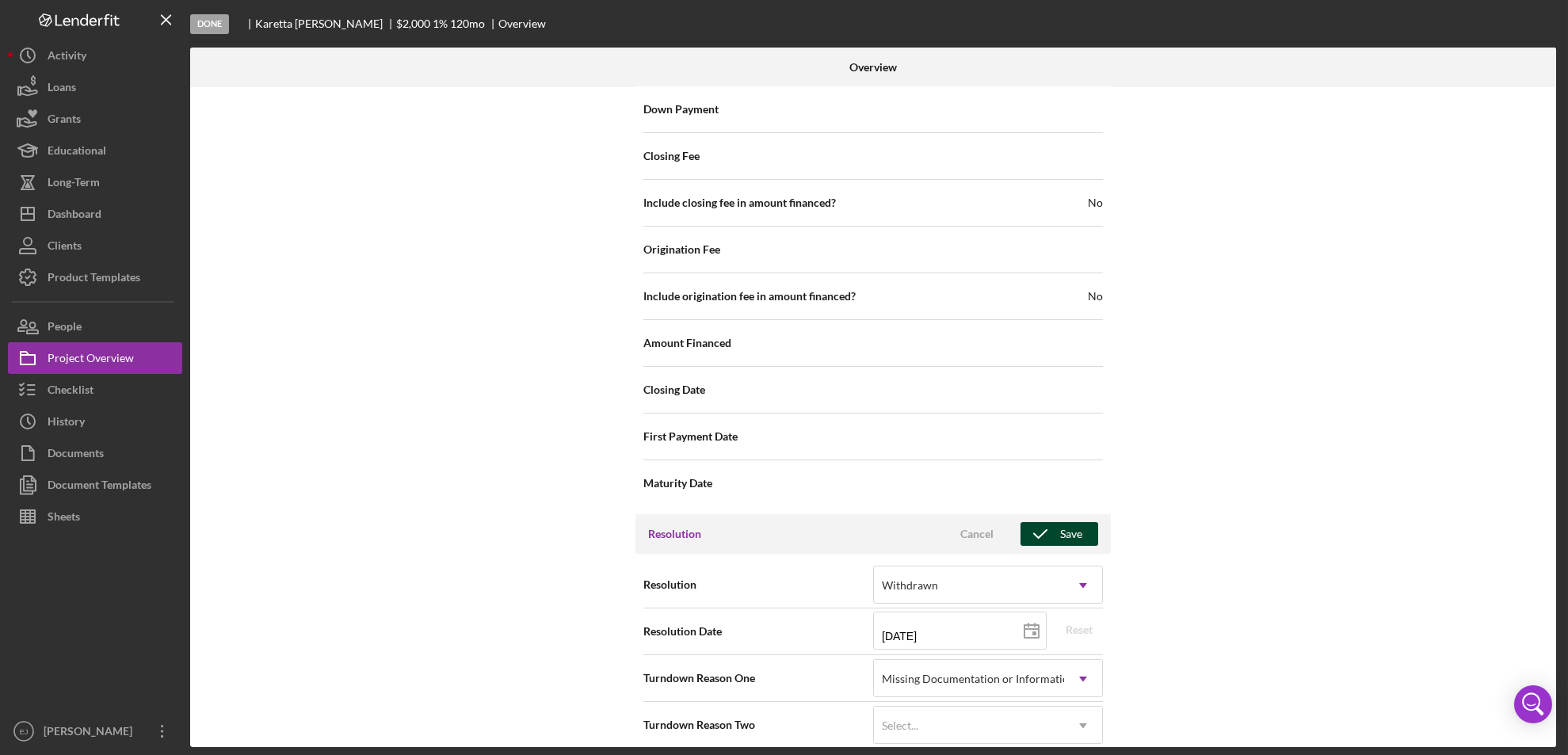
click at [1067, 523] on div "Save" at bounding box center [1071, 534] width 22 height 24
click at [1557, 464] on div "Overview Internal Workflow Stage Done Icon/Dropdown Arrow Archive (can unarchiv…" at bounding box center [875, 398] width 1369 height 700
click at [1556, 464] on div "Overview Internal Workflow Stage Done Icon/Dropdown Arrow Archive (can unarchiv…" at bounding box center [875, 398] width 1369 height 700
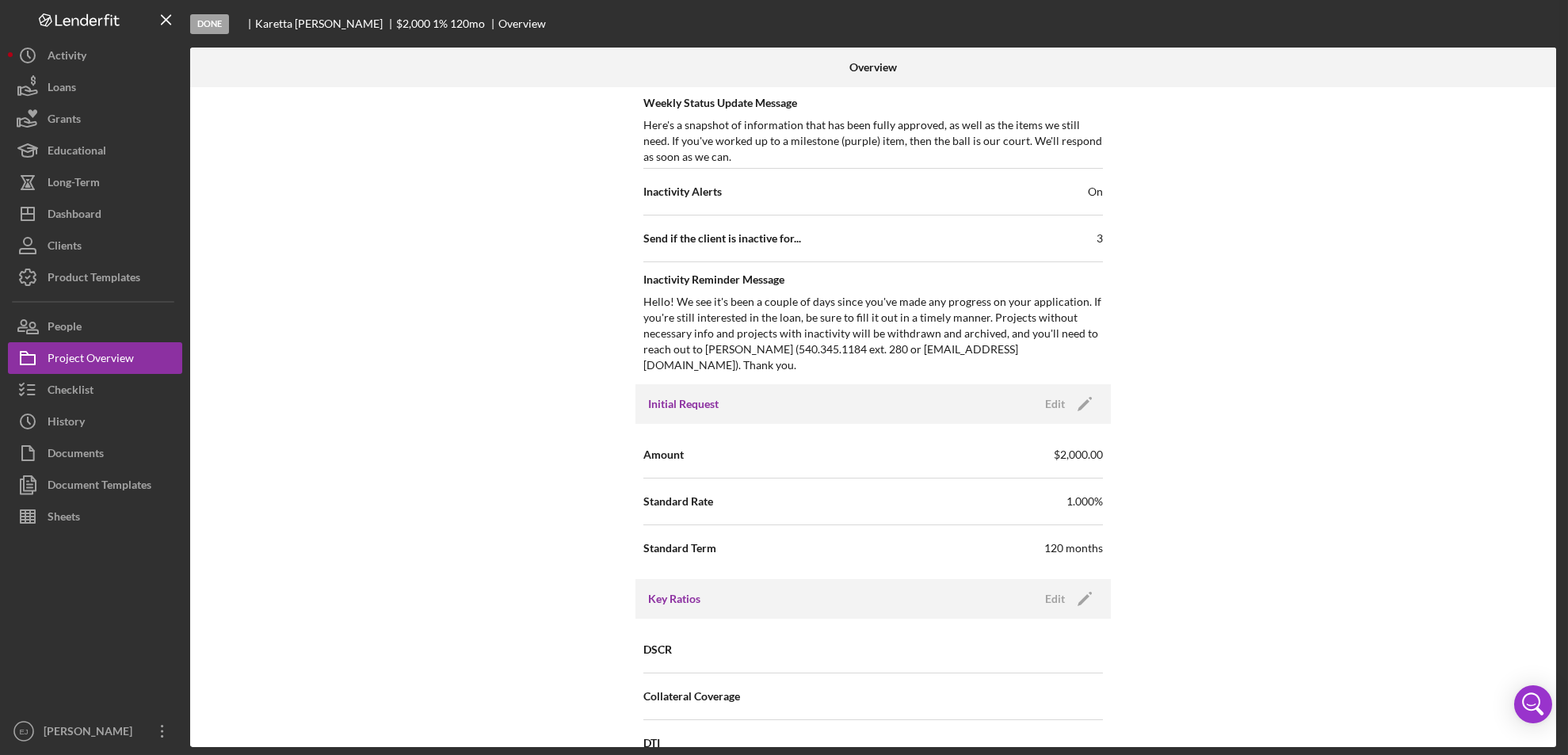
scroll to position [55, 0]
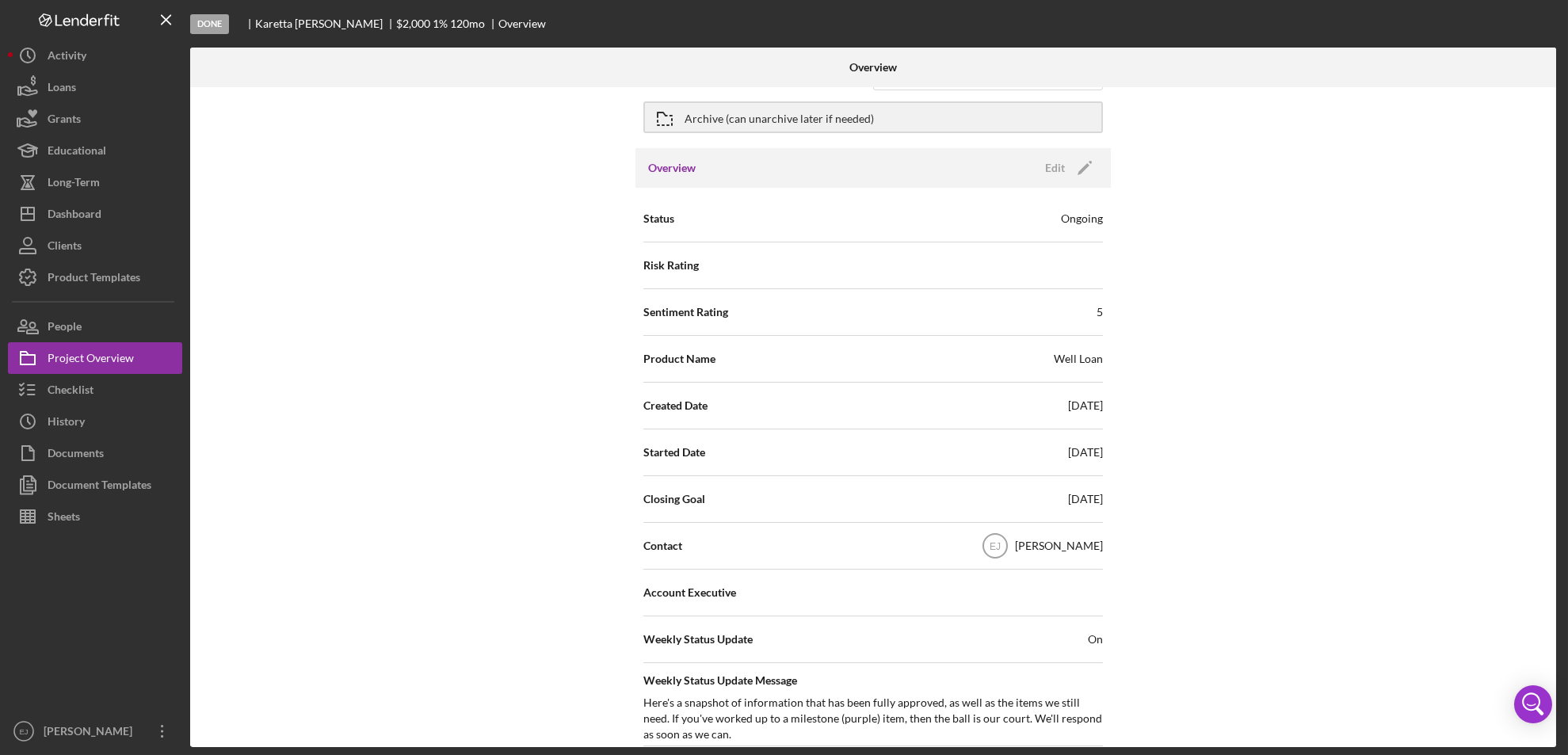
click at [1552, 66] on div at bounding box center [1328, 67] width 456 height 40
click at [702, 118] on div "Archive (can unarchive later if needed)" at bounding box center [779, 117] width 189 height 29
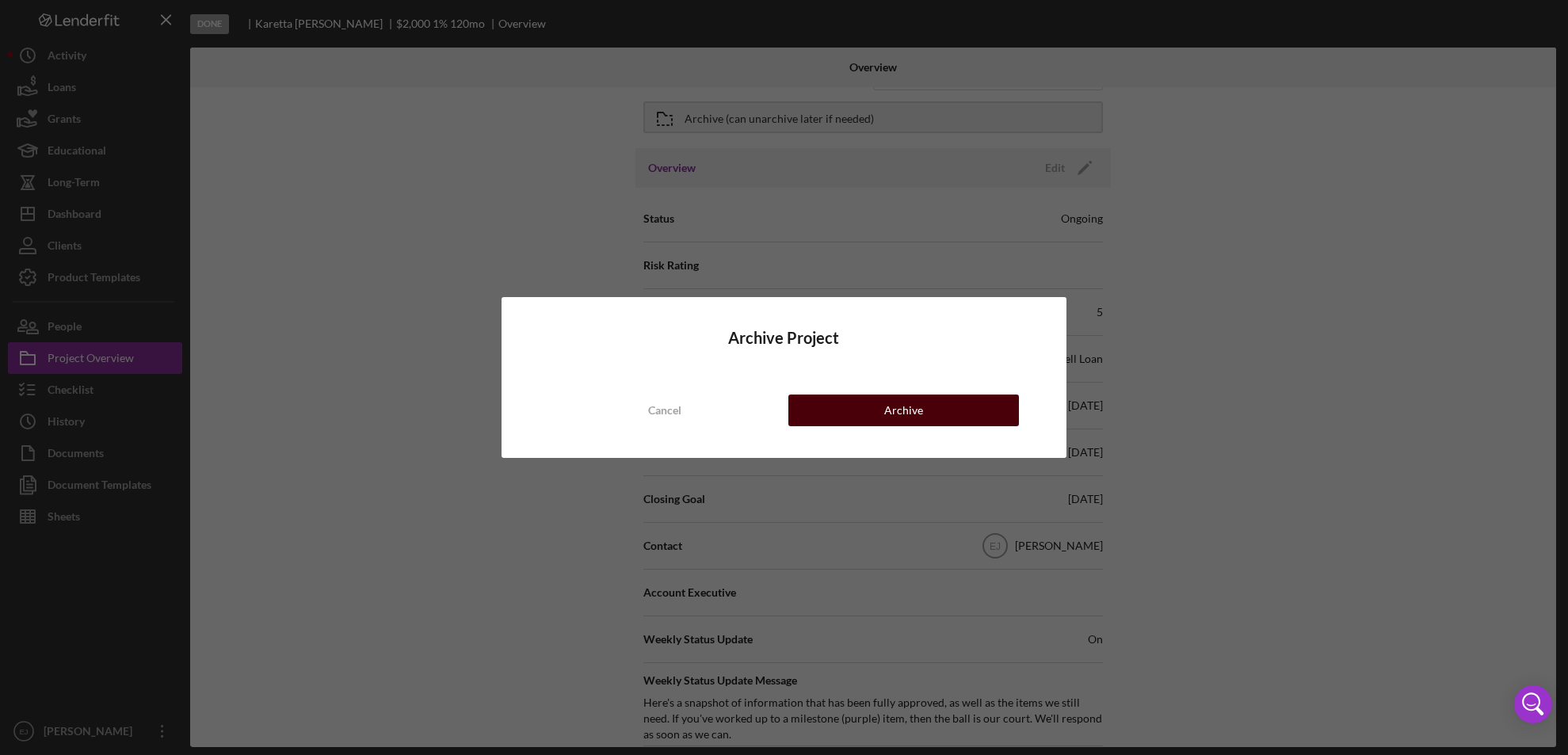
click at [855, 396] on button "Archive" at bounding box center [903, 411] width 231 height 32
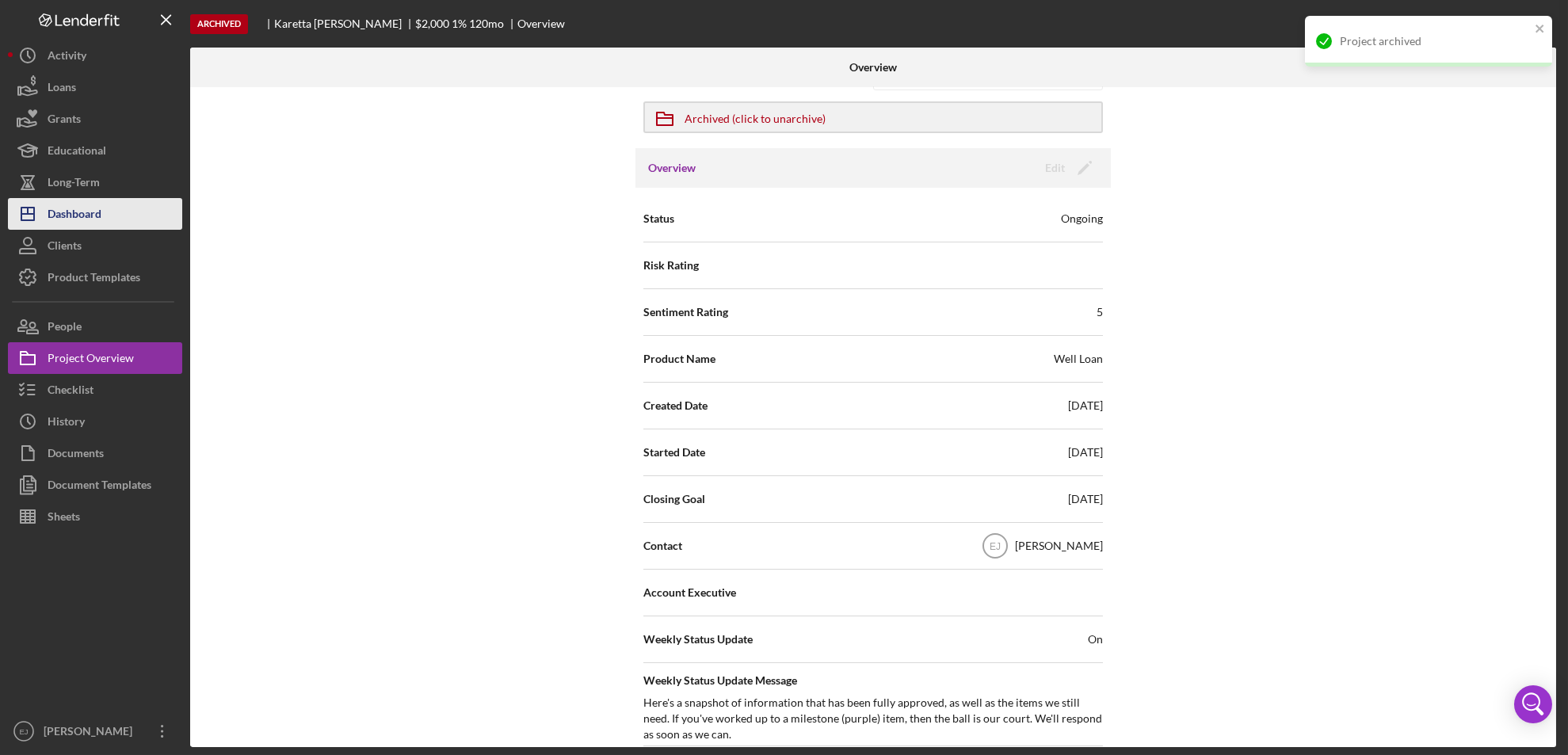
click at [84, 226] on div "Dashboard" at bounding box center [75, 215] width 54 height 35
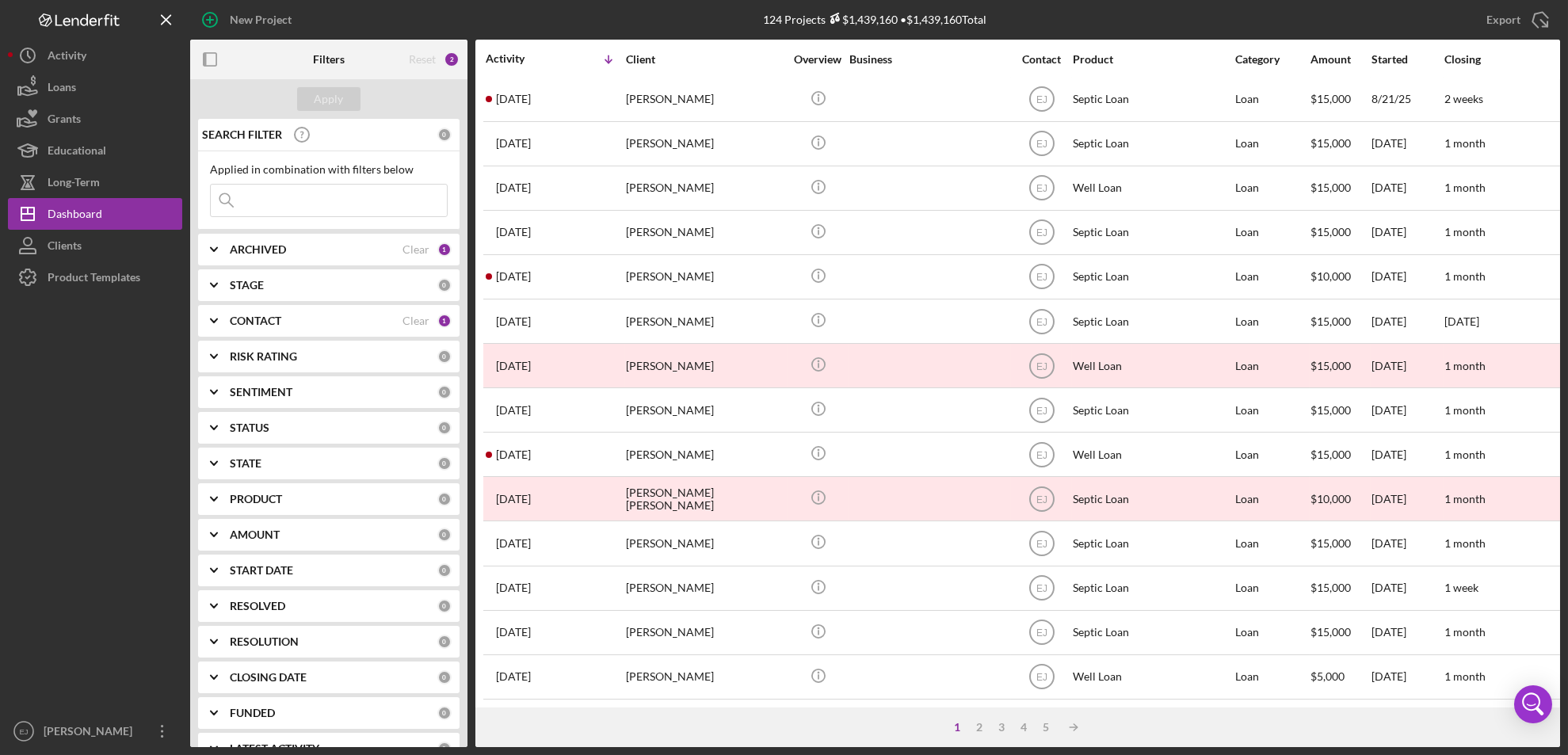
scroll to position [517, 0]
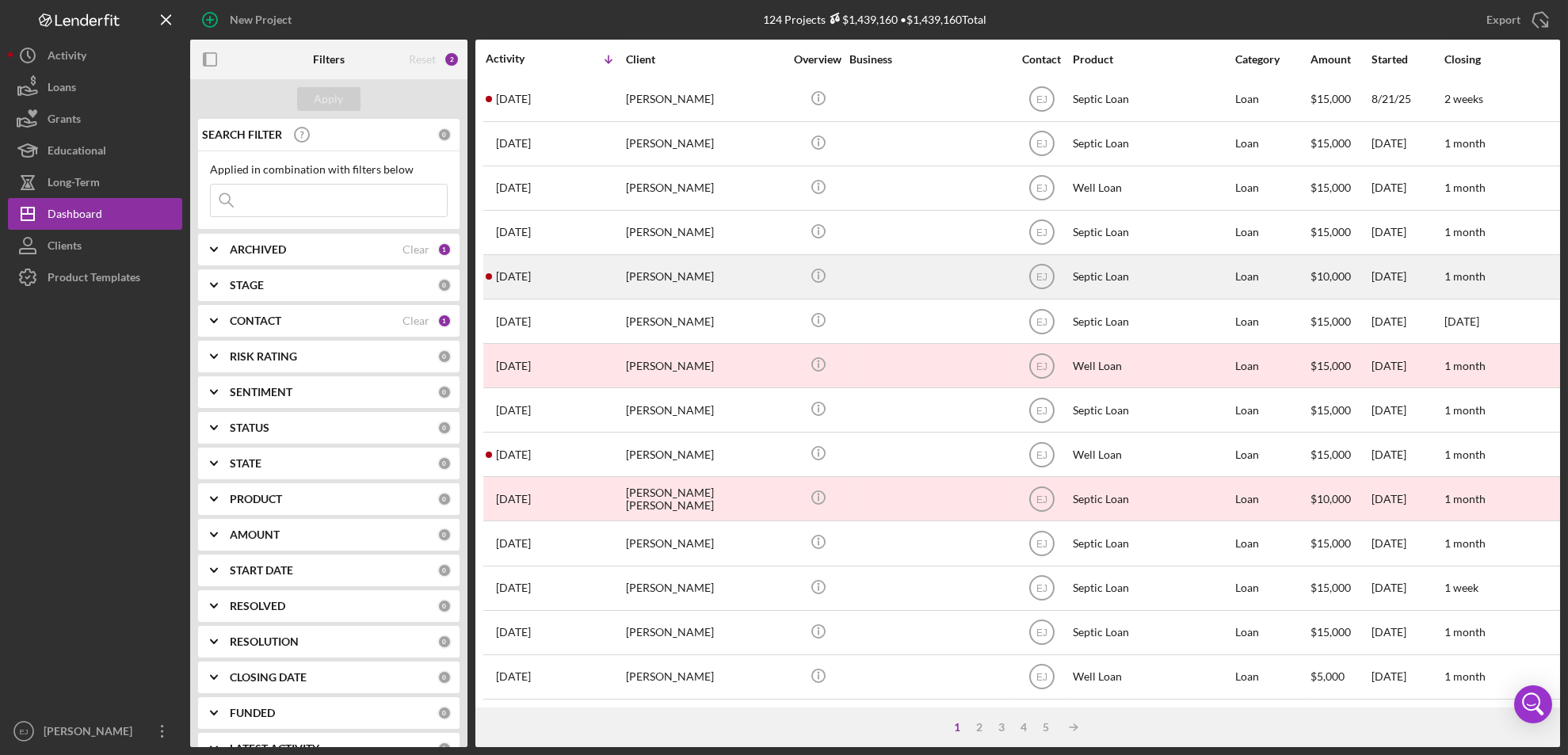
click at [660, 262] on div "[PERSON_NAME]" at bounding box center [705, 277] width 158 height 42
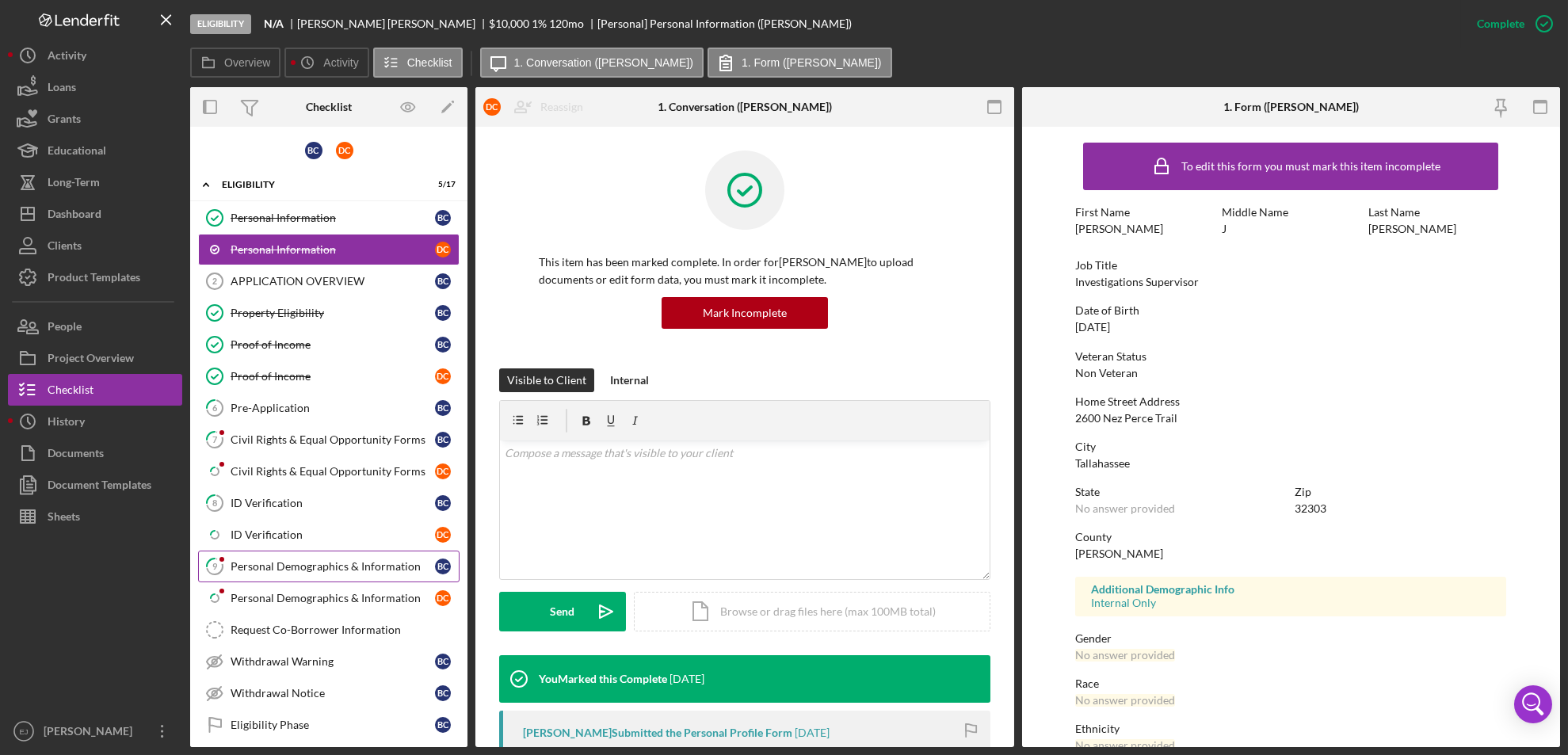
click at [386, 569] on div "Personal Demographics & Information" at bounding box center [332, 566] width 204 height 13
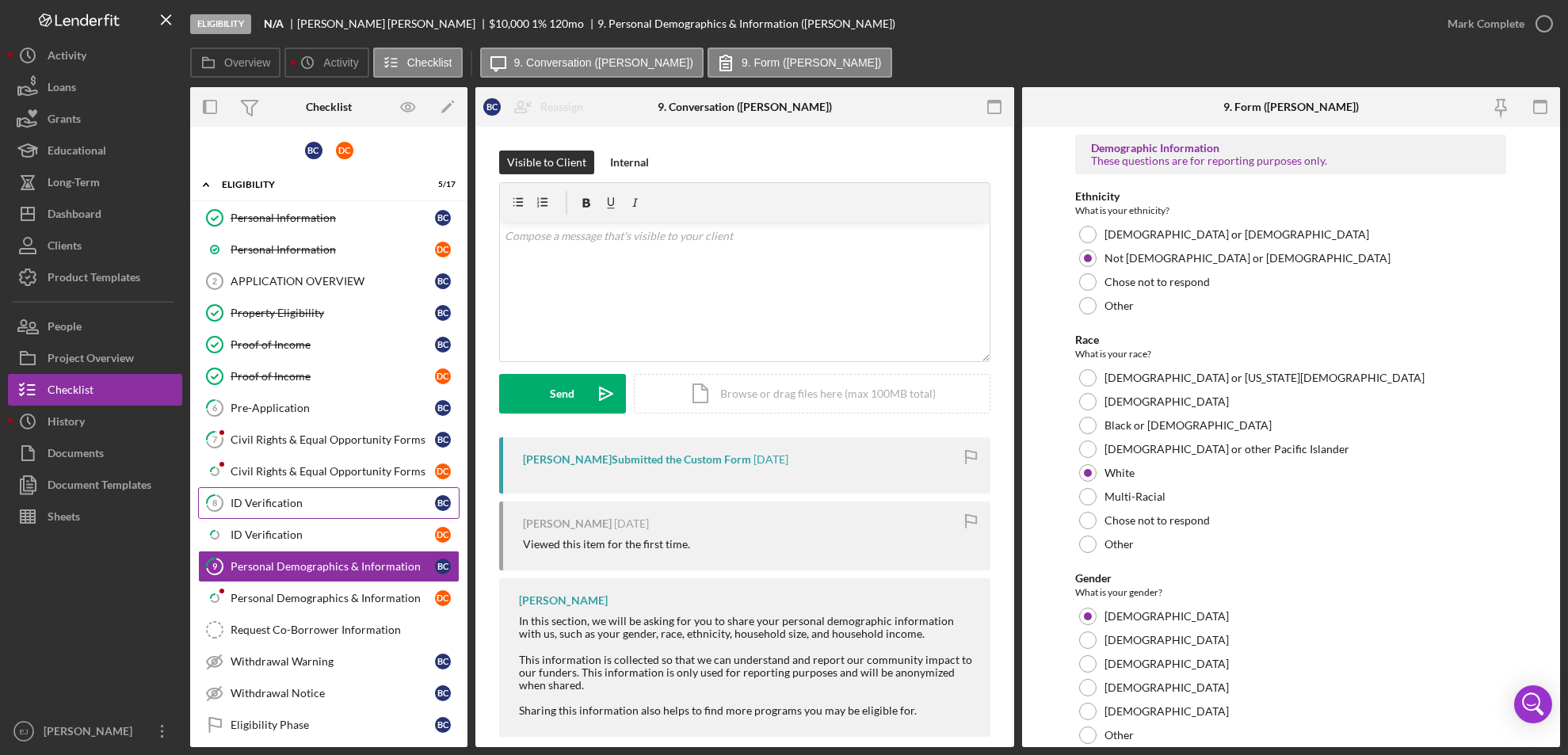
click at [386, 497] on div "ID Verification" at bounding box center [332, 502] width 204 height 13
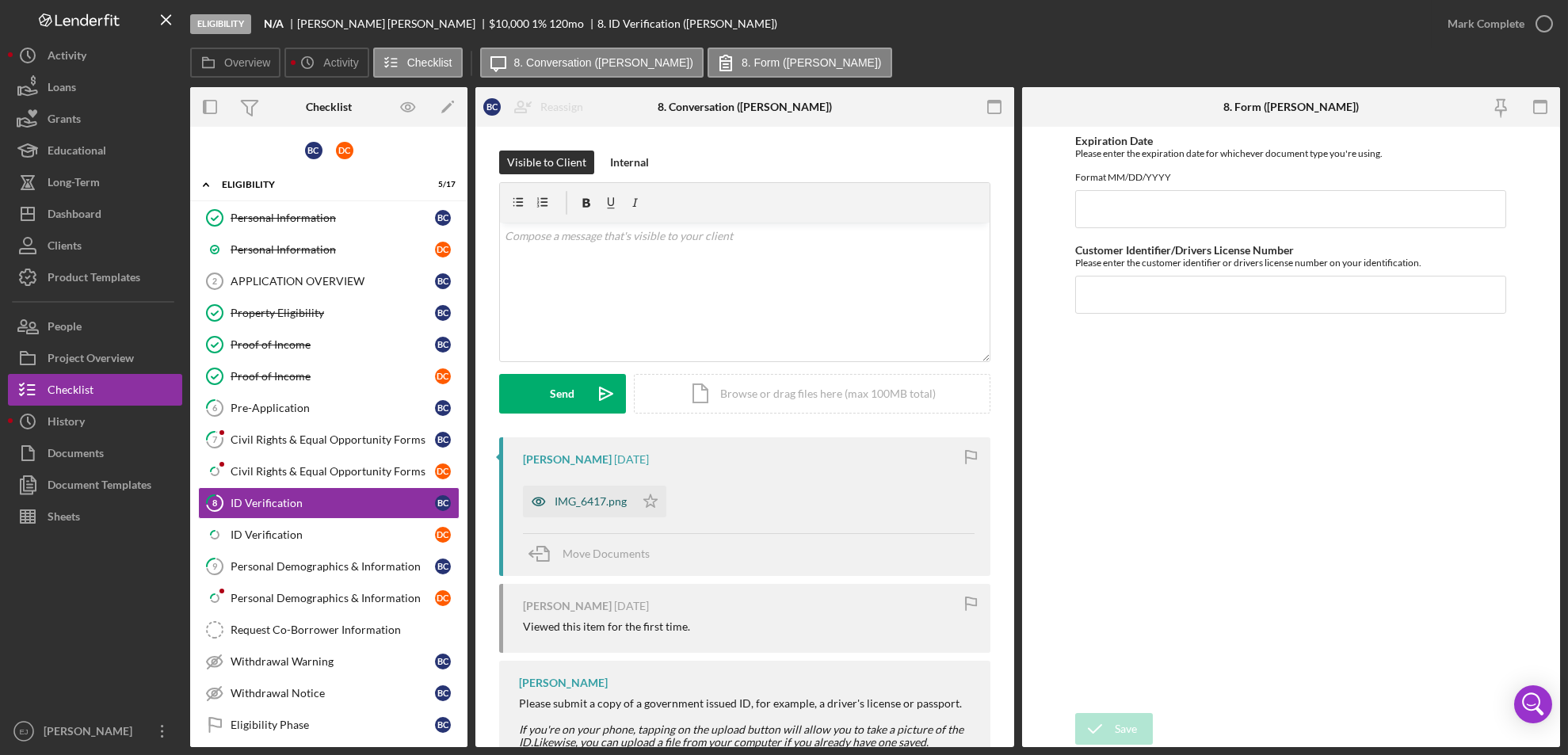
click at [614, 505] on div "IMG_6417.png" at bounding box center [591, 502] width 72 height 13
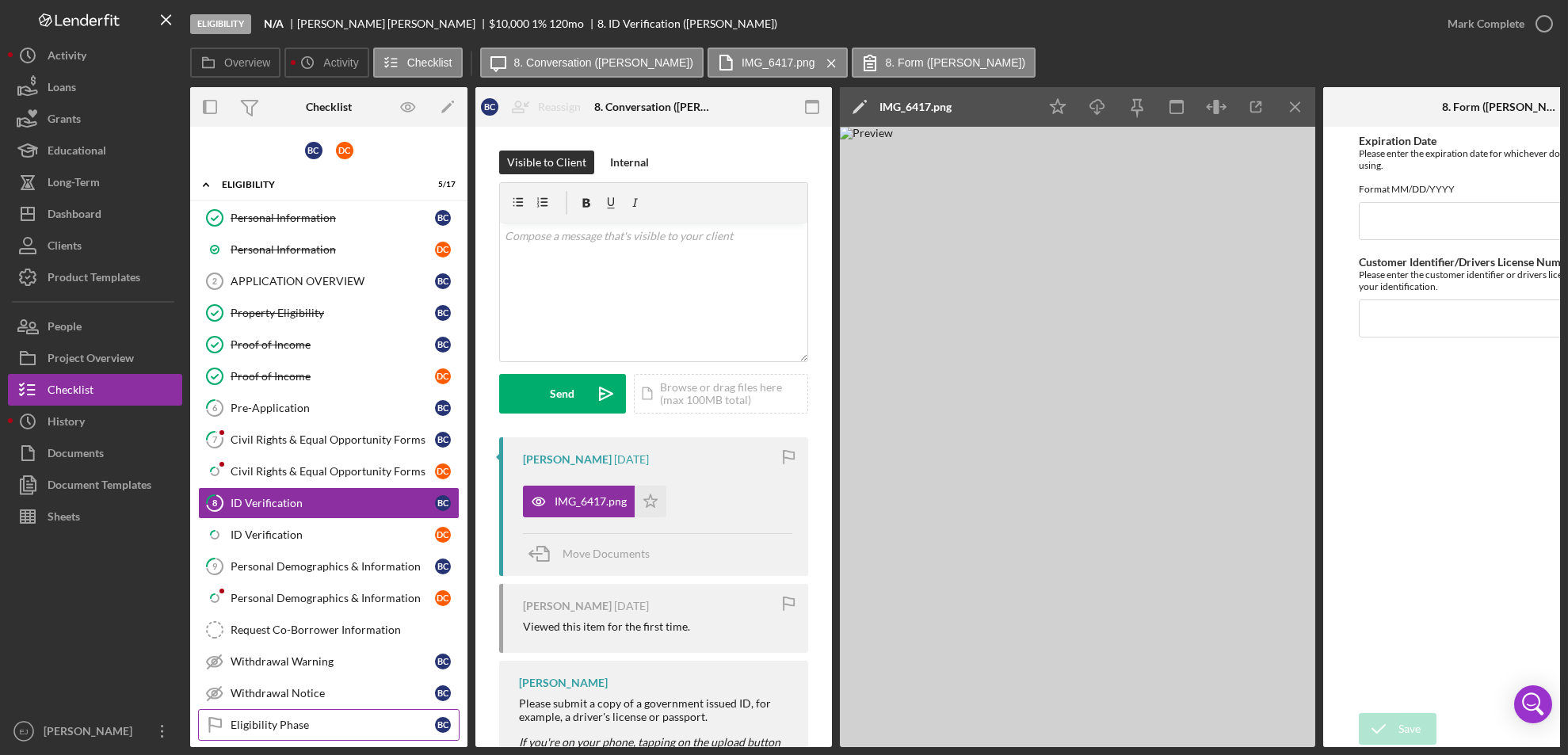
click at [328, 734] on link "Eligibility Phase Eligibility Phase B C" at bounding box center [328, 726] width 262 height 32
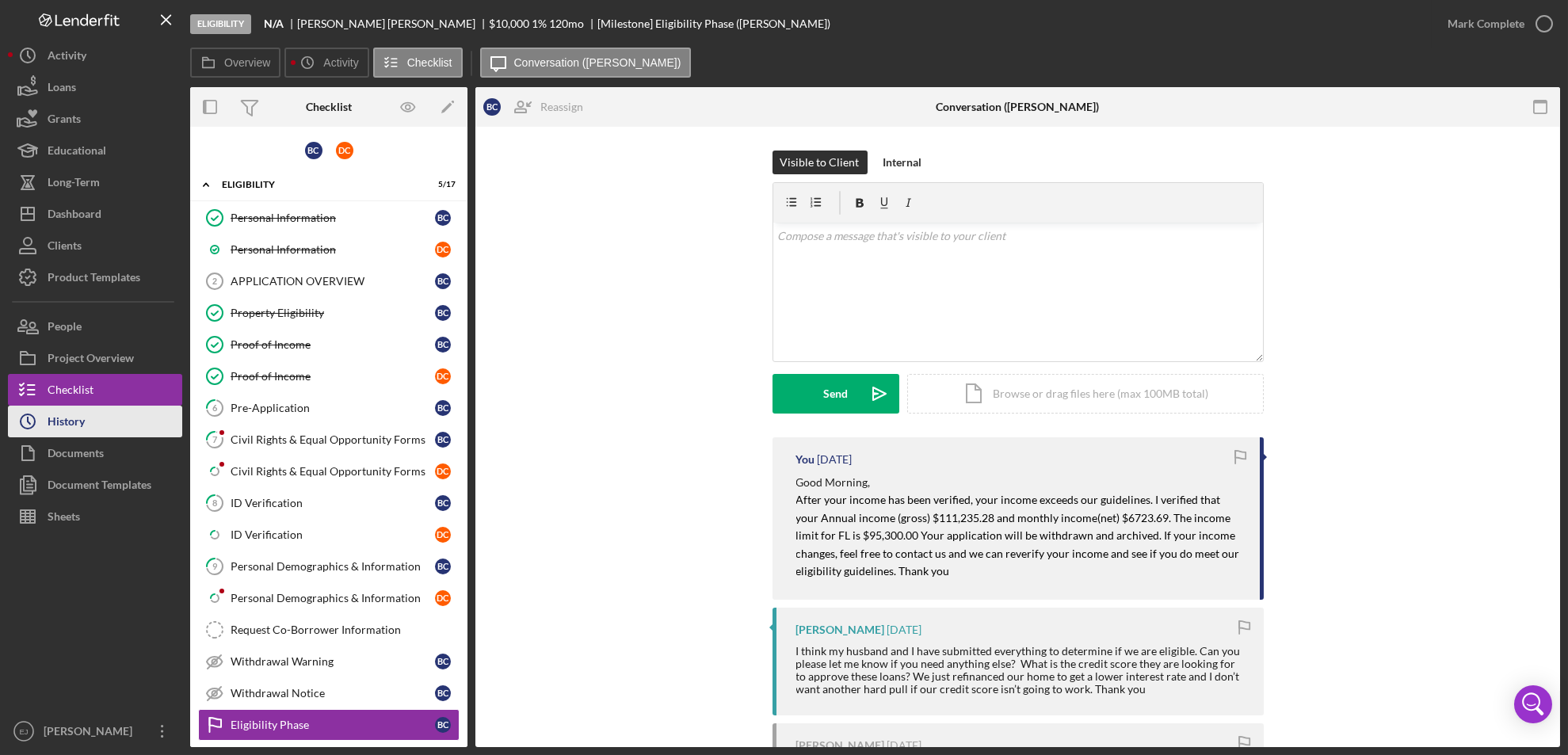
click at [40, 429] on icon "Icon/History" at bounding box center [27, 421] width 40 height 40
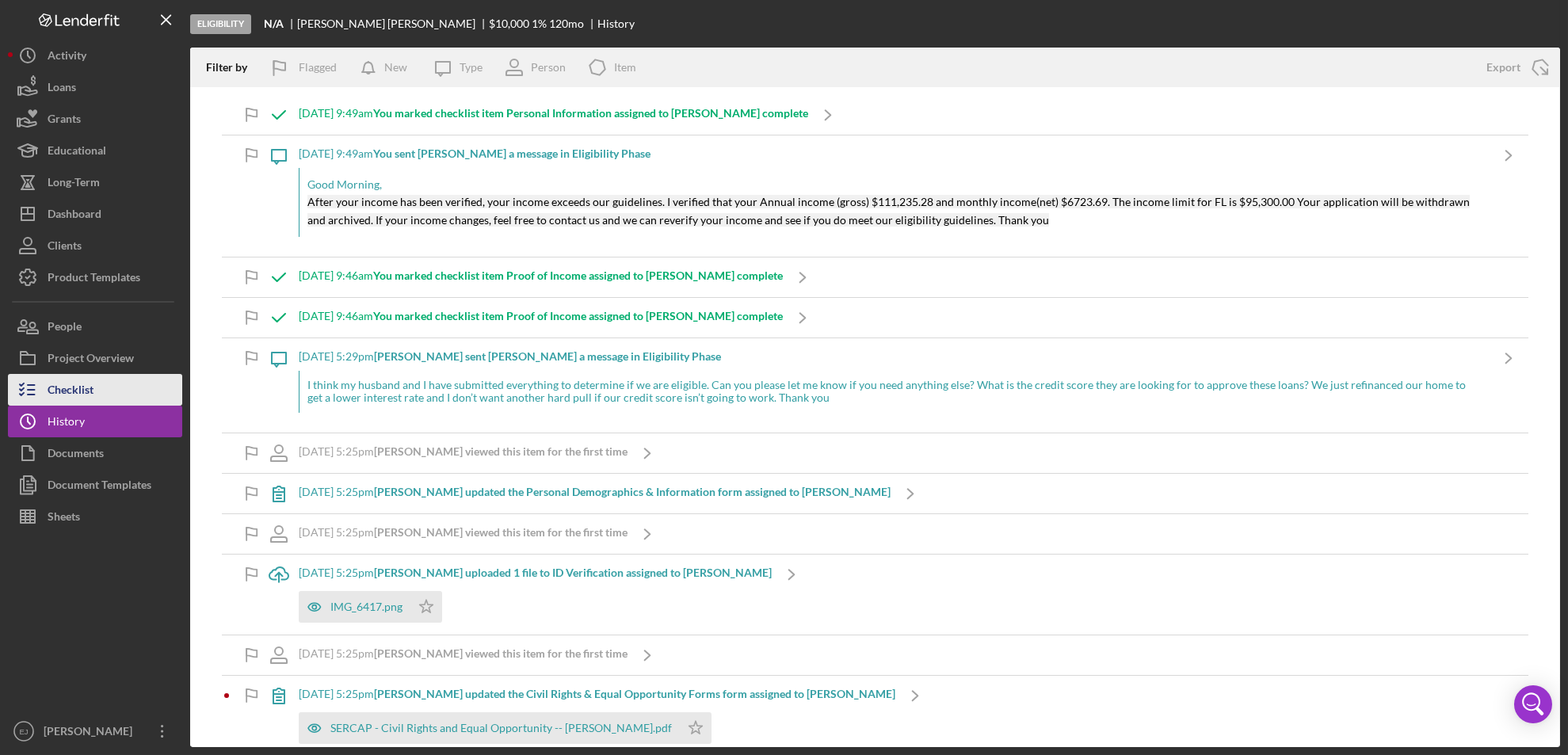
click at [74, 396] on div "Checklist" at bounding box center [71, 392] width 46 height 35
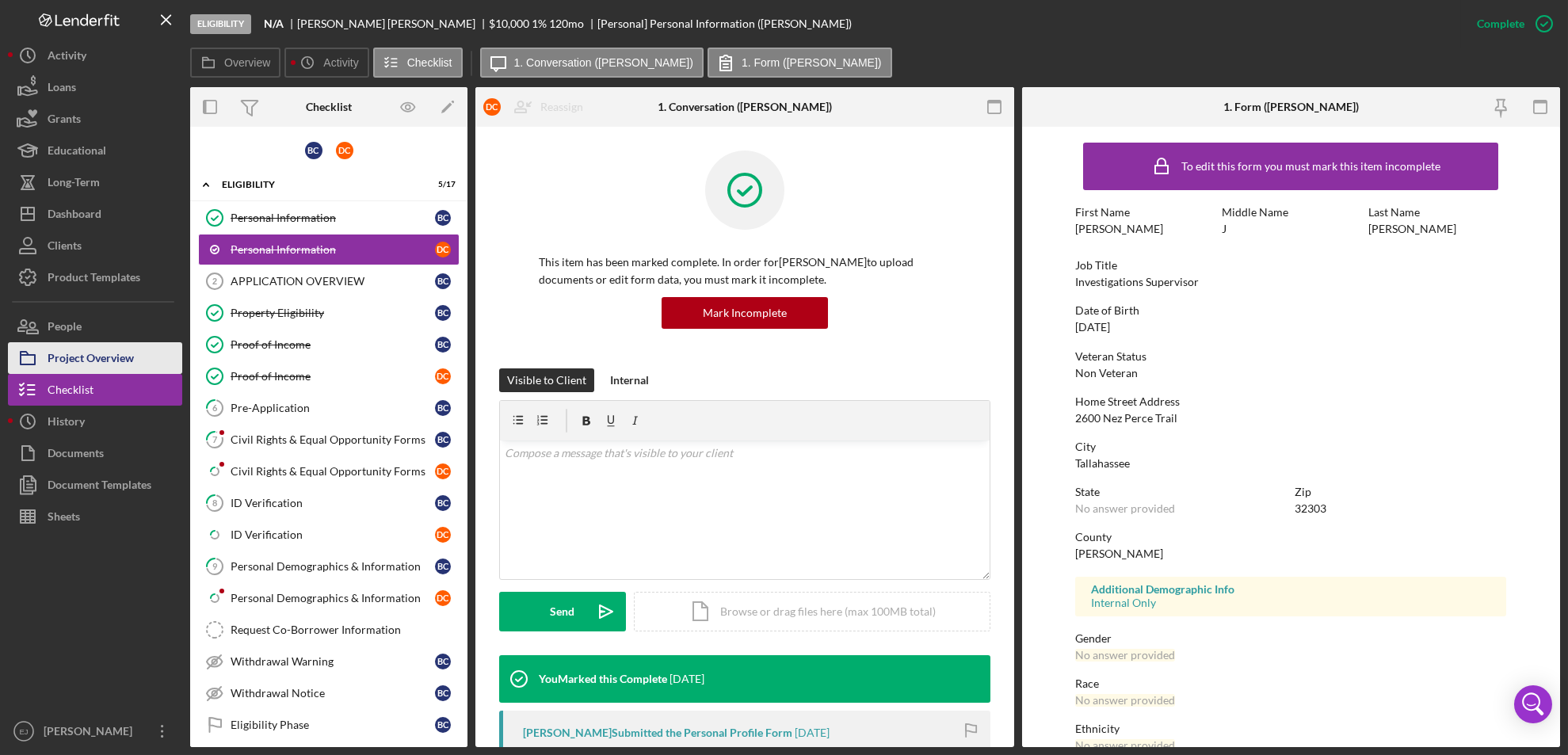
click at [79, 360] on div "Project Overview" at bounding box center [91, 360] width 87 height 35
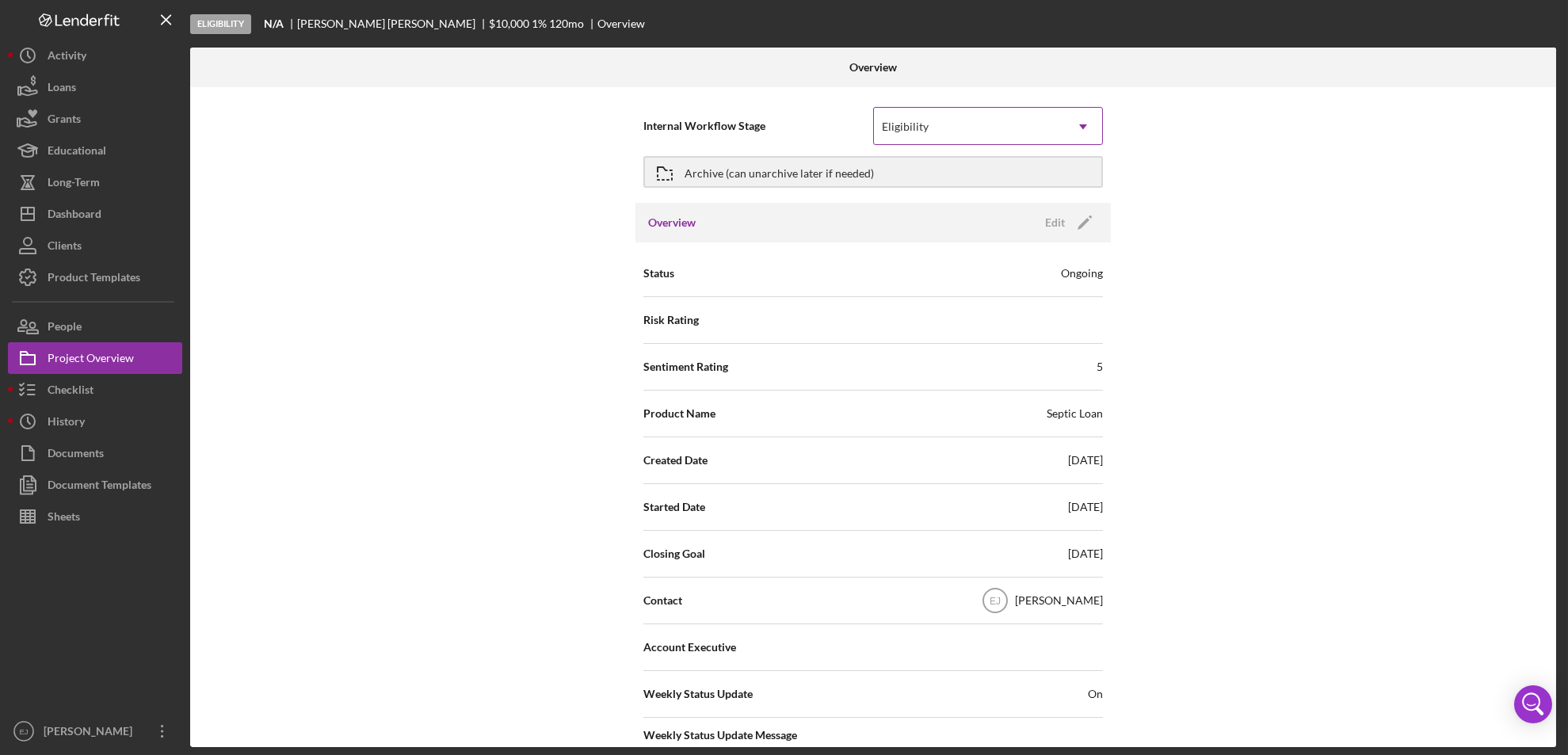
click at [1081, 118] on icon "Icon/Dropdown Arrow" at bounding box center [1083, 126] width 38 height 38
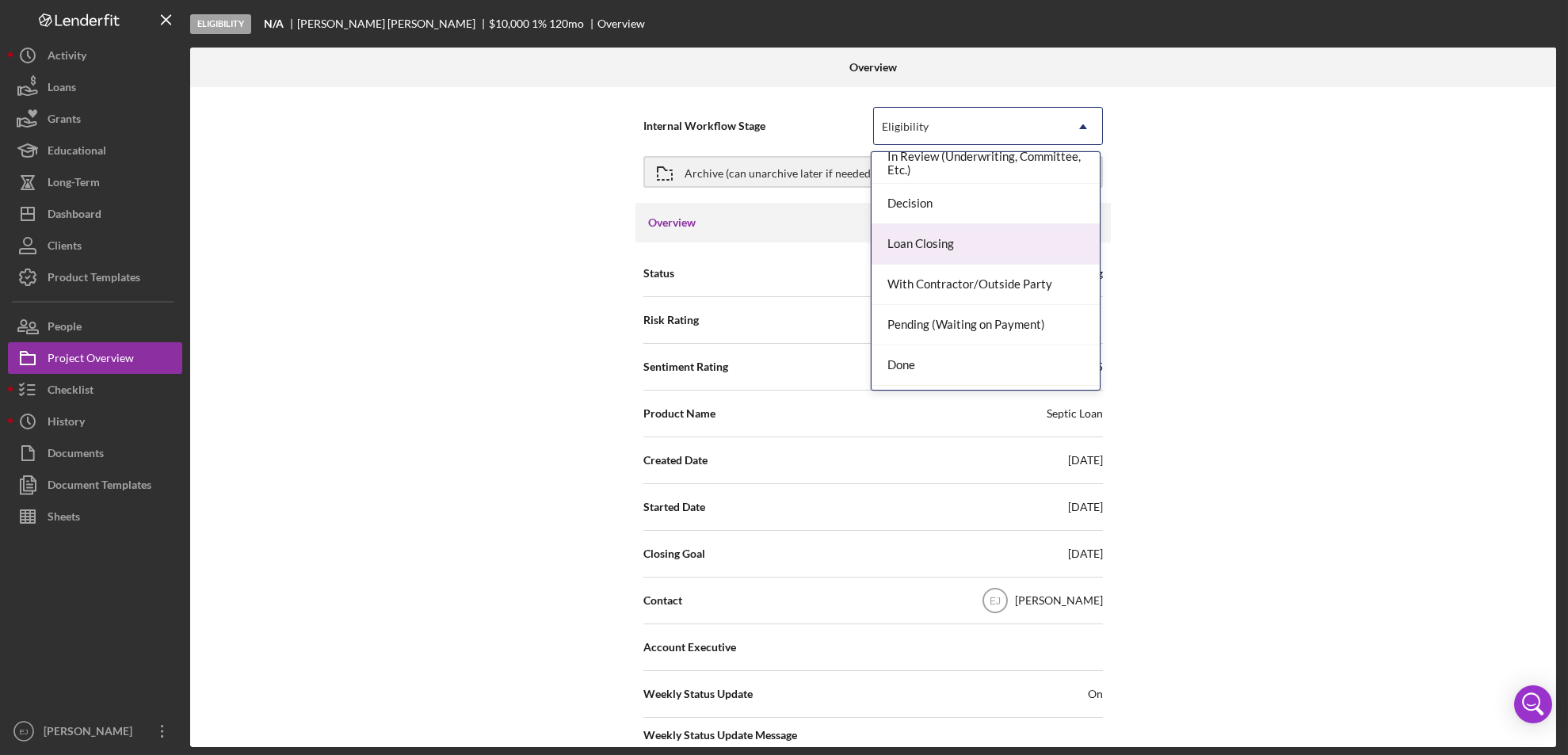
scroll to position [125, 0]
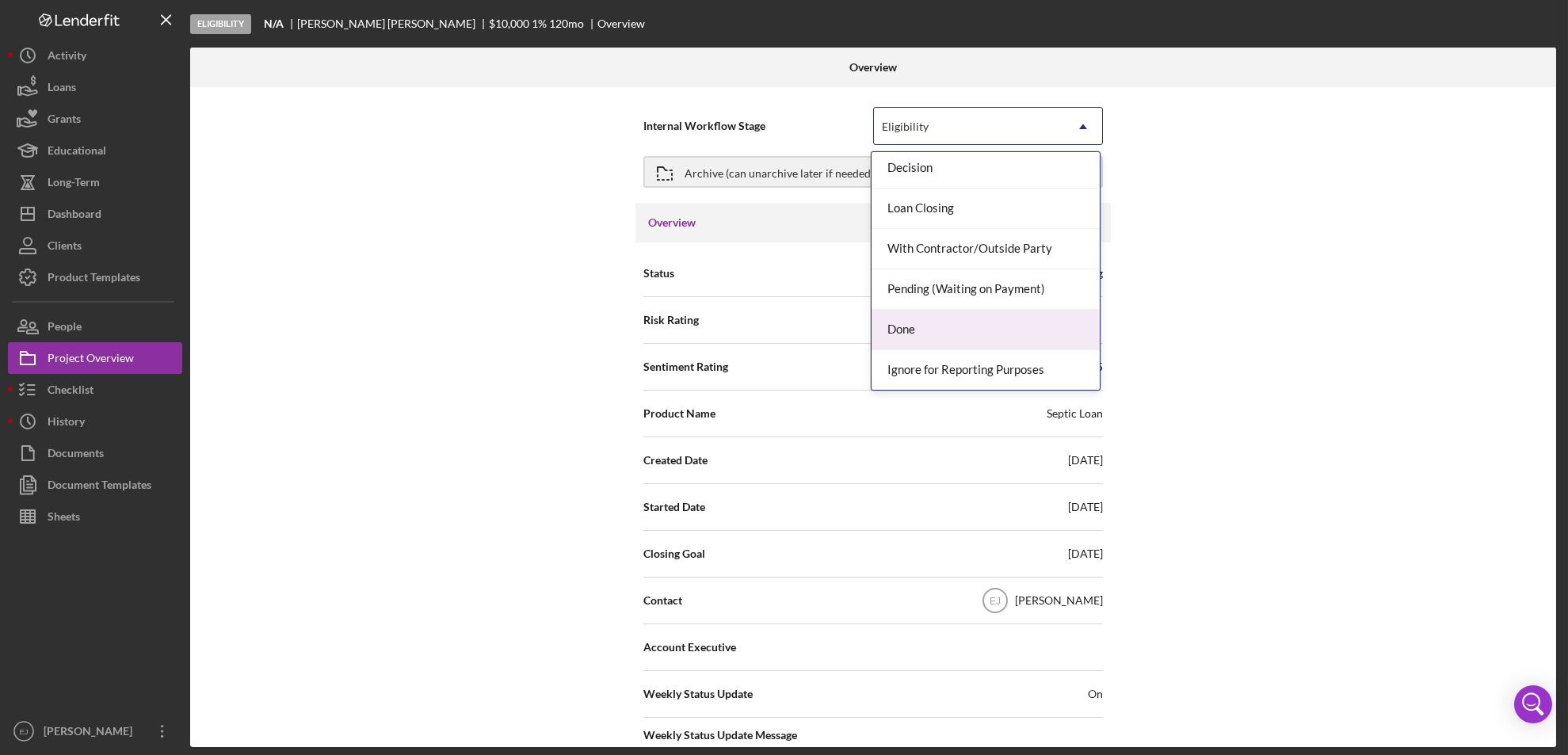
click at [1055, 335] on div "Done" at bounding box center [985, 330] width 228 height 40
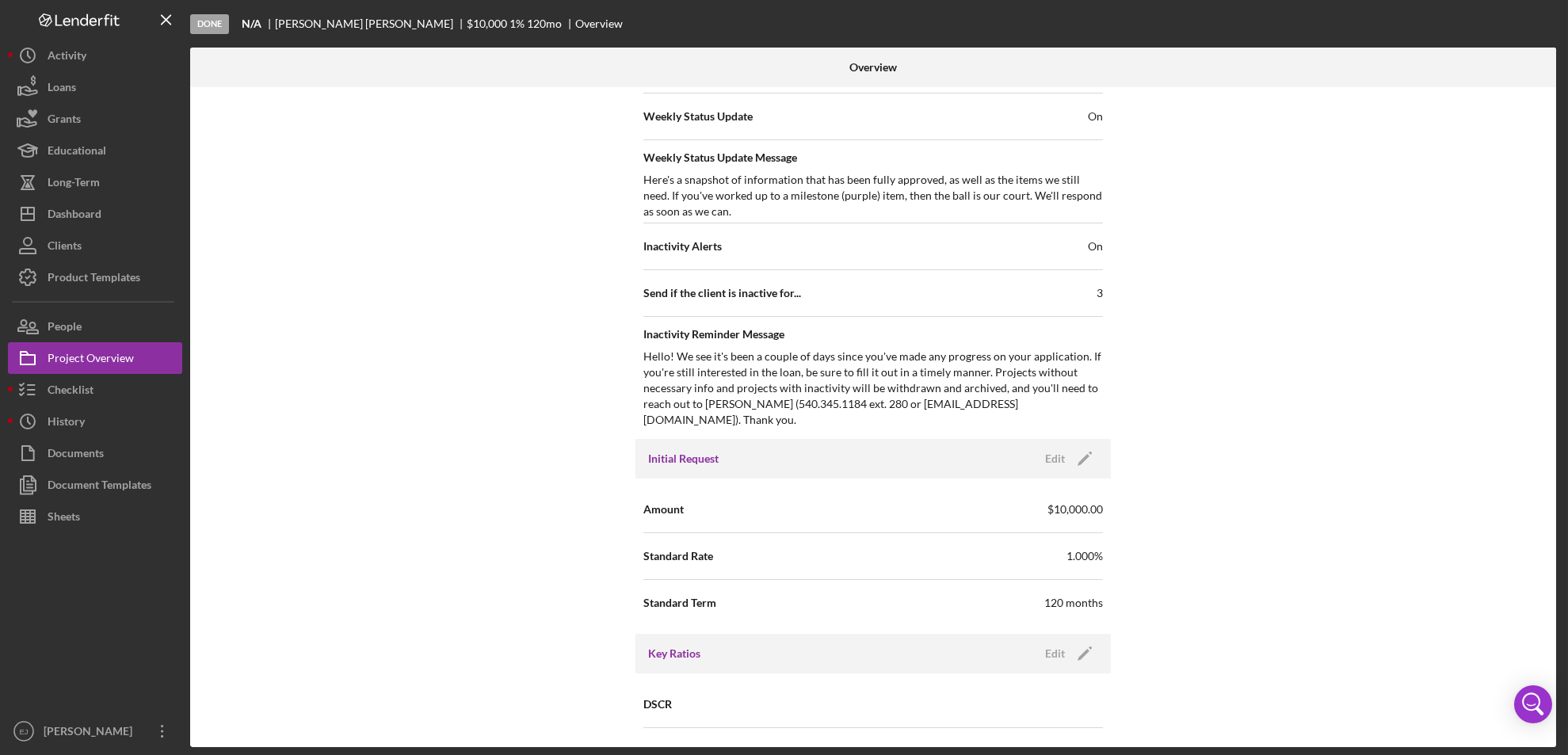
scroll to position [1695, 0]
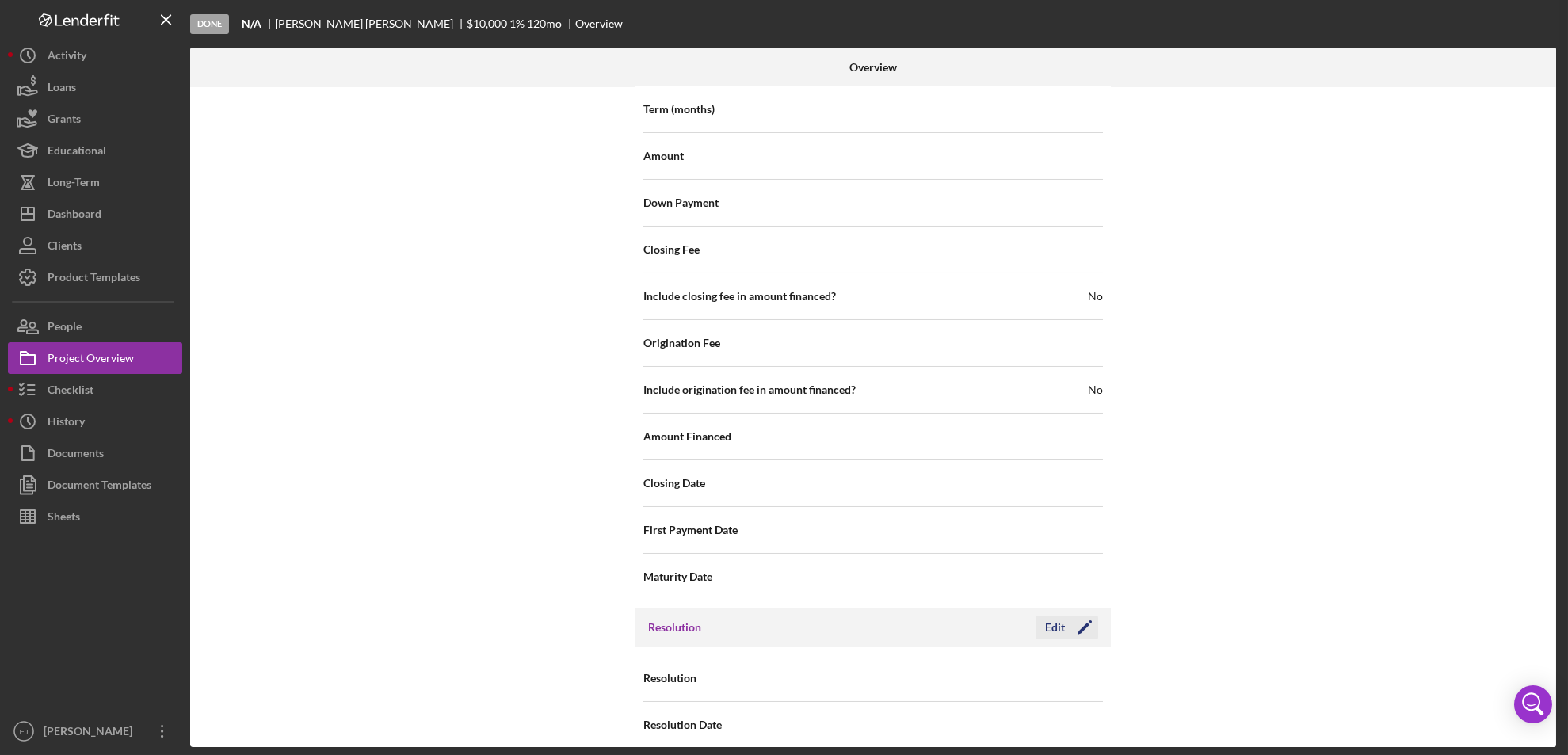
click at [1049, 616] on div "Edit" at bounding box center [1055, 628] width 20 height 24
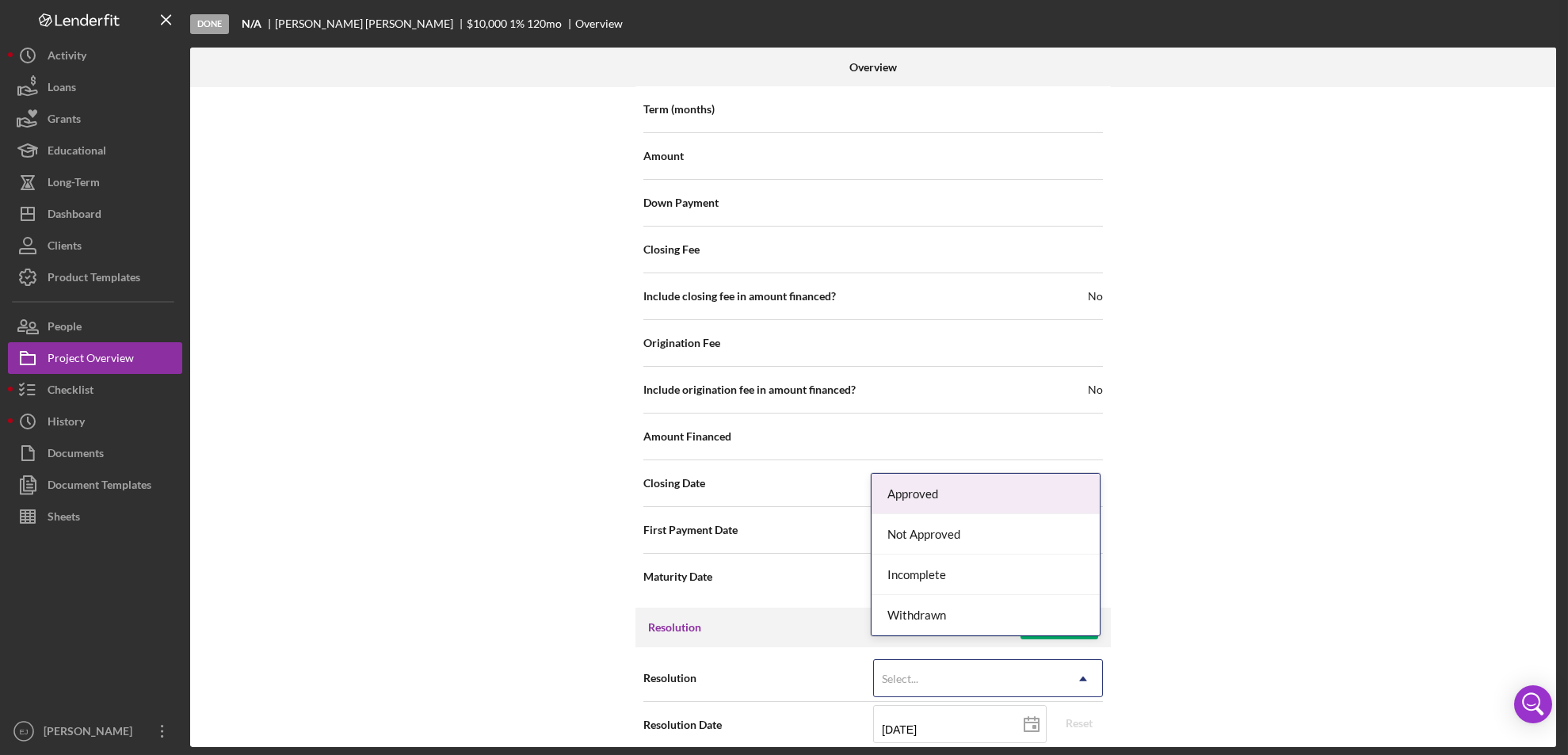
click at [1076, 660] on icon "Icon/Dropdown Arrow" at bounding box center [1083, 678] width 38 height 38
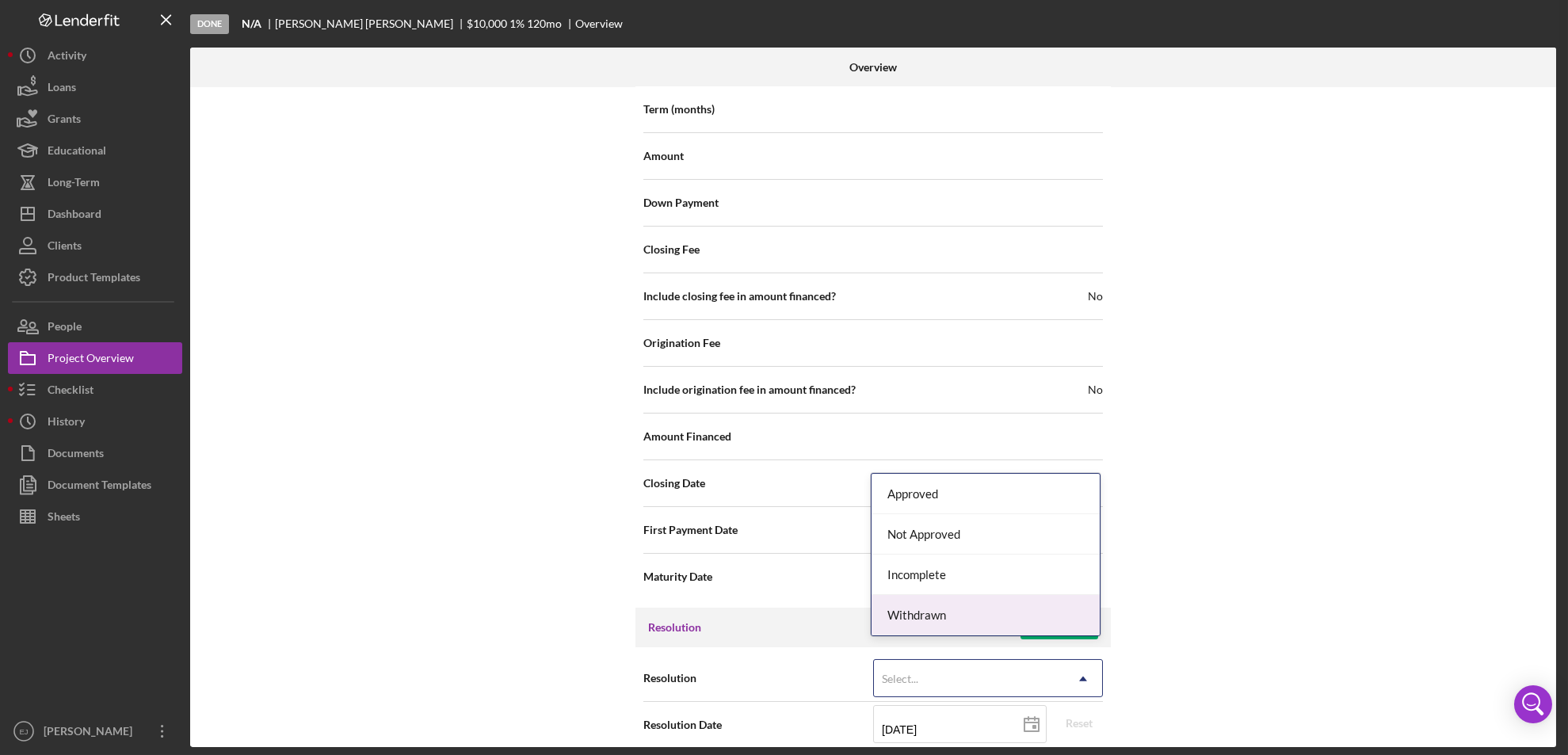
click at [1046, 606] on div "Withdrawn" at bounding box center [985, 615] width 228 height 40
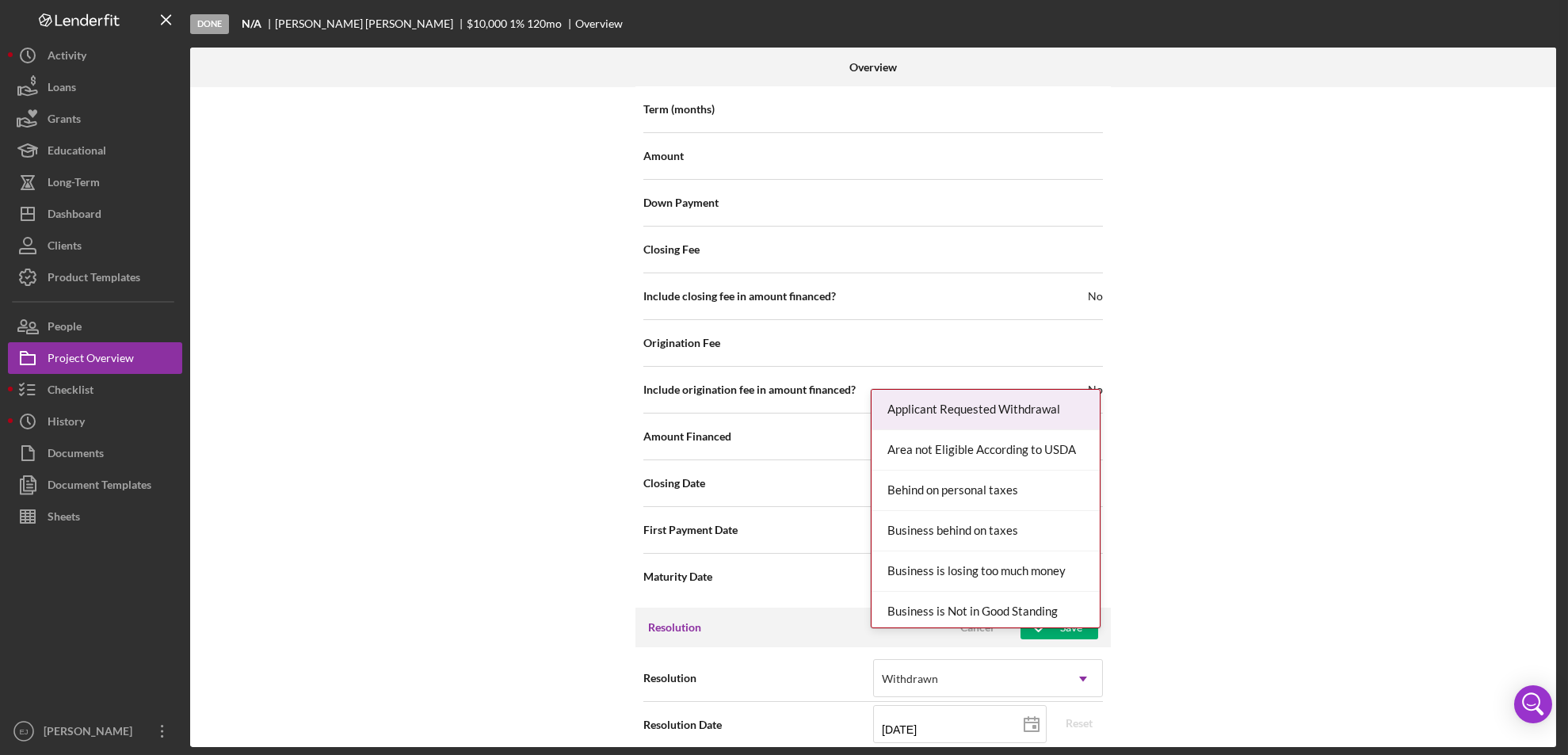
scroll to position [1796, 0]
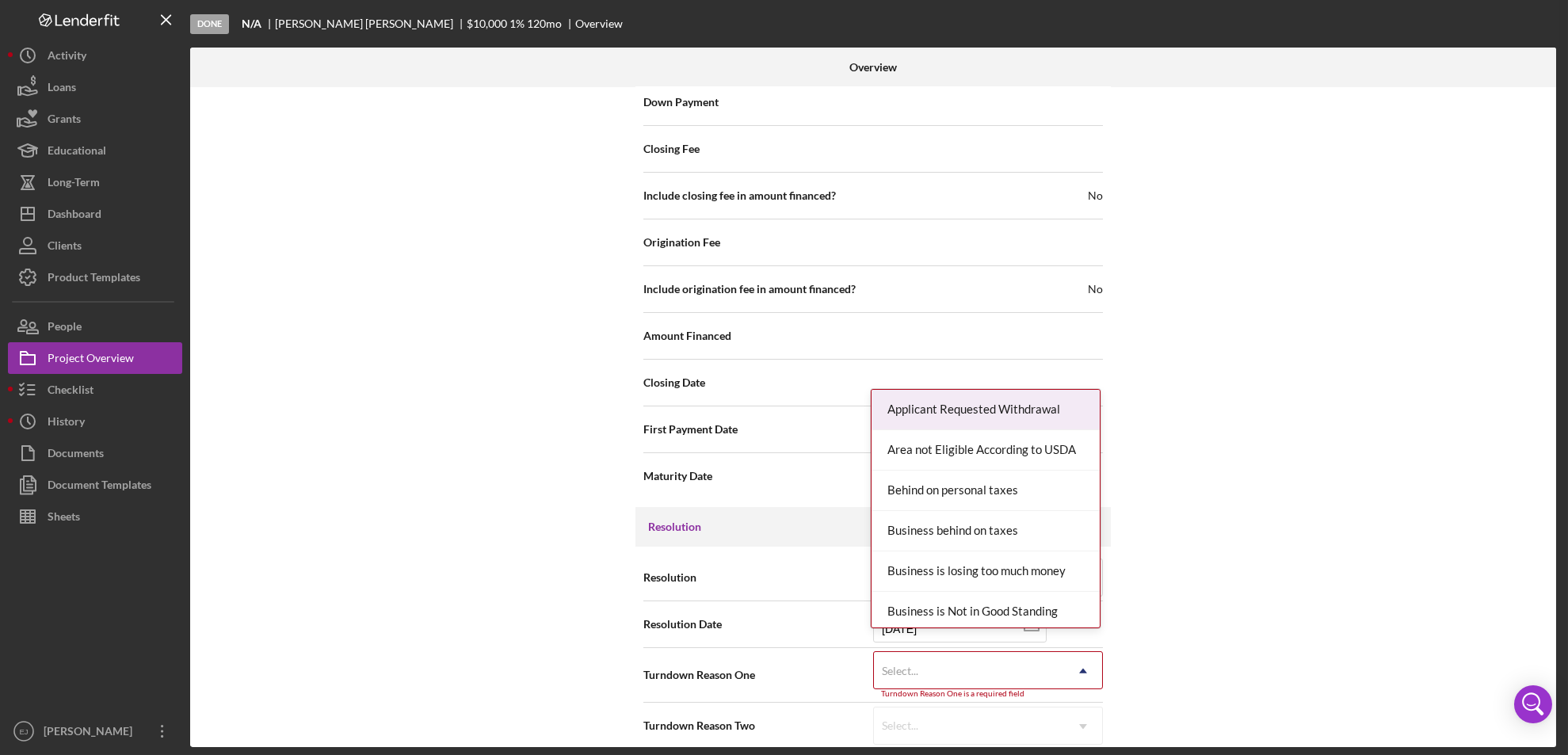
click at [1085, 740] on div "Internal Workflow Stage Done Icon/Dropdown Arrow Archive (can unarchive later i…" at bounding box center [873, 417] width 1366 height 660
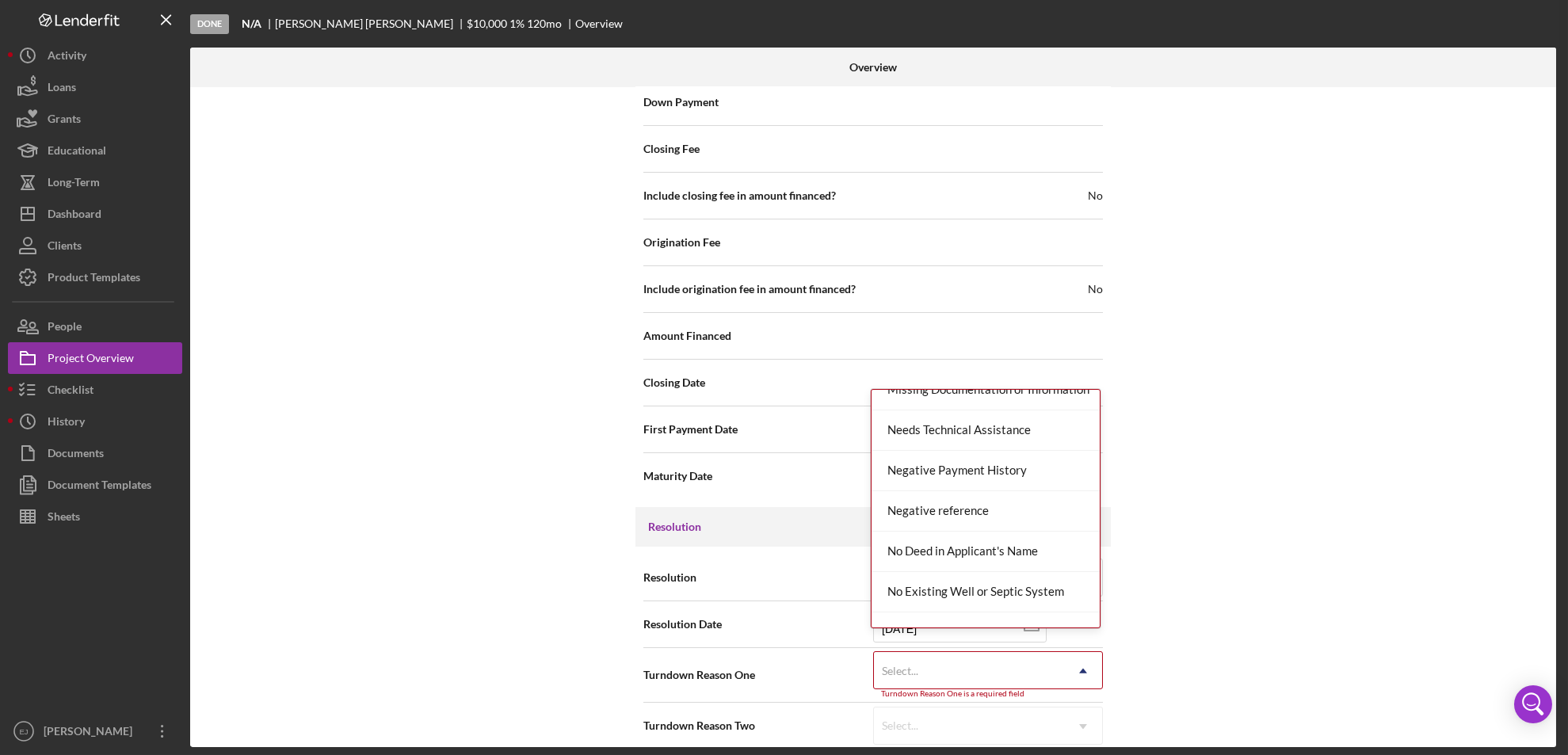
scroll to position [1210, 0]
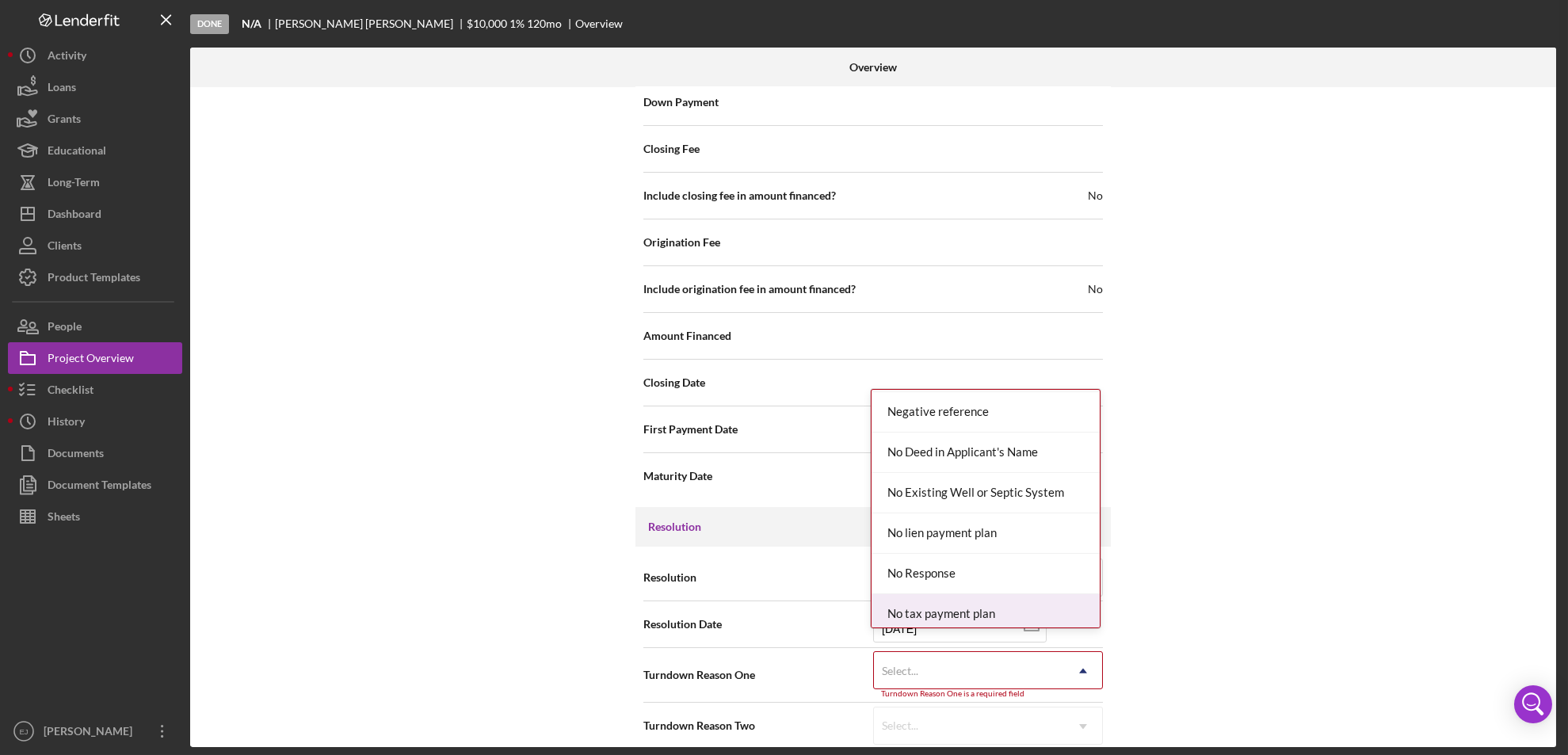
drag, startPoint x: 1093, startPoint y: 609, endPoint x: 1082, endPoint y: 613, distance: 11.7
click at [1082, 613] on div "No tax payment plan" at bounding box center [985, 614] width 228 height 40
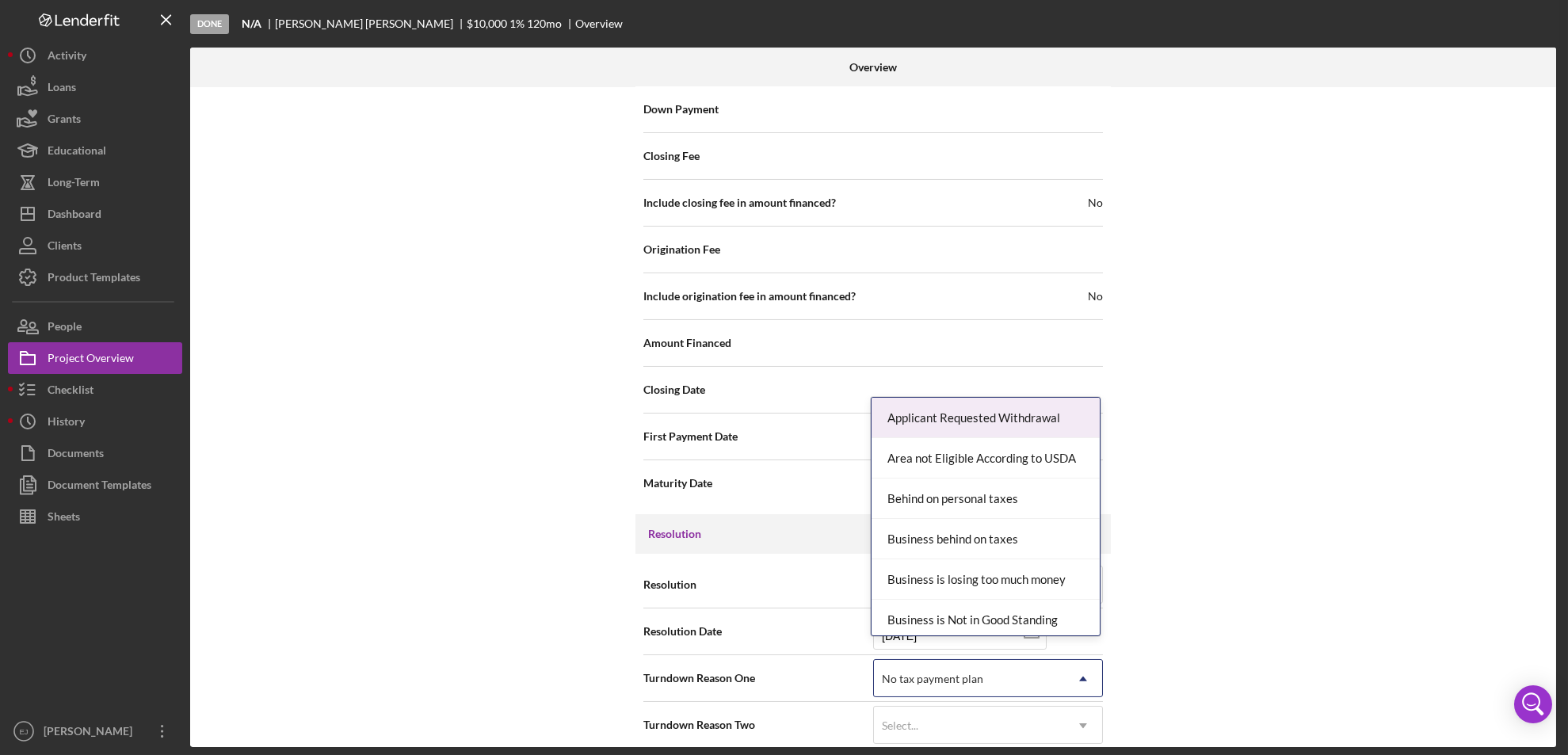
click at [1084, 662] on icon "Icon/Dropdown Arrow" at bounding box center [1083, 678] width 38 height 38
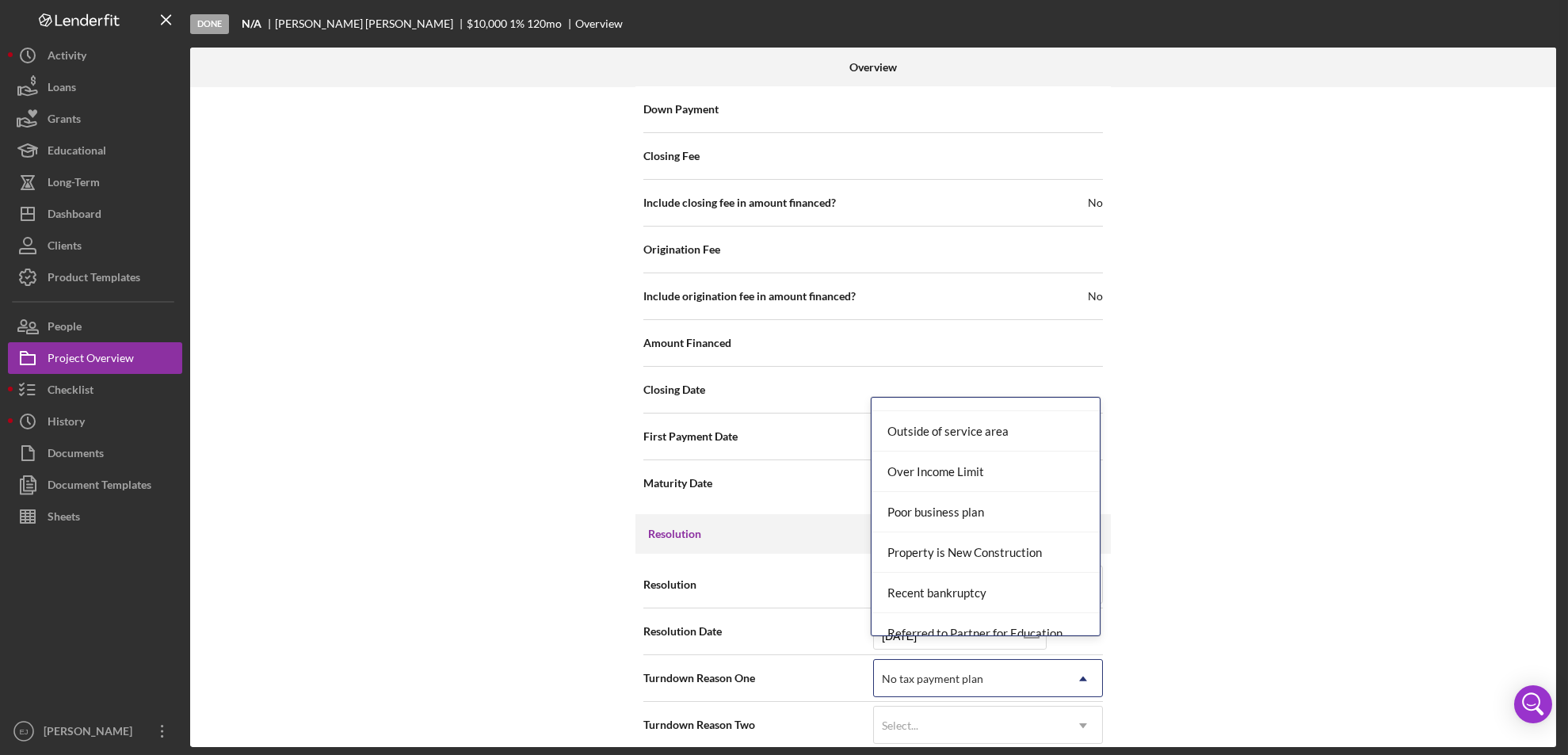
scroll to position [1659, 0]
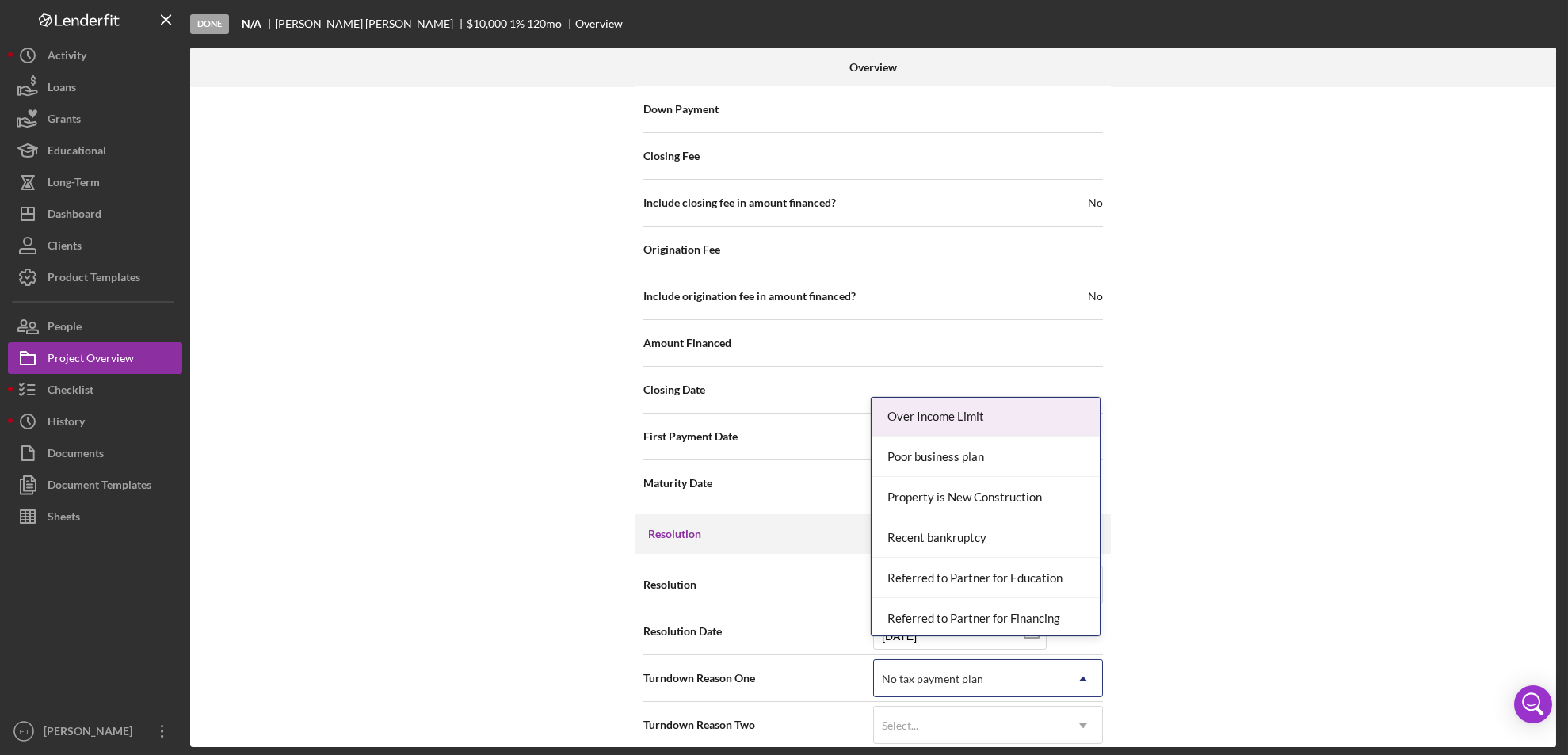
click at [1009, 423] on div "Over Income Limit" at bounding box center [985, 417] width 228 height 40
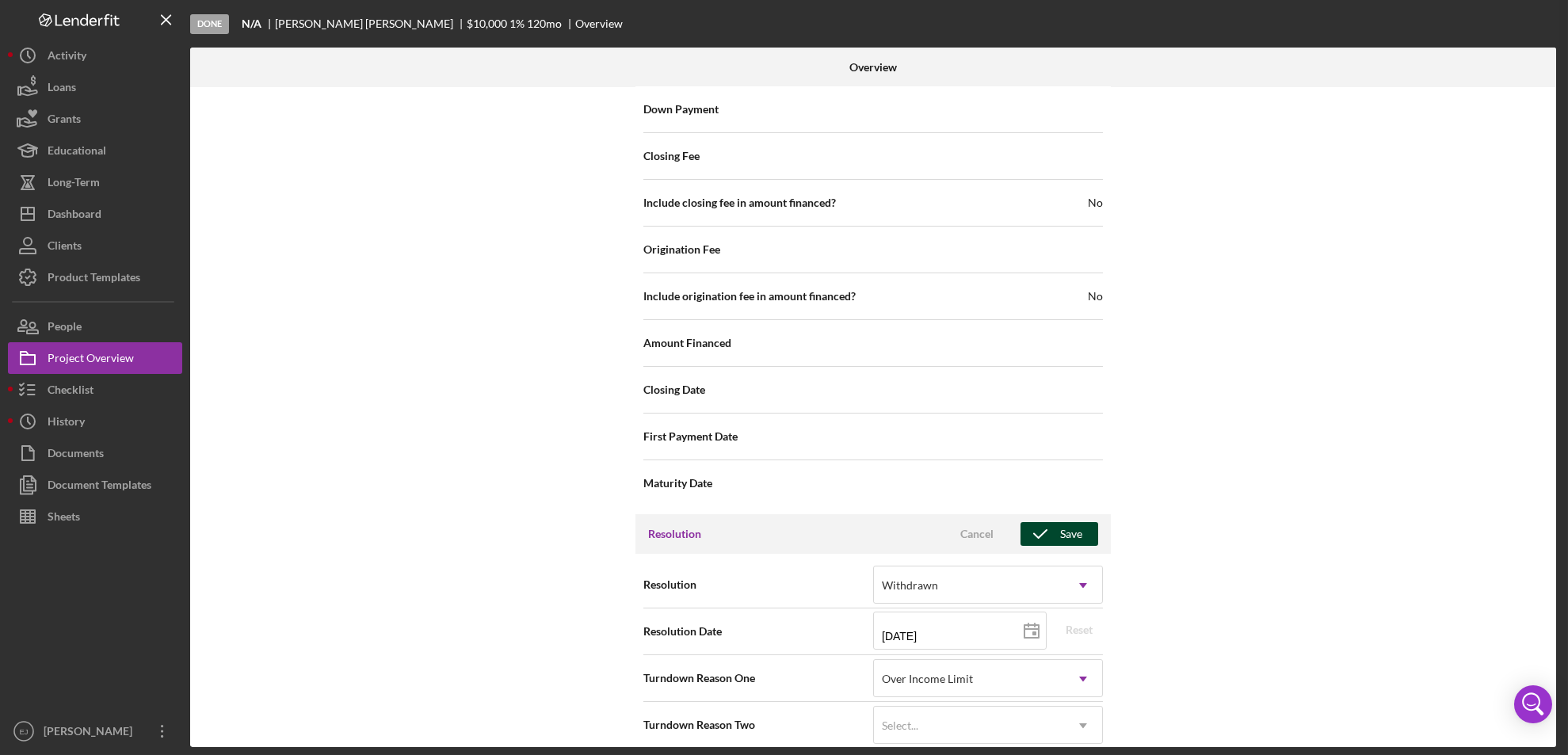
click at [1051, 526] on icon "button" at bounding box center [1040, 534] width 40 height 40
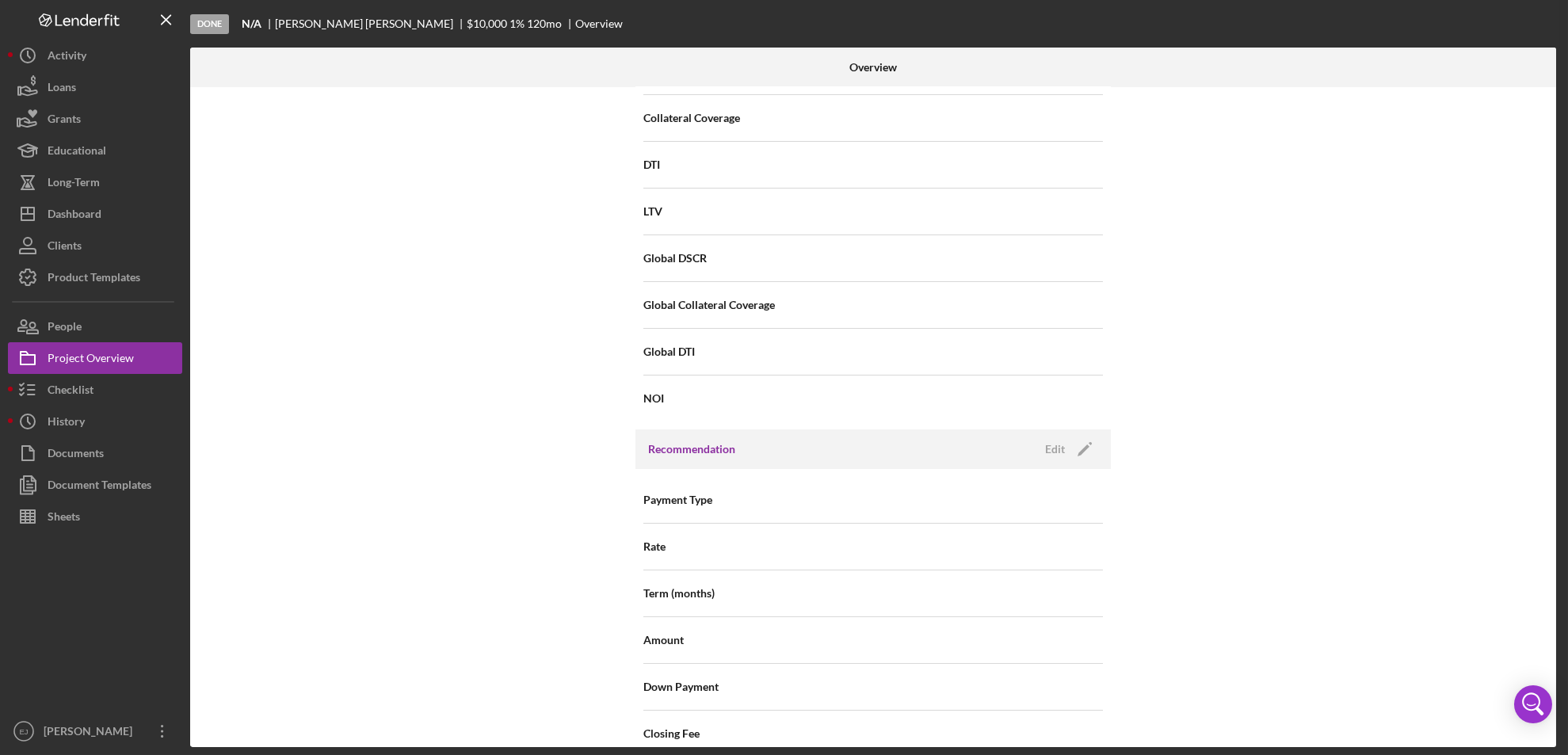
scroll to position [0, 0]
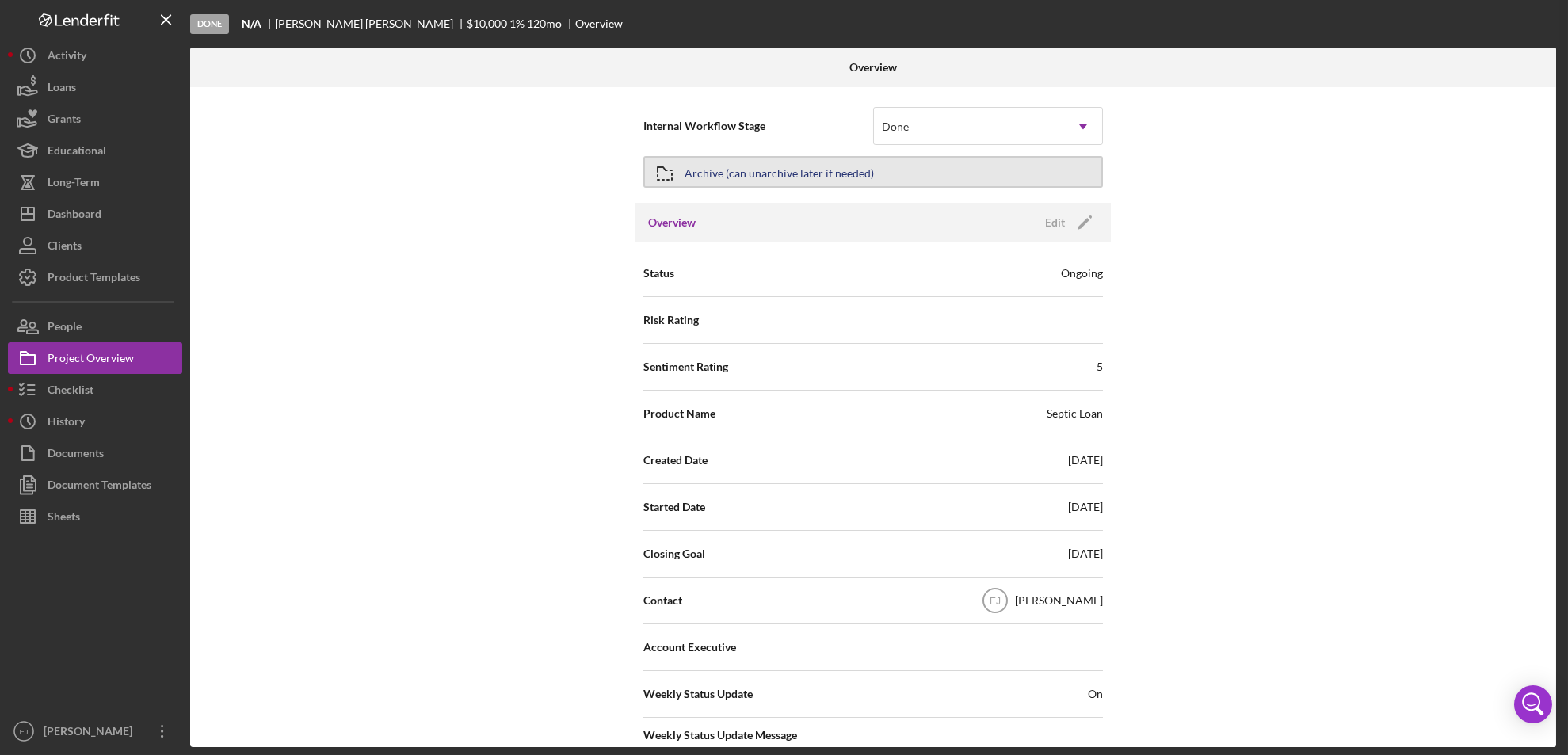
click at [677, 169] on icon "button" at bounding box center [665, 173] width 40 height 40
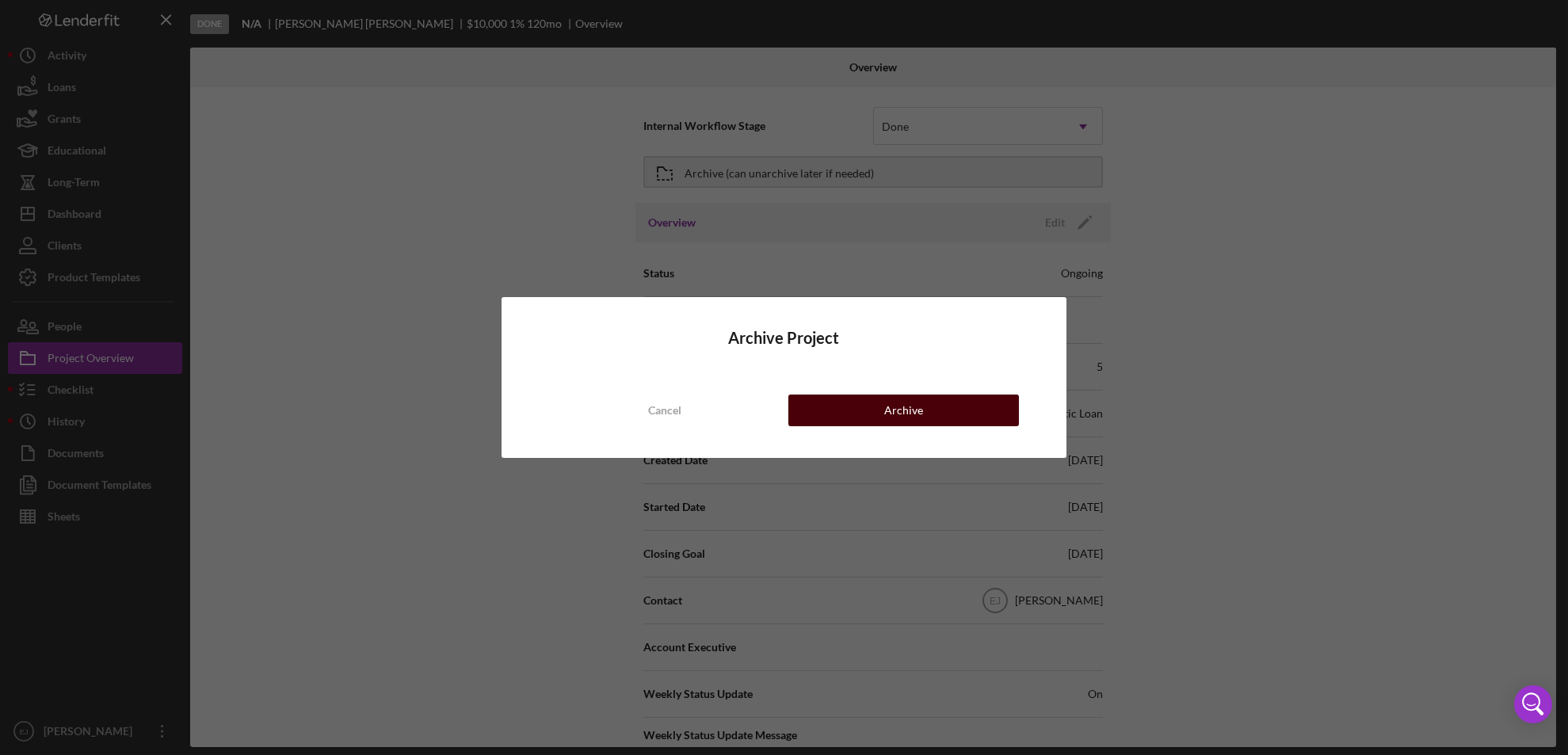
click at [882, 410] on button "Archive" at bounding box center [903, 411] width 231 height 32
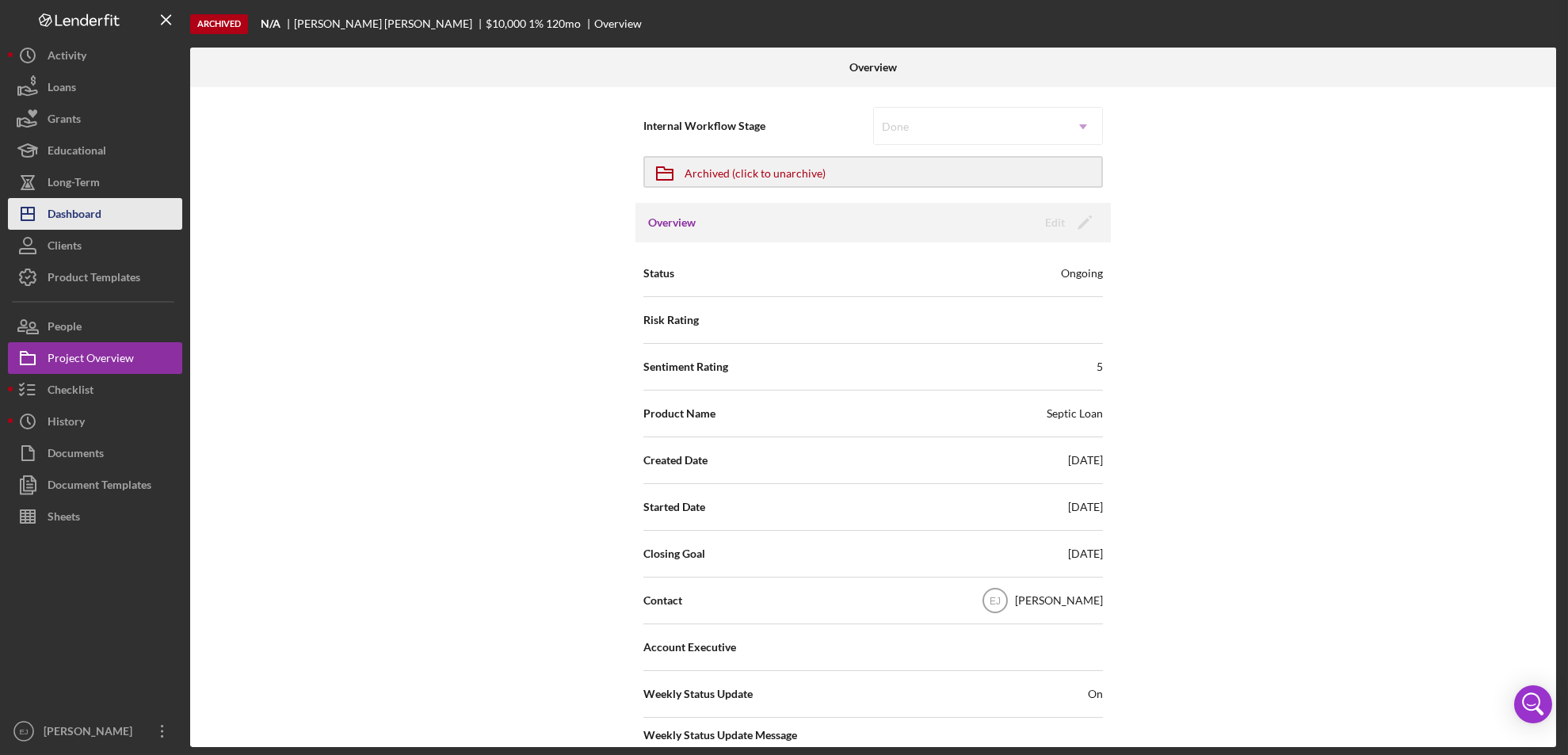
click at [127, 202] on button "Icon/Dashboard Dashboard" at bounding box center [94, 214] width 174 height 32
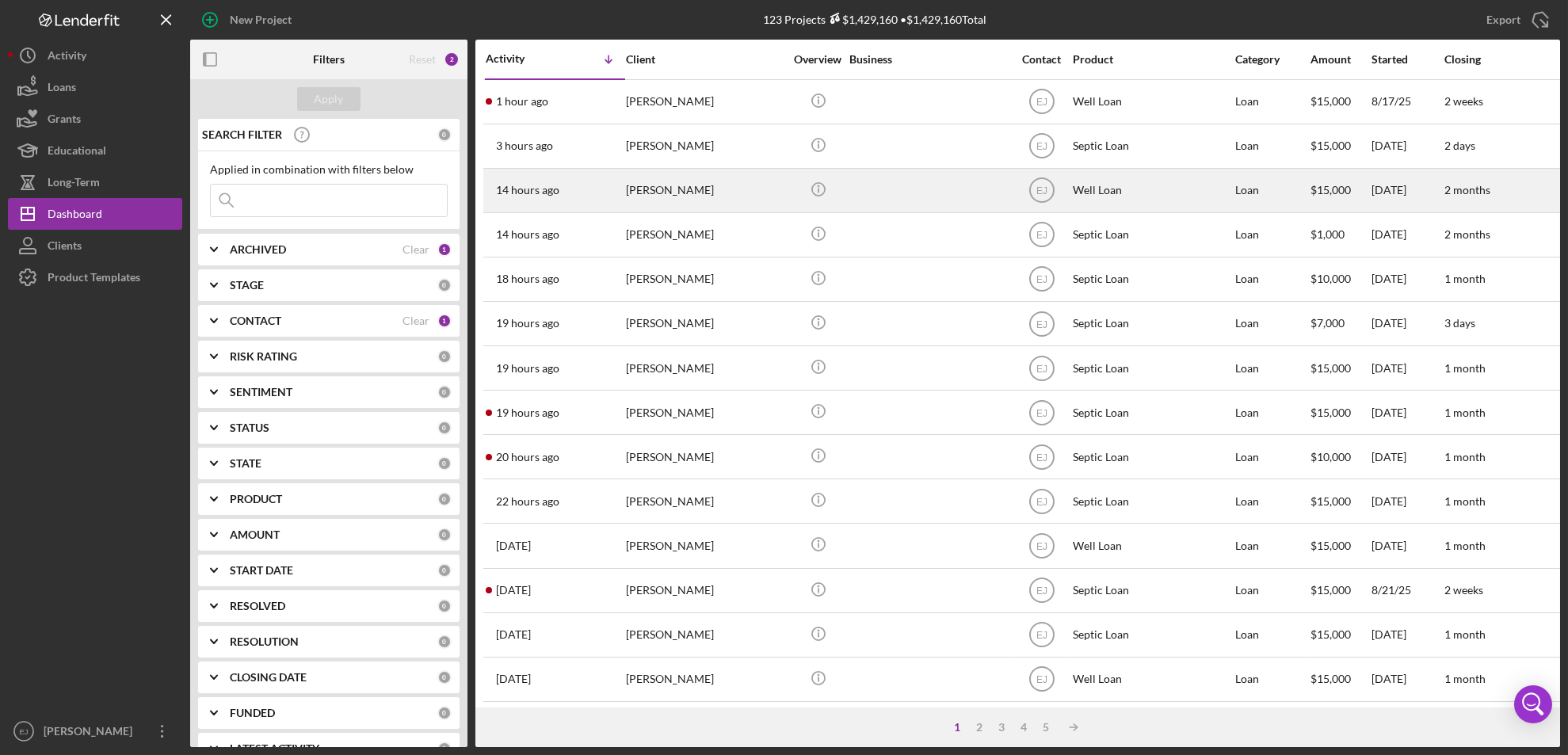
click at [660, 197] on div "[PERSON_NAME]" at bounding box center [705, 191] width 158 height 42
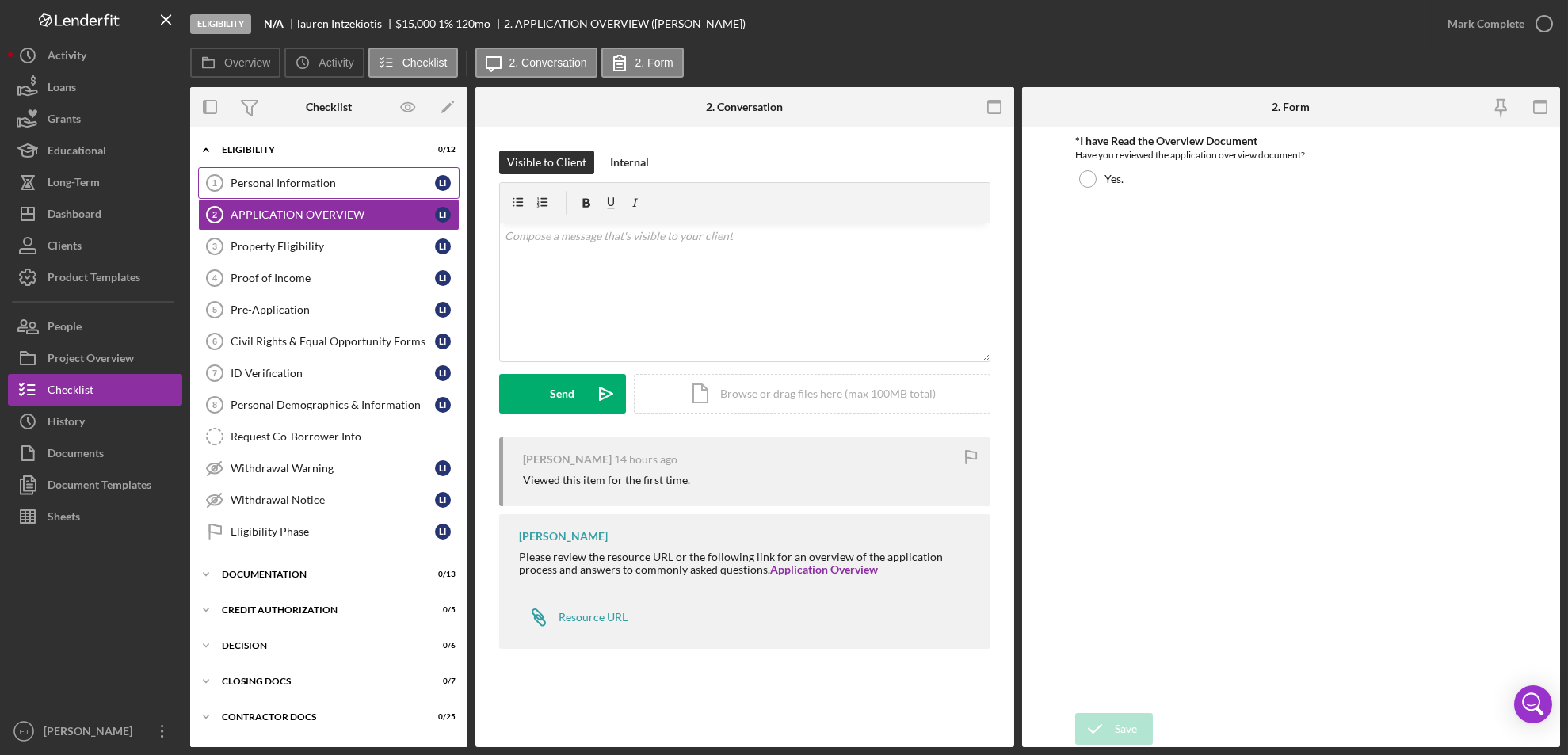
click at [336, 182] on div "Personal Information" at bounding box center [332, 183] width 204 height 13
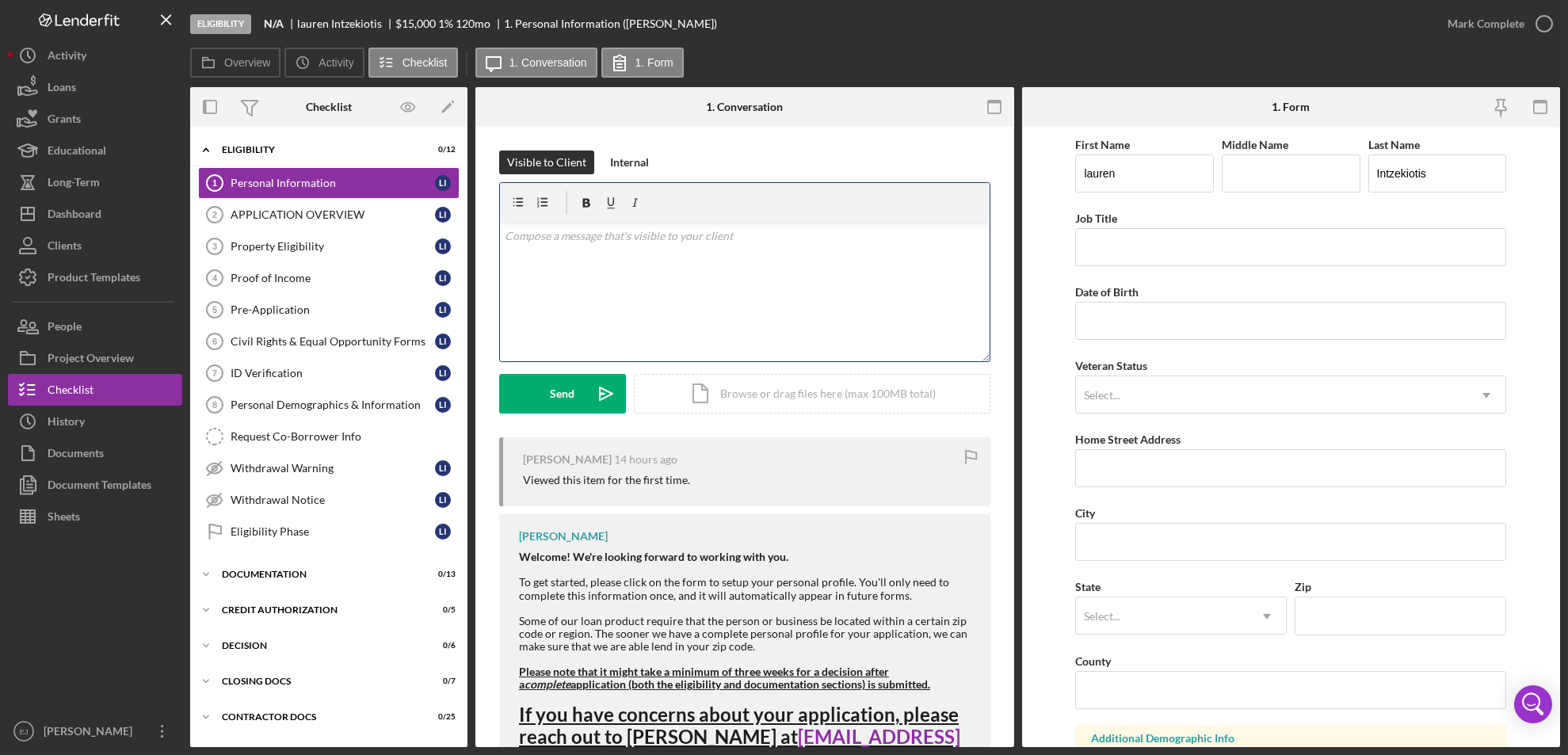
click at [544, 245] on div "v Color teal Color pink Remove color Add row above Add row below Add column bef…" at bounding box center [744, 292] width 490 height 139
paste div
click at [505, 234] on p "Due to inactivity, your application will be withdrawn and archived. If you want…" at bounding box center [744, 245] width 480 height 35
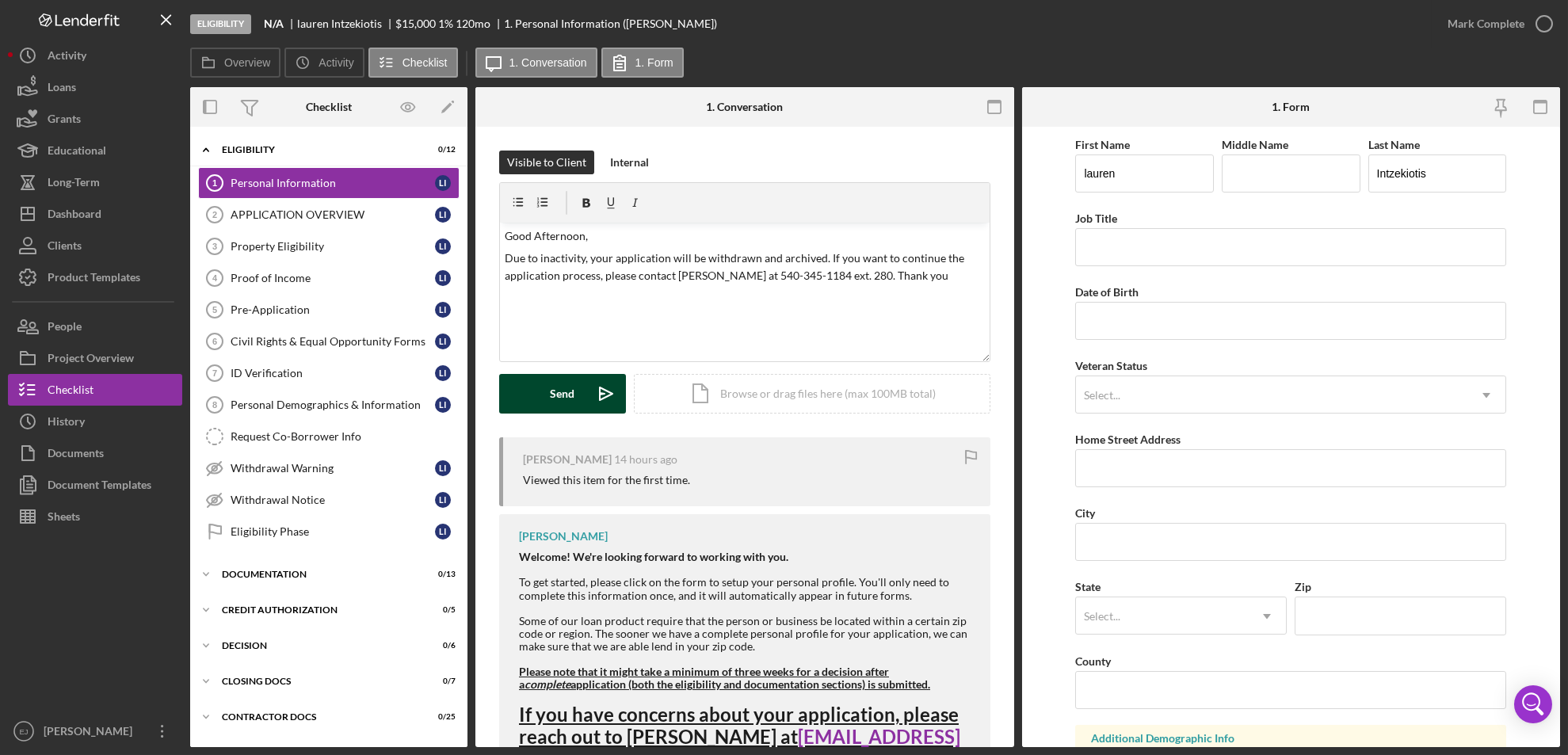
click at [562, 395] on div "Send" at bounding box center [563, 394] width 24 height 40
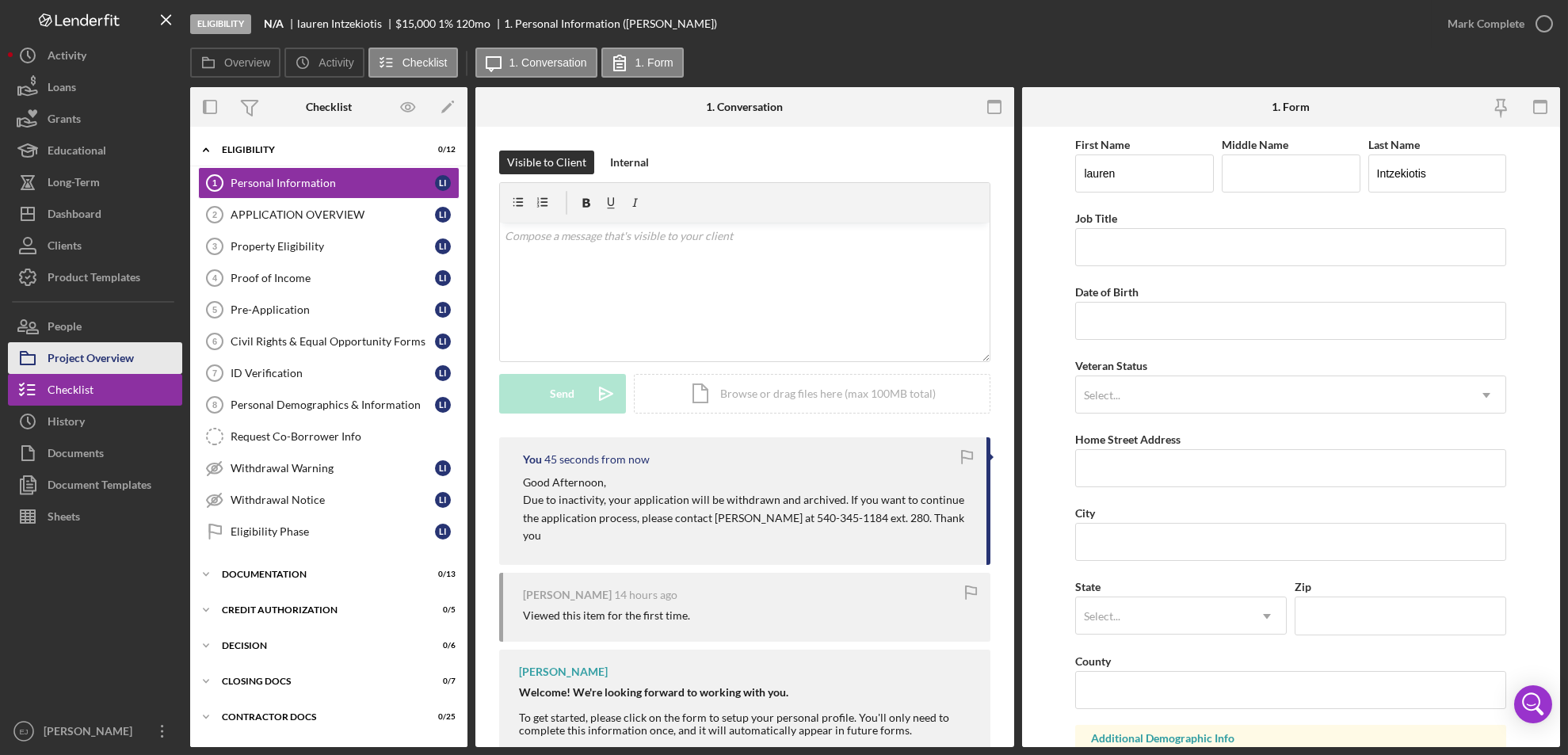
click at [119, 347] on div "Project Overview" at bounding box center [91, 360] width 87 height 35
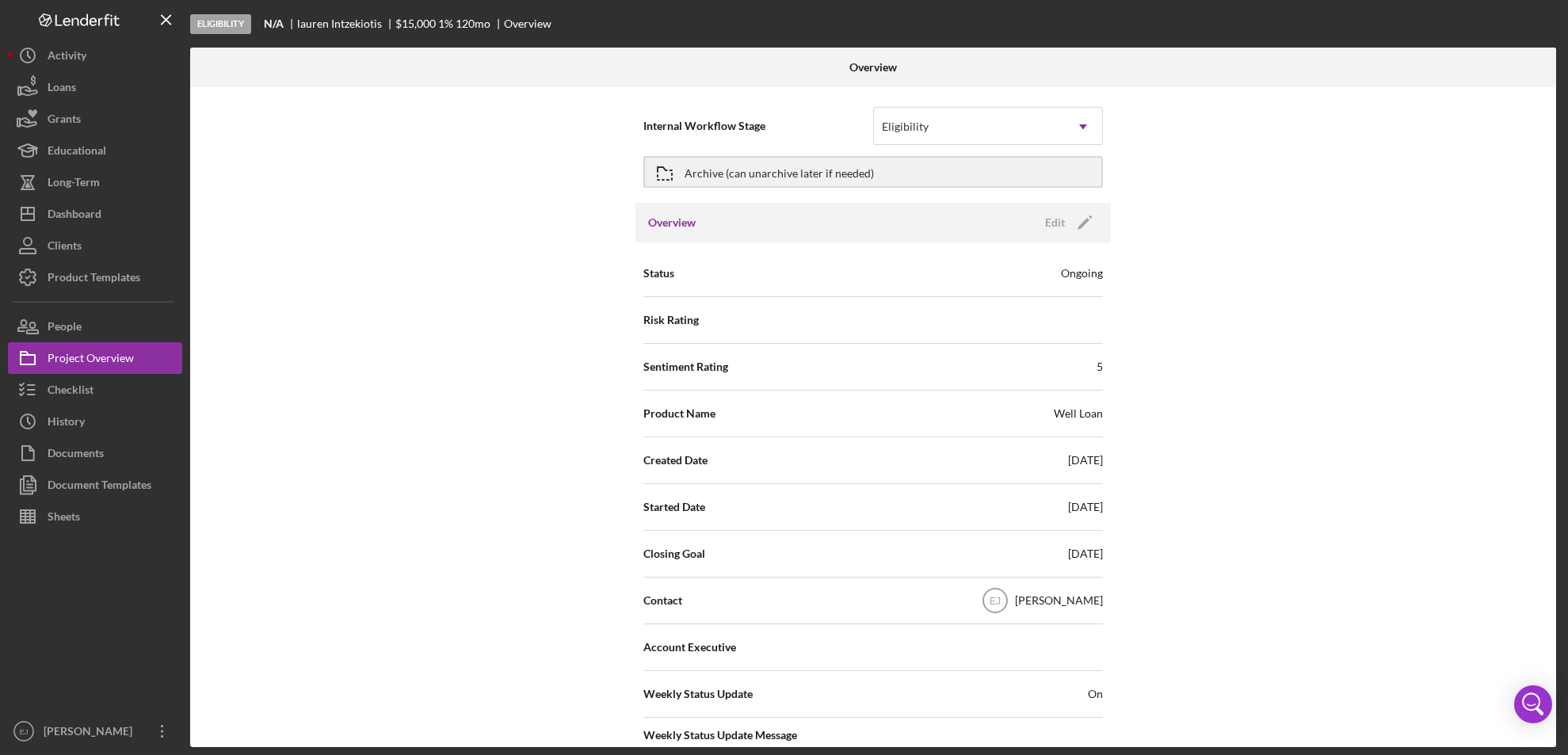
click at [1546, 667] on div "Internal Workflow Stage Eligibility Icon/Dropdown Arrow Archive (can unarchive …" at bounding box center [873, 417] width 1366 height 660
click at [1556, 667] on div "Overview Internal Workflow Stage Eligibility Icon/Dropdown Arrow Archive (can u…" at bounding box center [875, 398] width 1369 height 700
click at [1558, 669] on div "Overview Internal Workflow Stage Eligibility Icon/Dropdown Arrow Archive (can u…" at bounding box center [875, 398] width 1369 height 700
click at [1558, 671] on div "Overview Internal Workflow Stage Eligibility Icon/Dropdown Arrow Archive (can u…" at bounding box center [875, 398] width 1369 height 700
click at [1544, 626] on div "Internal Workflow Stage Eligibility Icon/Dropdown Arrow Archive (can unarchive …" at bounding box center [873, 417] width 1366 height 660
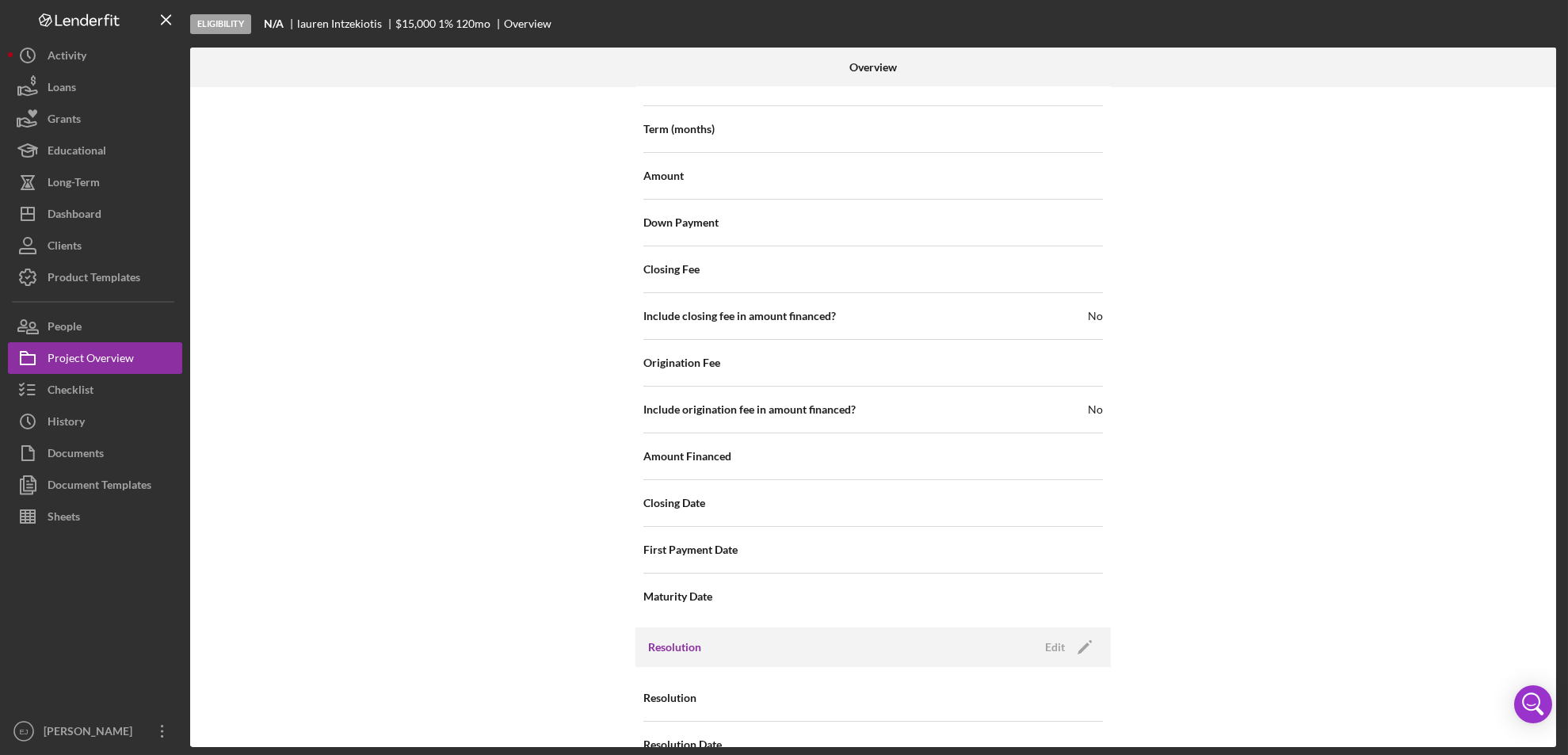
scroll to position [1695, 0]
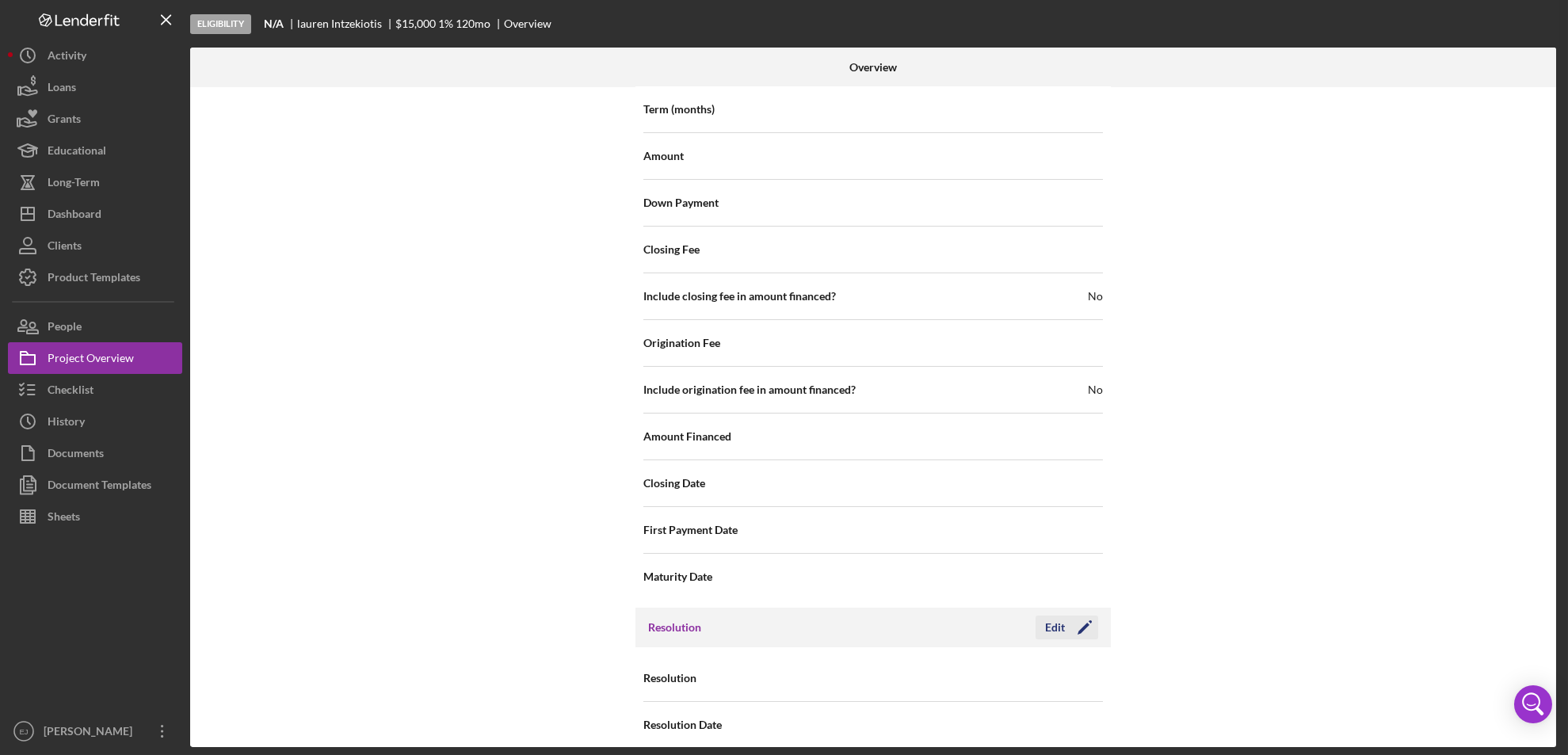
click at [1053, 616] on div "Edit" at bounding box center [1055, 628] width 20 height 24
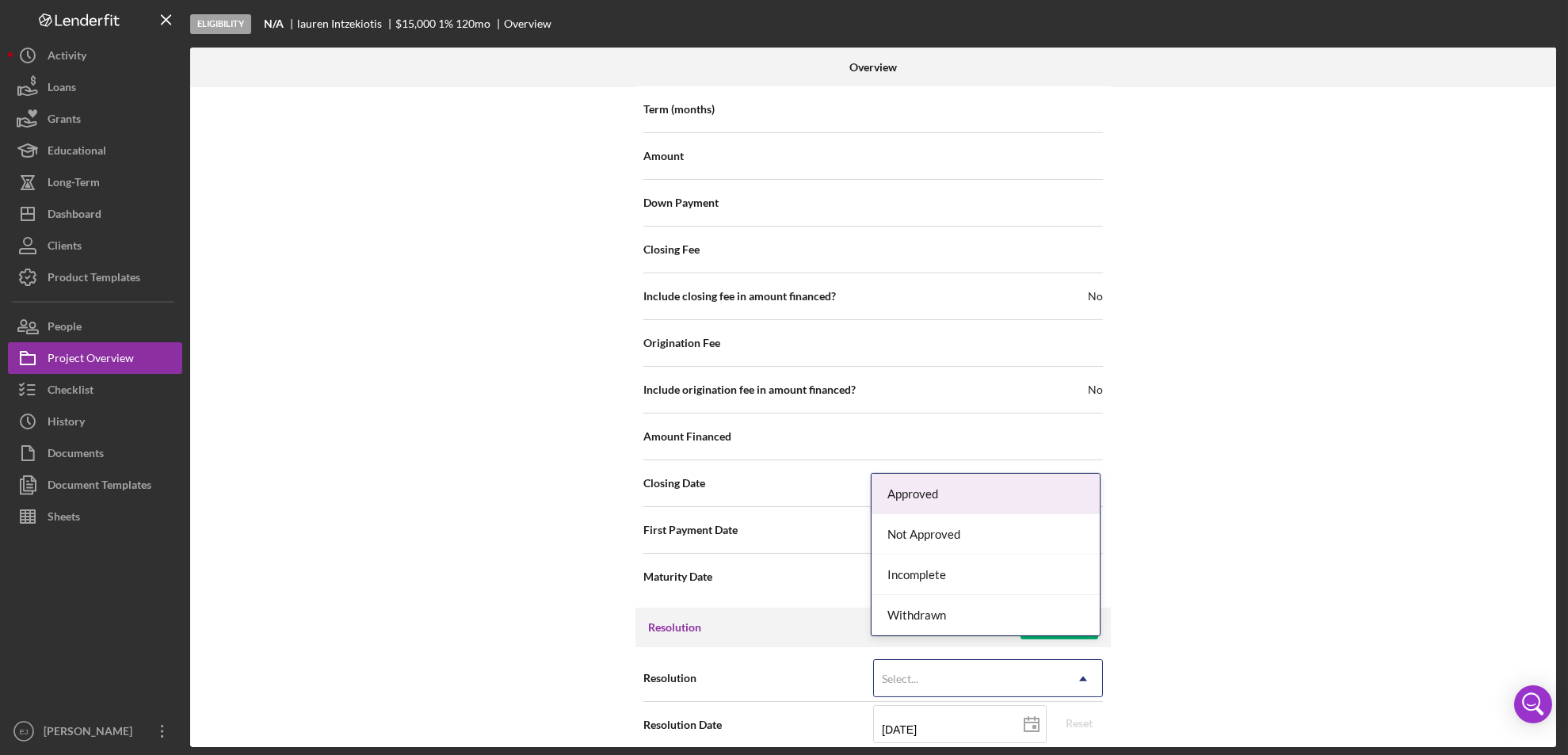
click at [1077, 660] on icon "Icon/Dropdown Arrow" at bounding box center [1083, 678] width 38 height 38
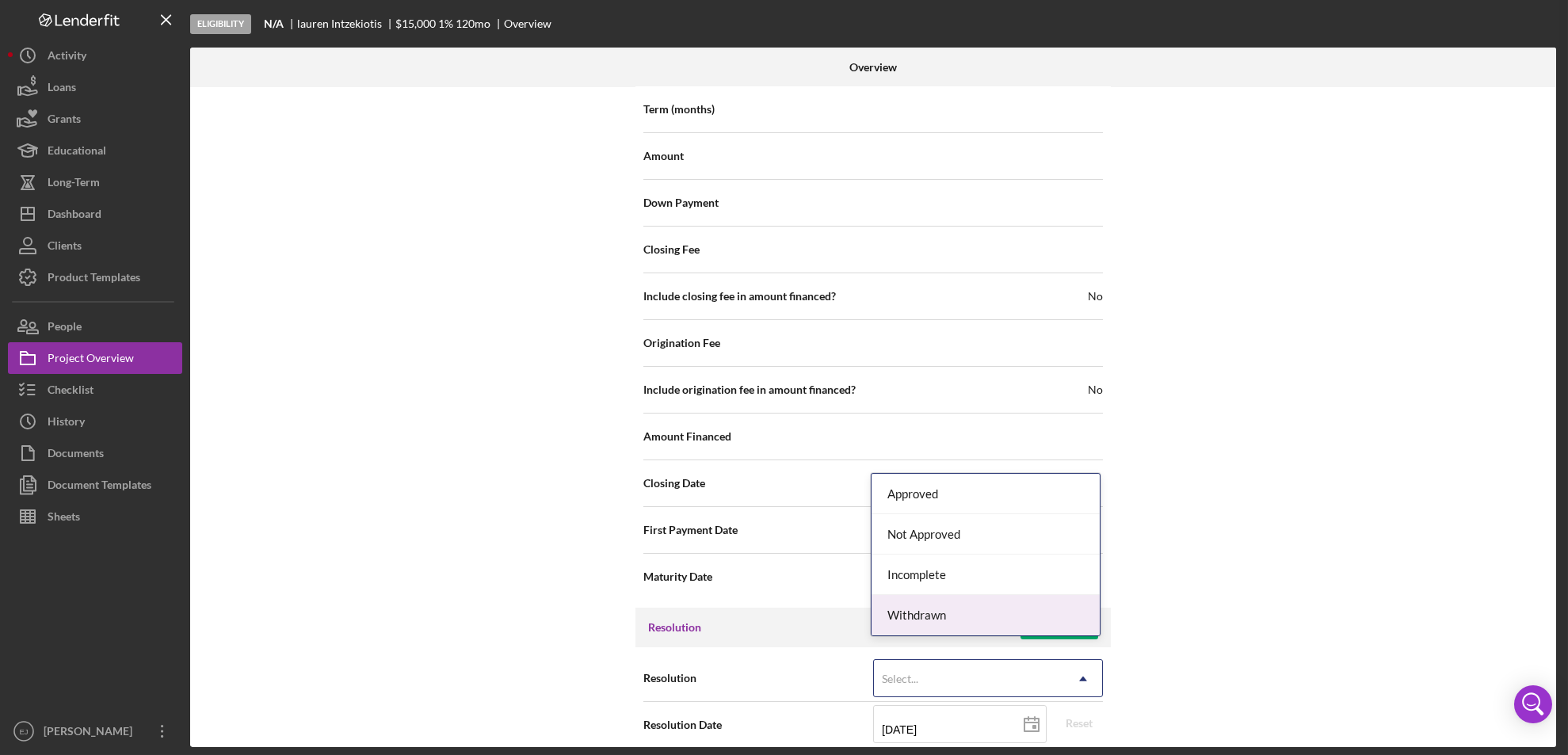
click at [1060, 603] on div "Withdrawn" at bounding box center [985, 615] width 228 height 40
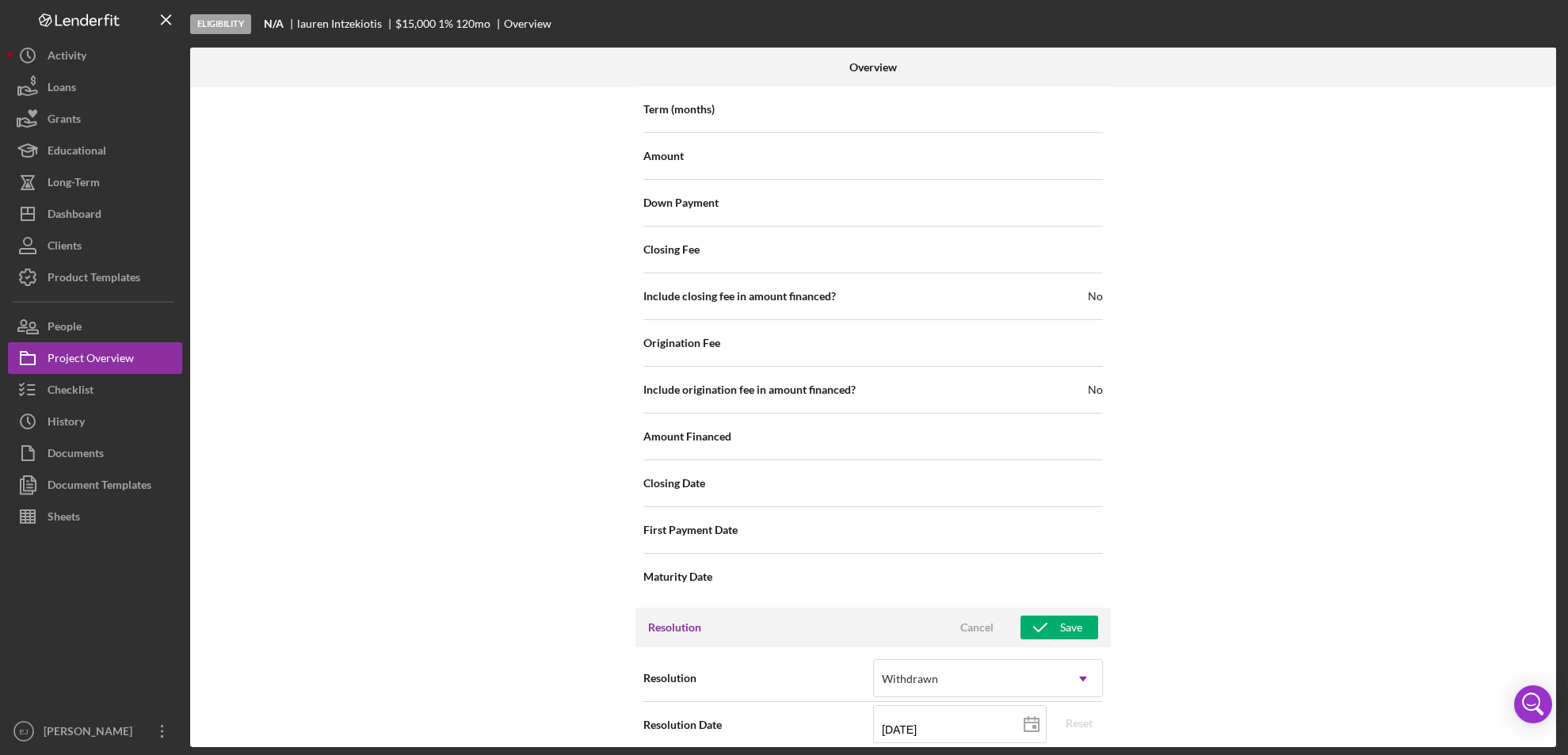
click at [1073, 728] on div "[DATE] [DATE] Reset" at bounding box center [988, 725] width 230 height 40
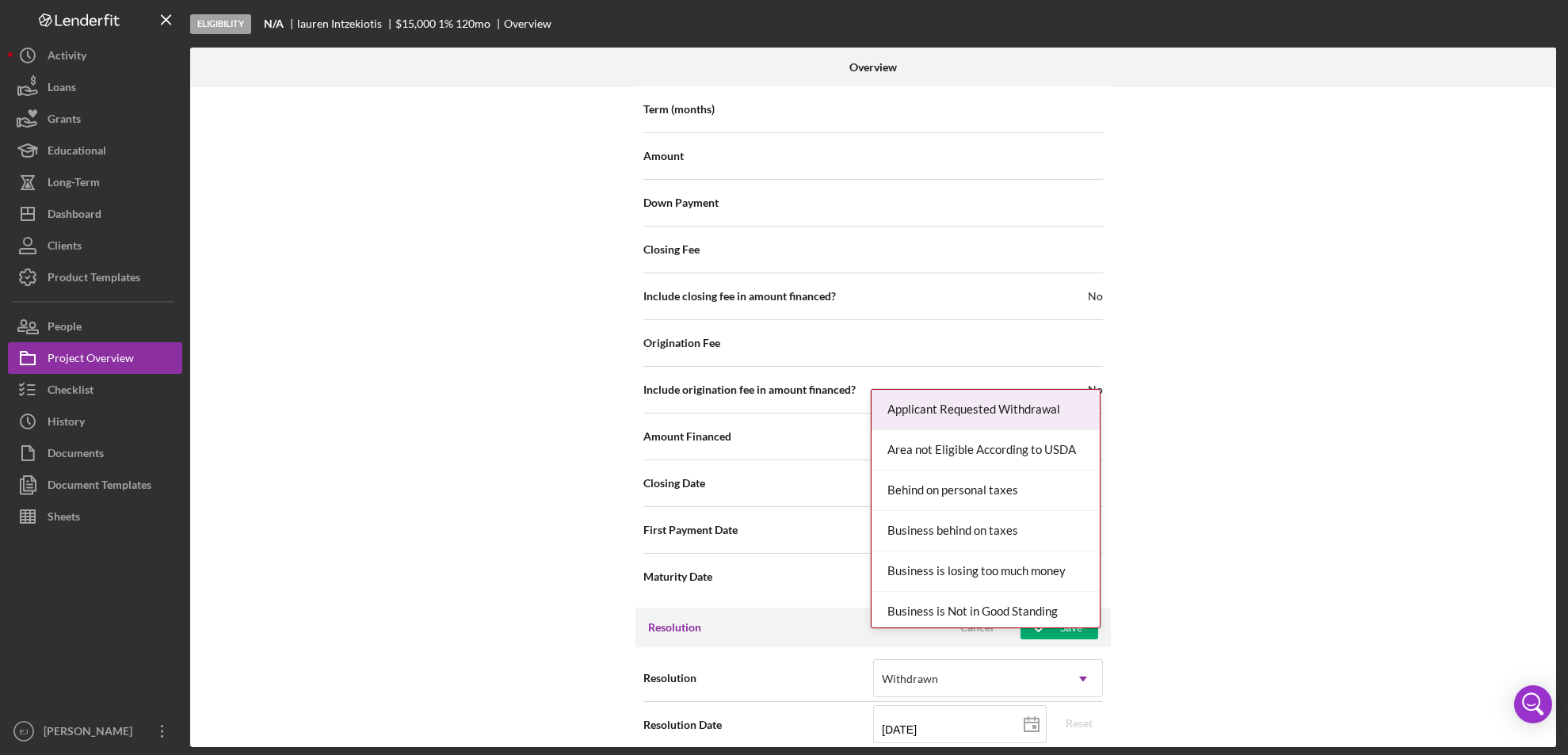
scroll to position [1796, 0]
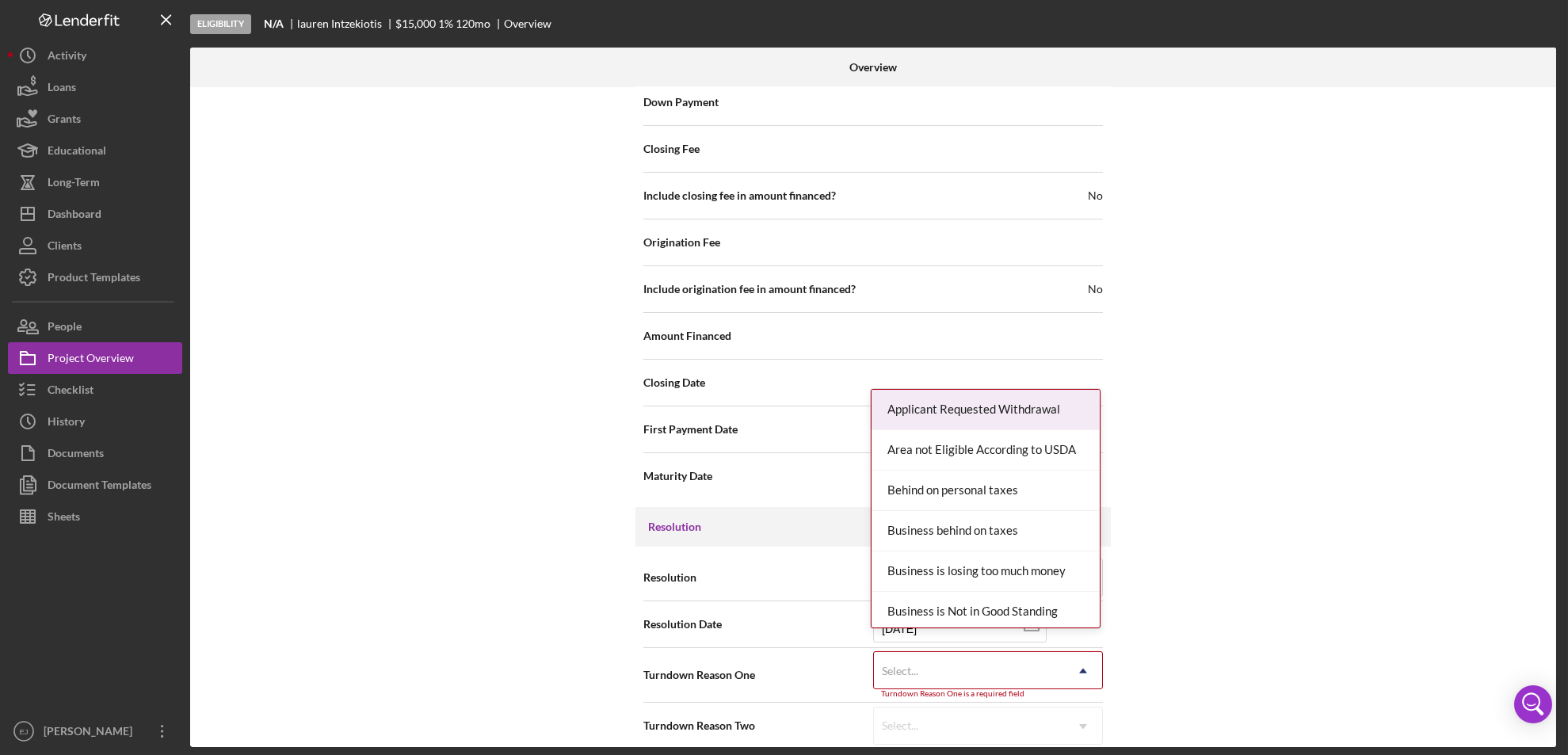
click at [1073, 739] on div "Resolution Withdrawn Icon/Dropdown Arrow Resolution Date [DATE] [DATE] Reset Tu…" at bounding box center [872, 652] width 475 height 210
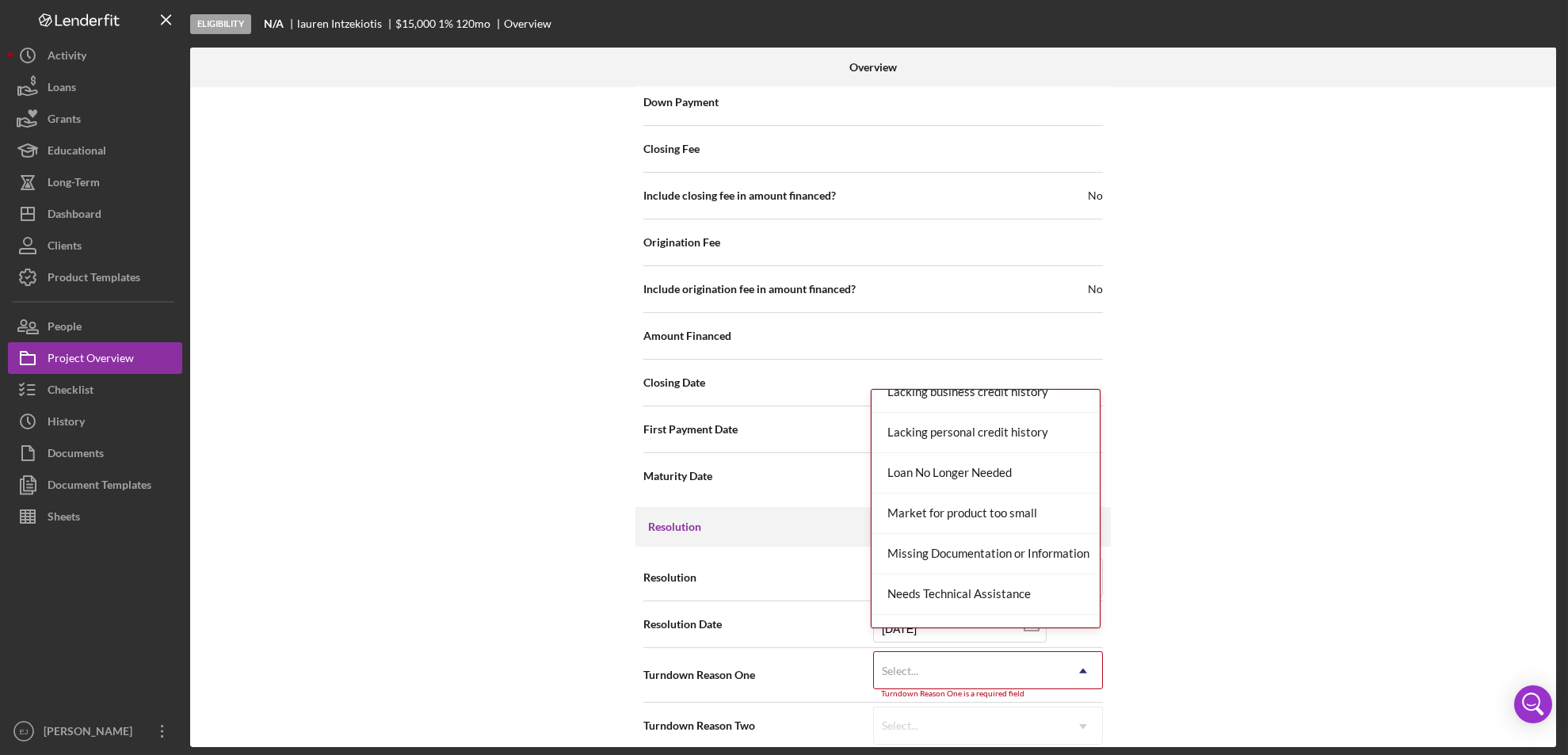
scroll to position [966, 0]
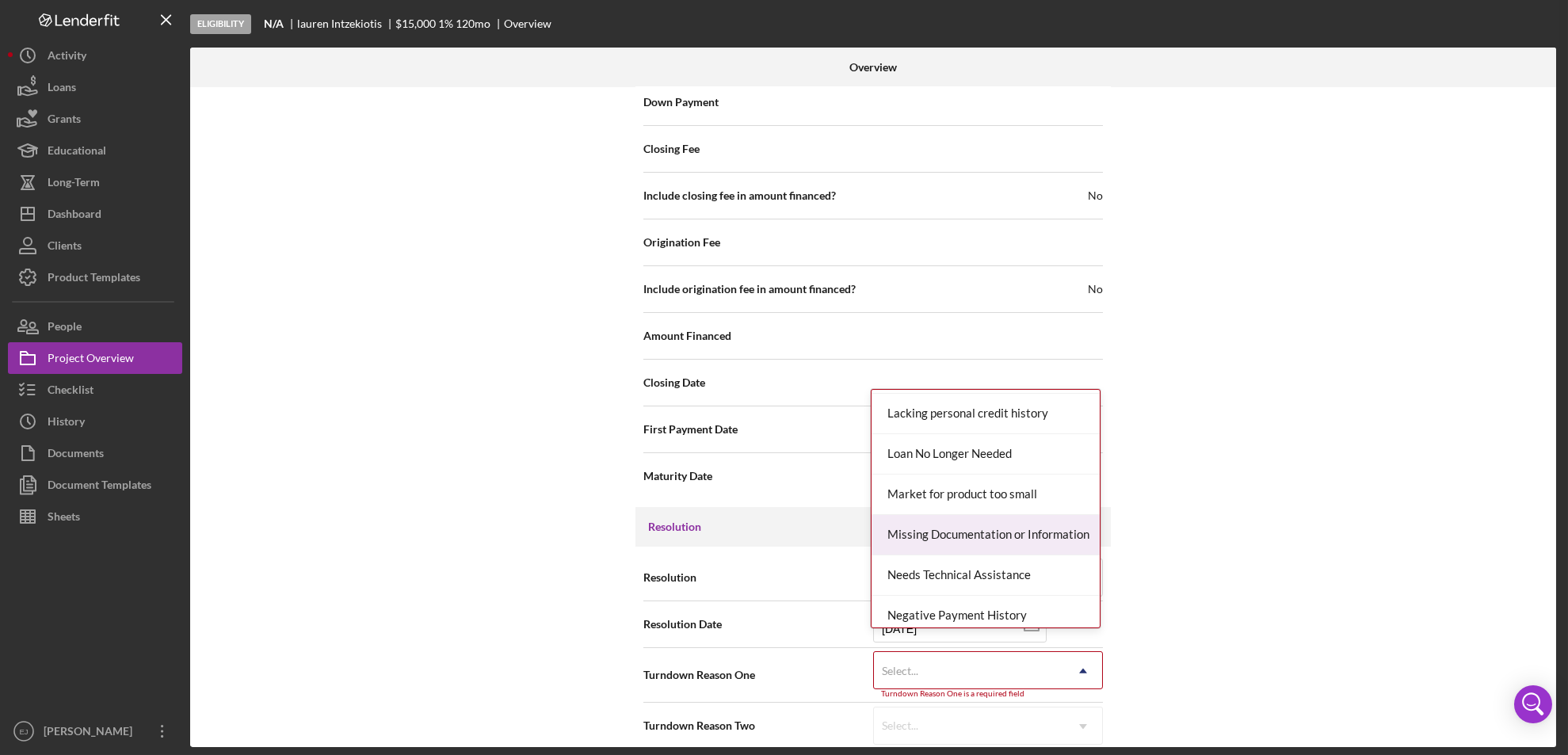
click at [1039, 515] on div "Missing Documentation or Information" at bounding box center [985, 535] width 228 height 40
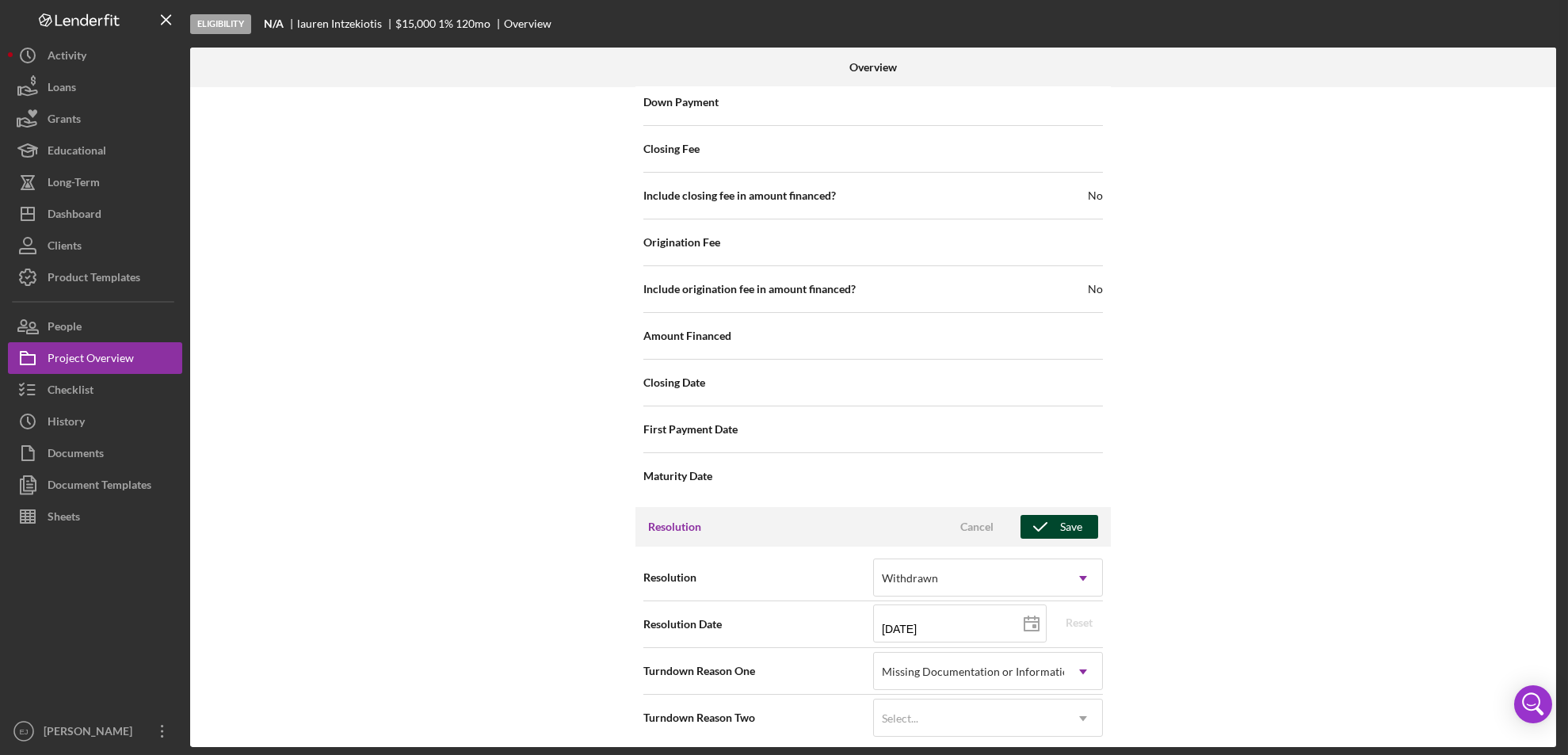
scroll to position [1789, 0]
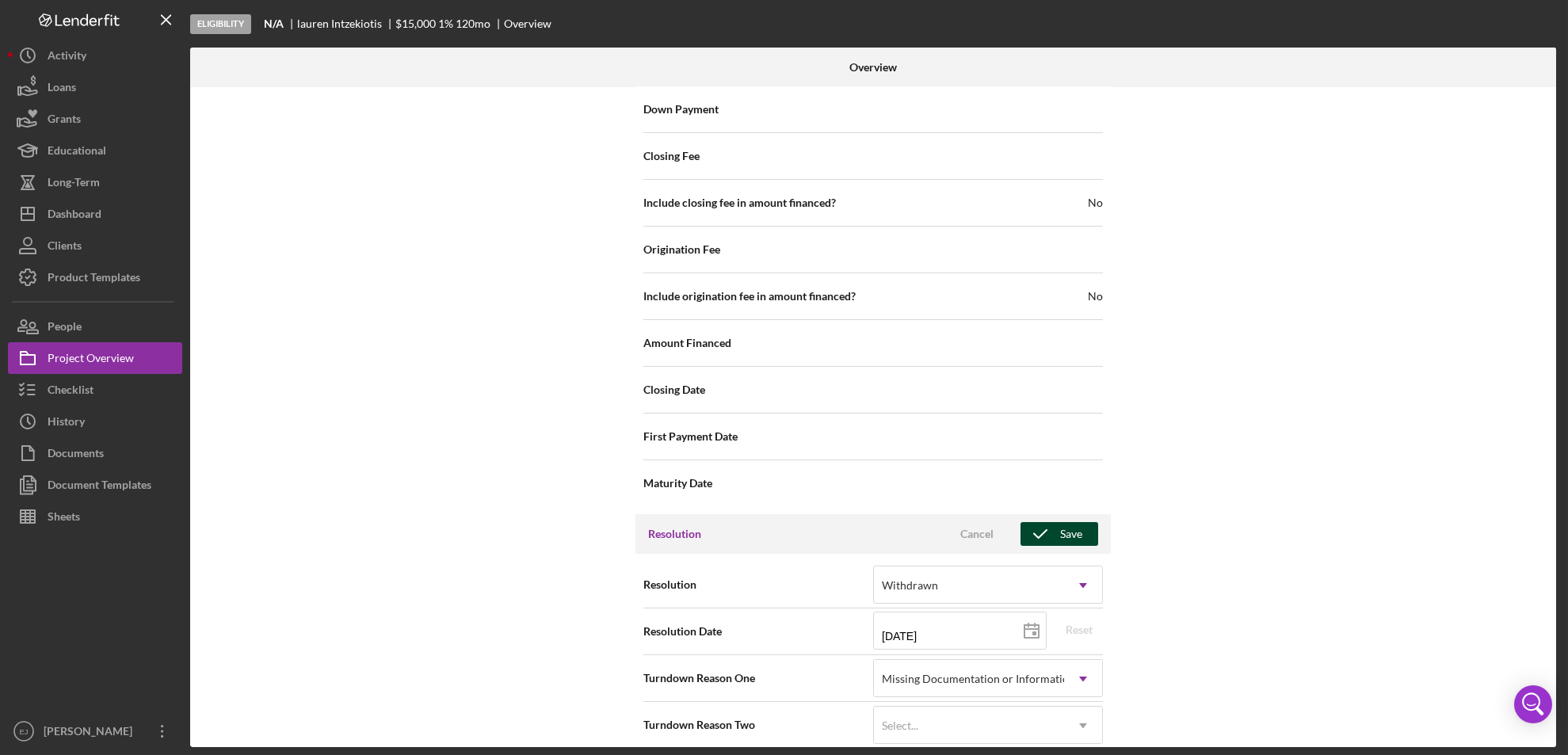
click at [1050, 514] on icon "button" at bounding box center [1040, 534] width 40 height 40
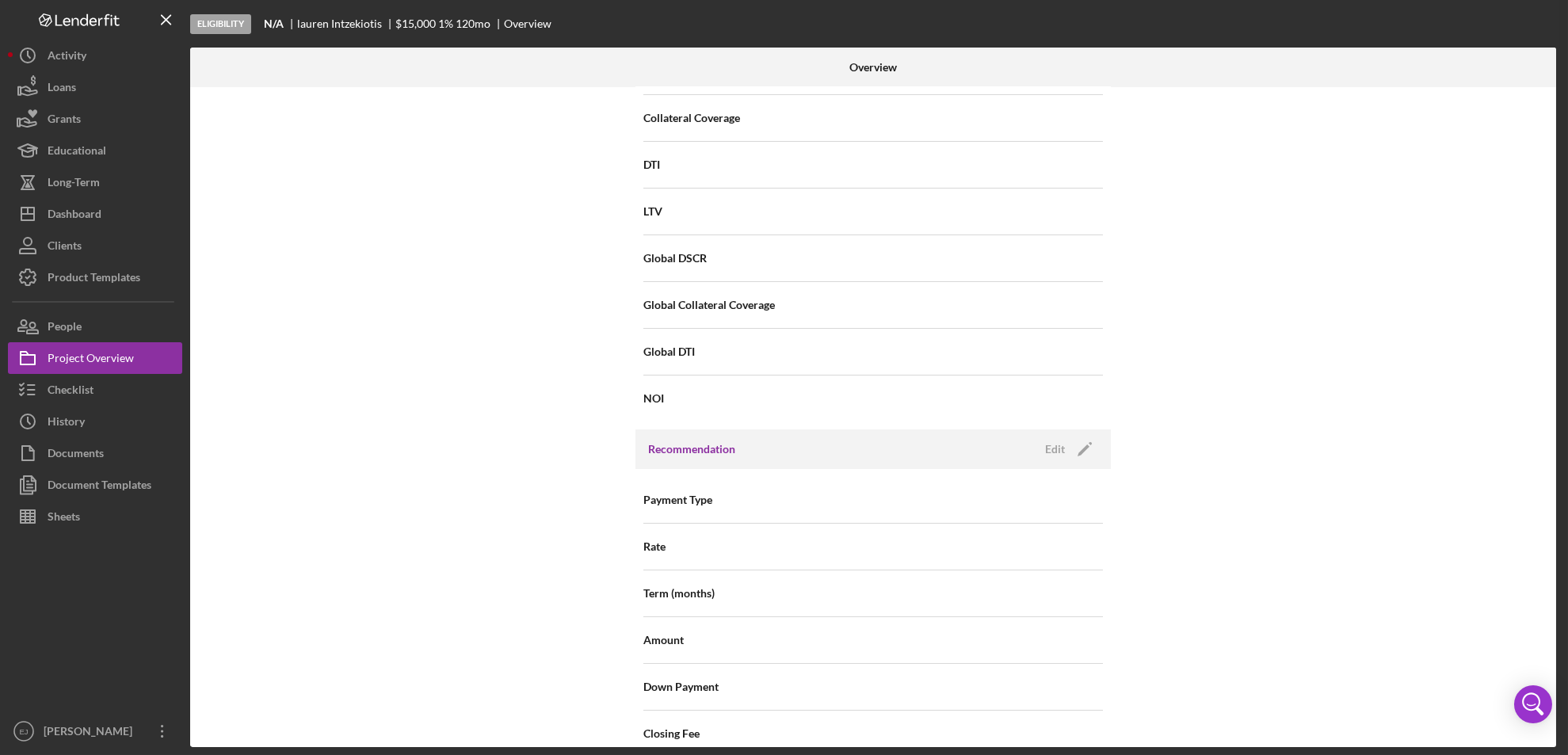
scroll to position [0, 0]
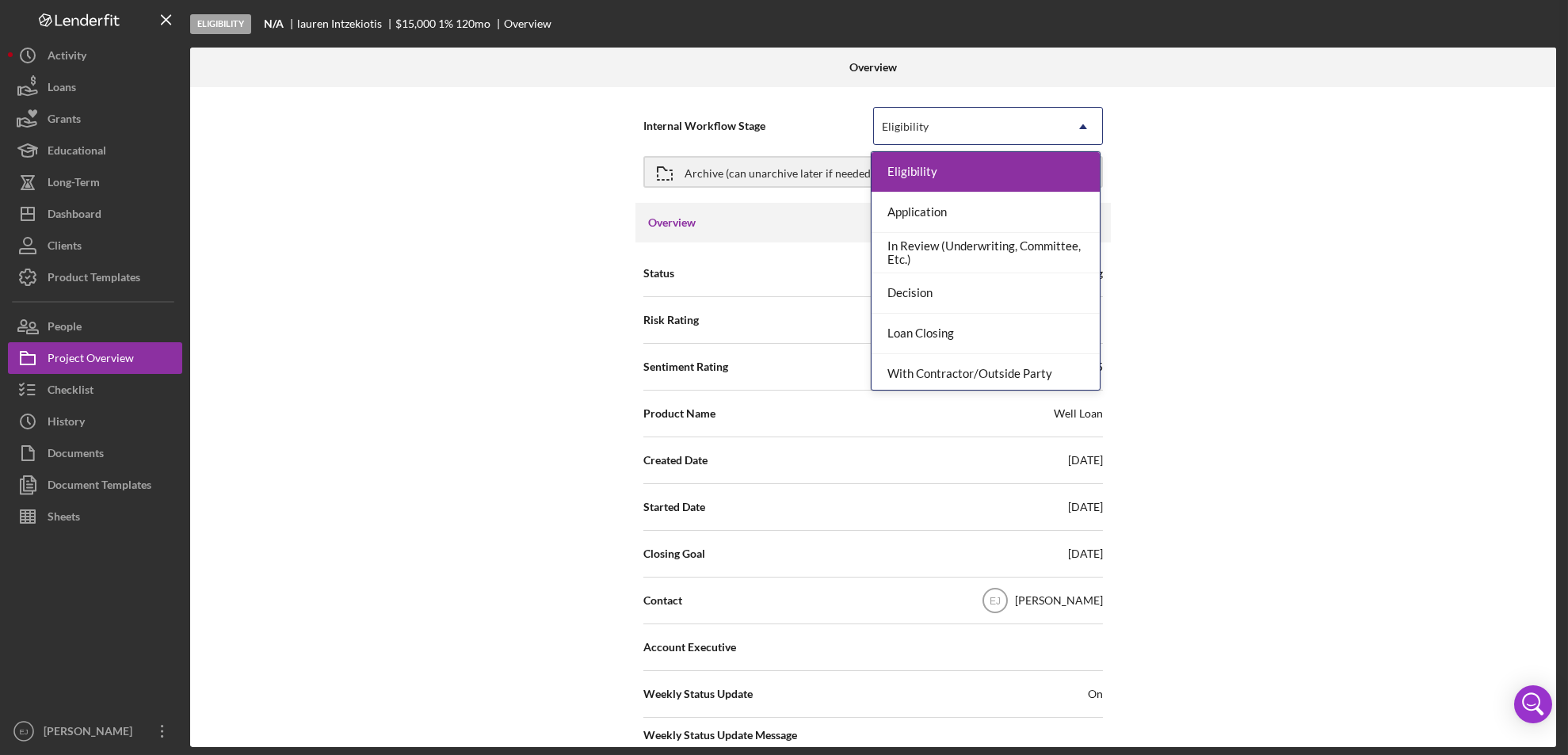
click at [1077, 116] on icon "Icon/Dropdown Arrow" at bounding box center [1083, 126] width 38 height 38
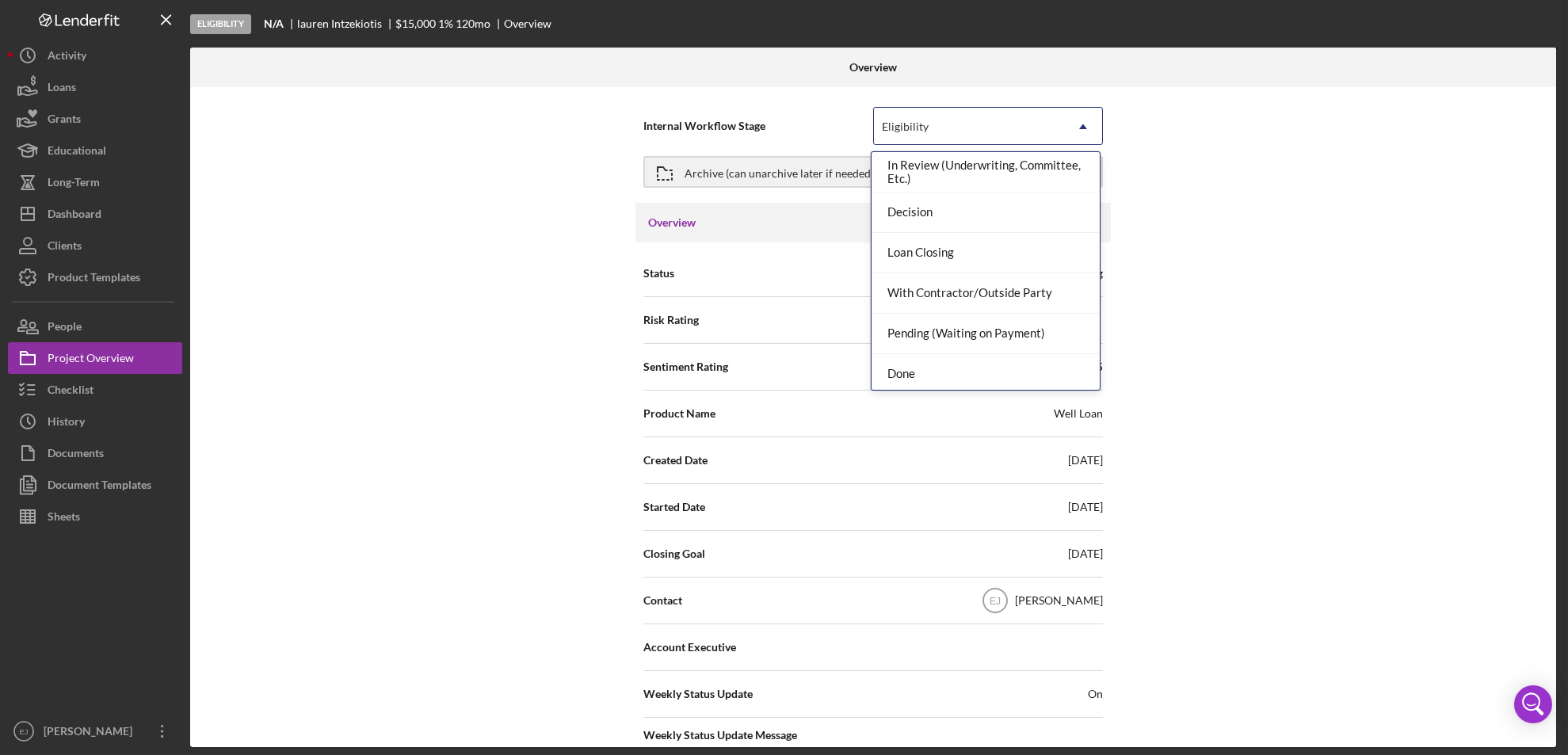
scroll to position [125, 0]
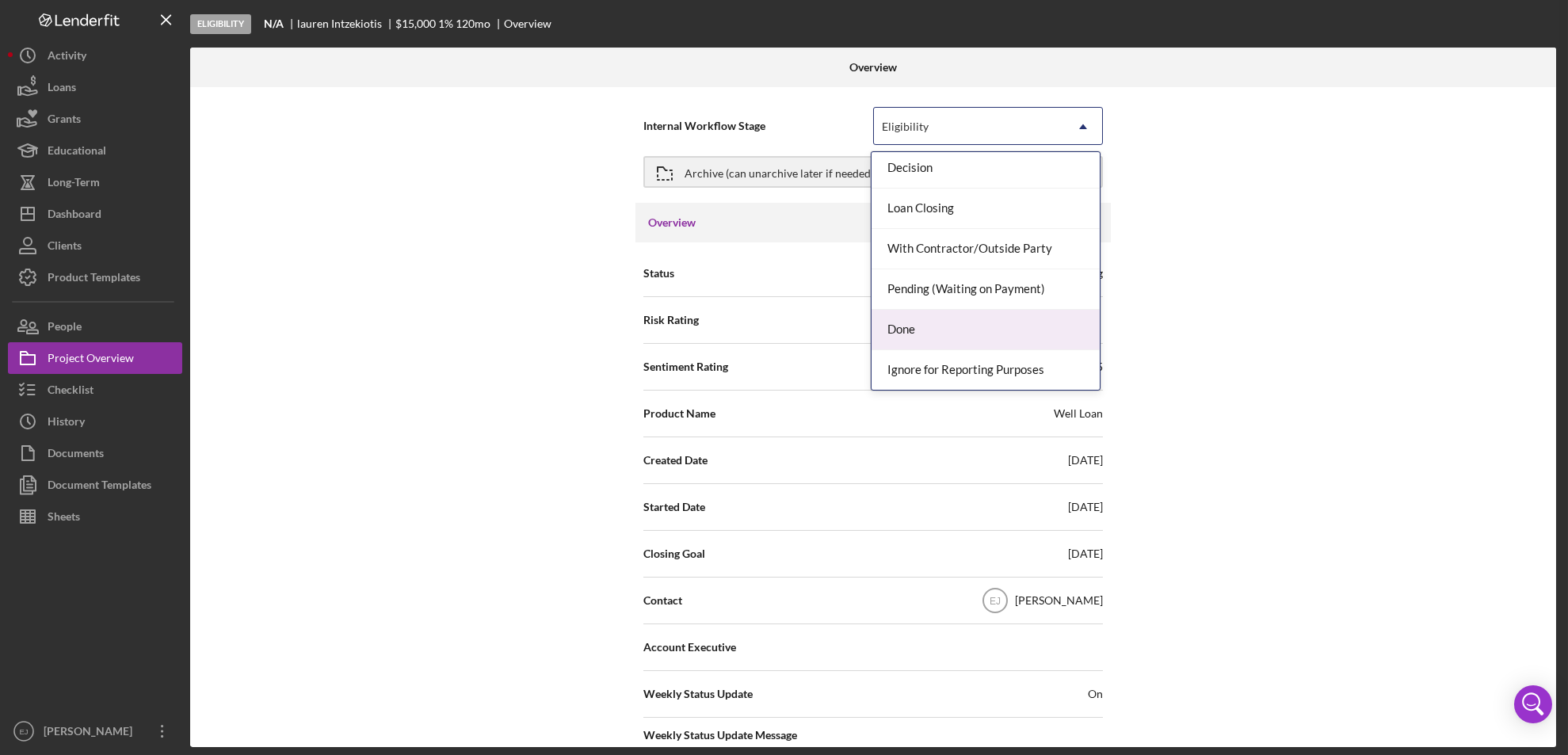
click at [1044, 323] on div "Done" at bounding box center [985, 330] width 228 height 40
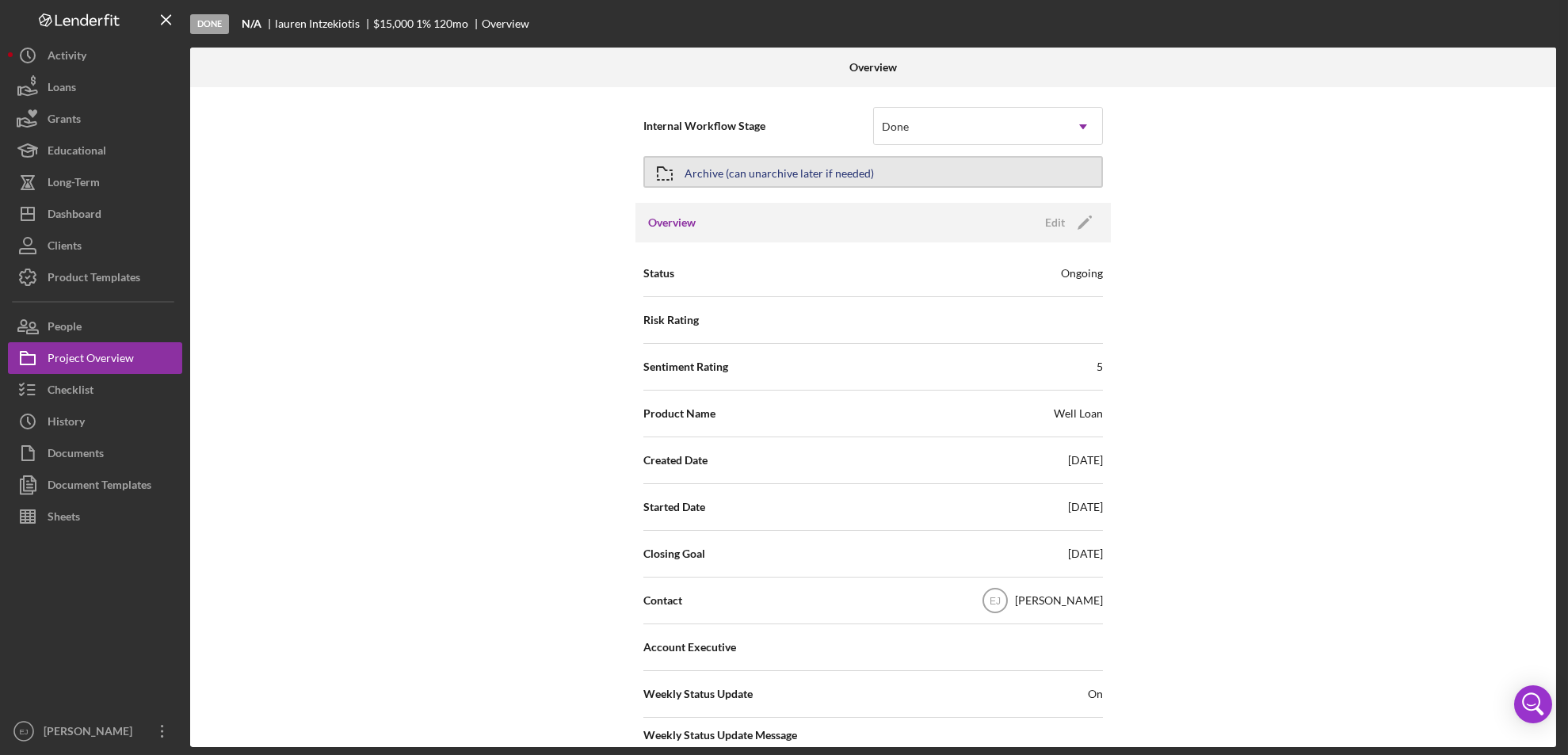
click at [905, 173] on button "Archive (can unarchive later if needed)" at bounding box center [873, 173] width 459 height 32
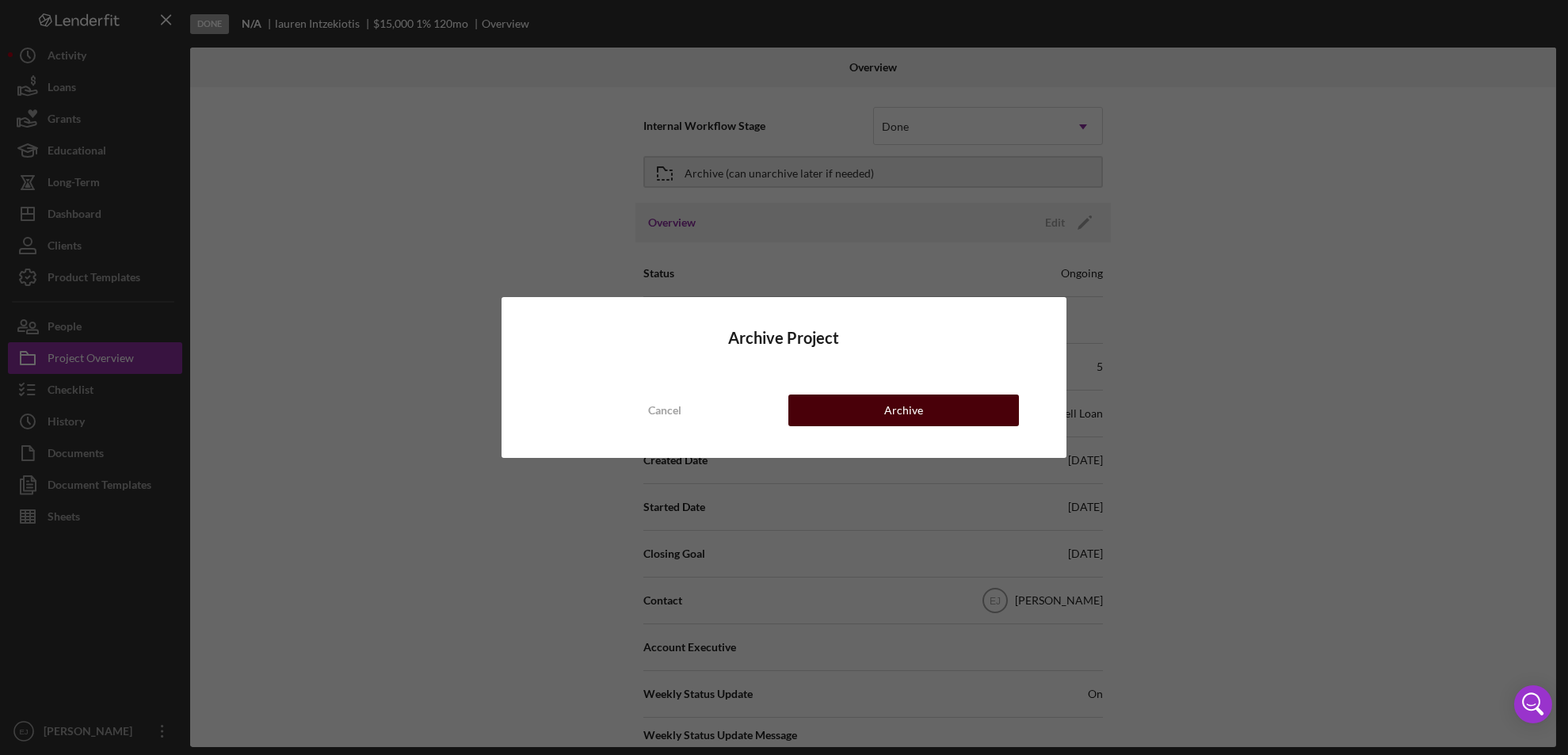
click at [975, 404] on button "Archive" at bounding box center [903, 411] width 231 height 32
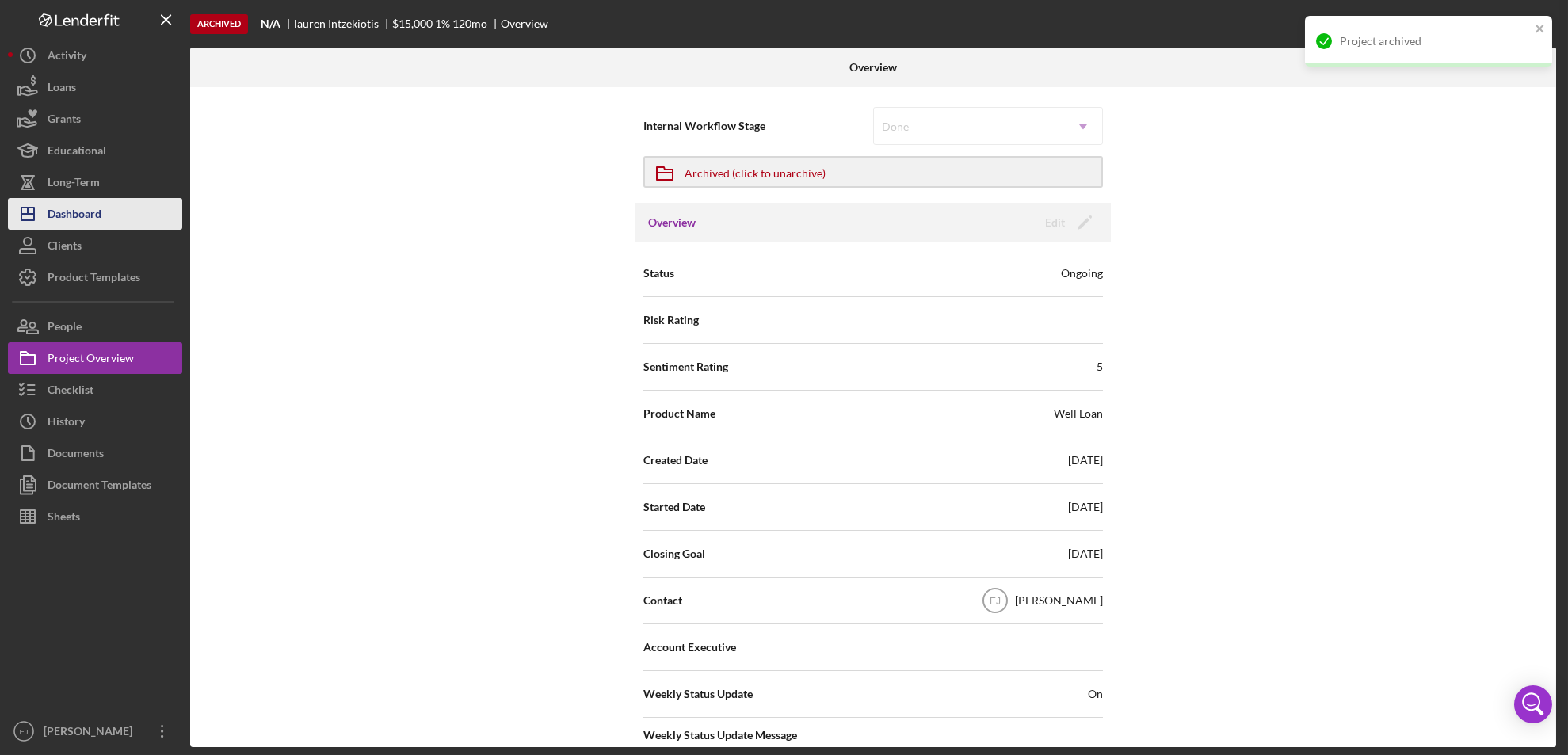
click at [81, 211] on div "Dashboard" at bounding box center [75, 215] width 54 height 35
